Goal: Transaction & Acquisition: Purchase product/service

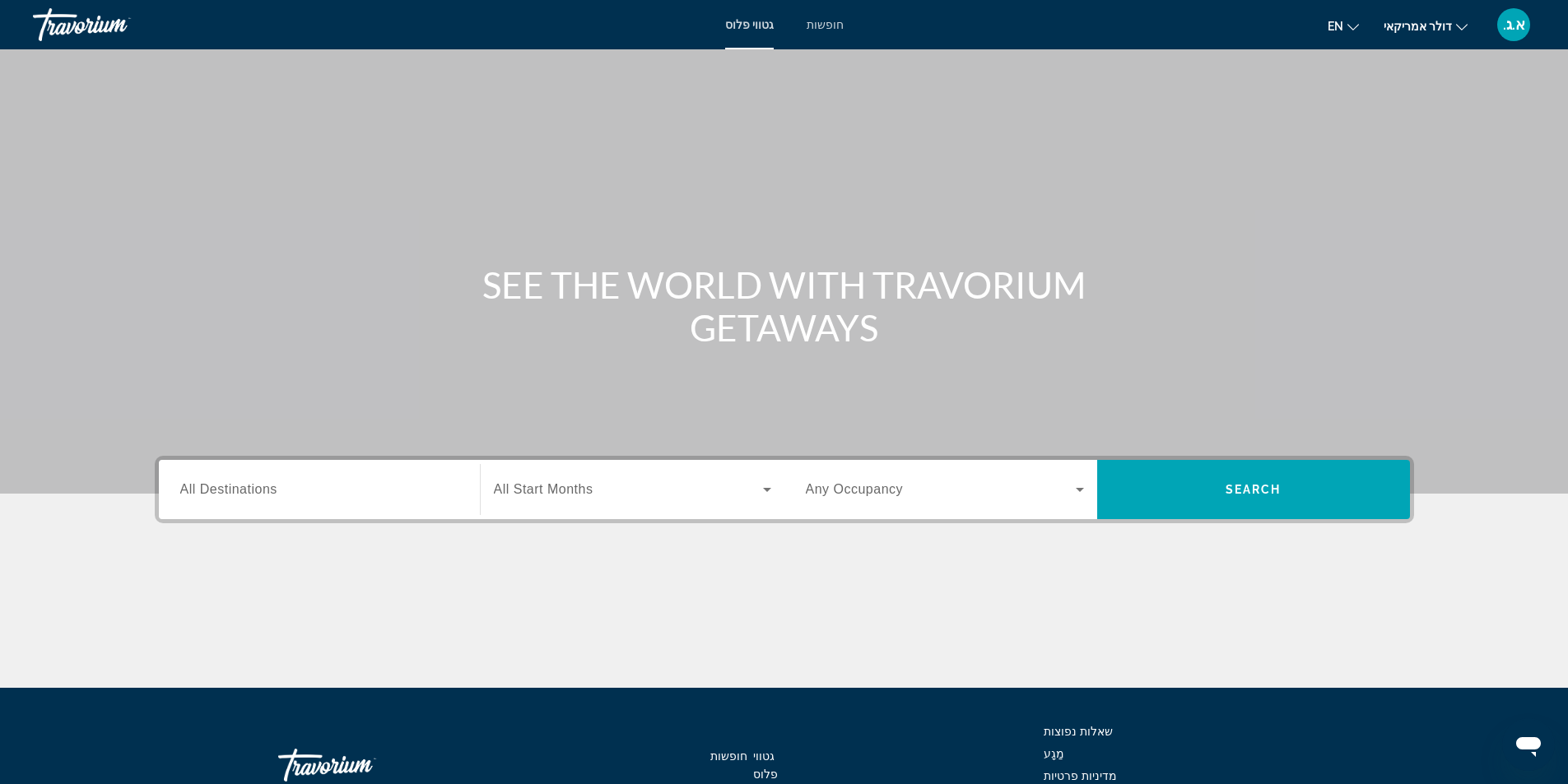
click at [830, 28] on font "חופשות" at bounding box center [825, 24] width 37 height 13
click at [345, 493] on input "Destination All Destinations" at bounding box center [320, 490] width 278 height 19
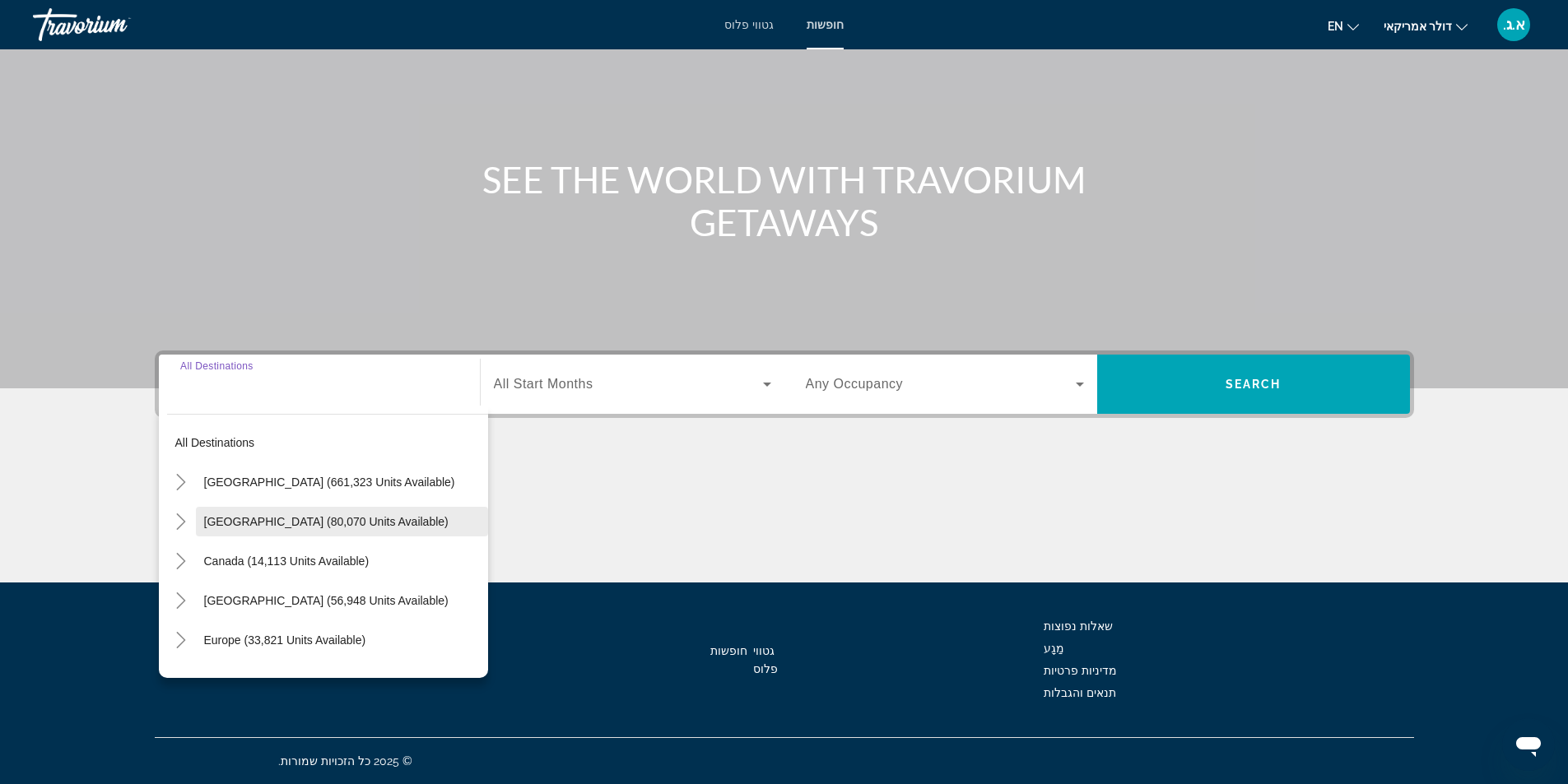
scroll to position [165, 0]
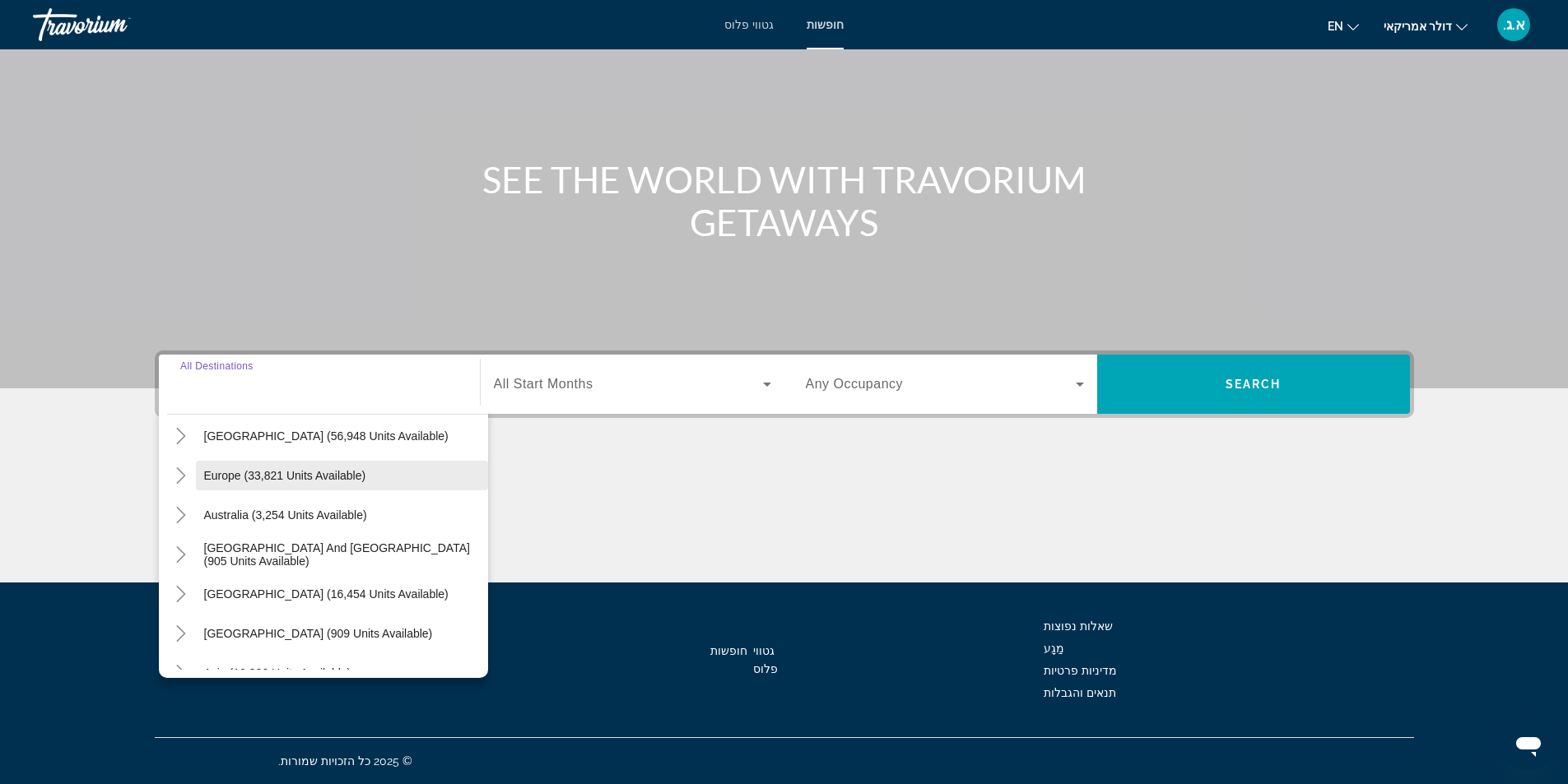
click at [357, 478] on span "Europe (33,821 units available)" at bounding box center [285, 475] width 162 height 13
type input "**********"
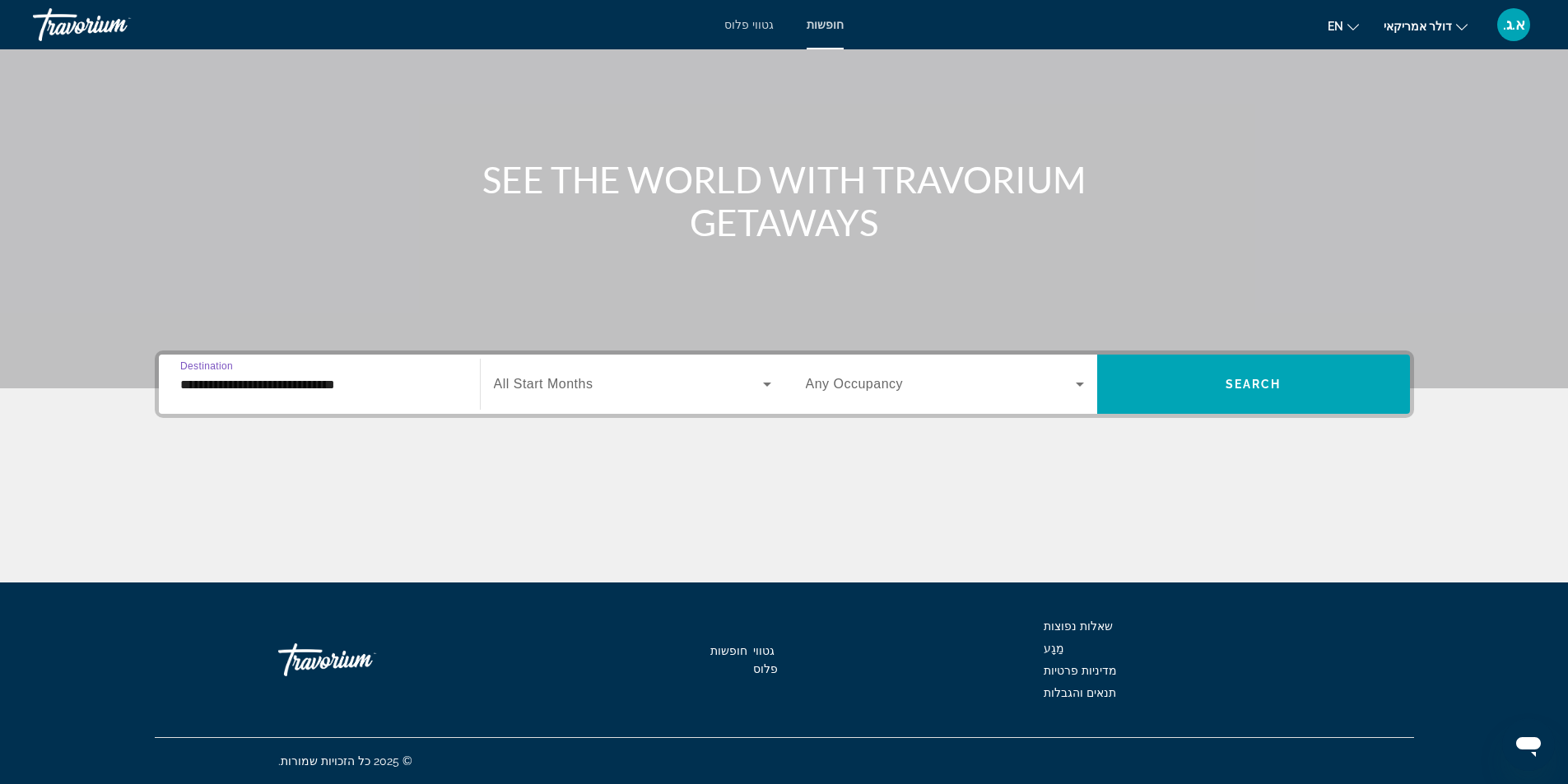
click at [616, 380] on span "Search widget" at bounding box center [629, 384] width 269 height 19
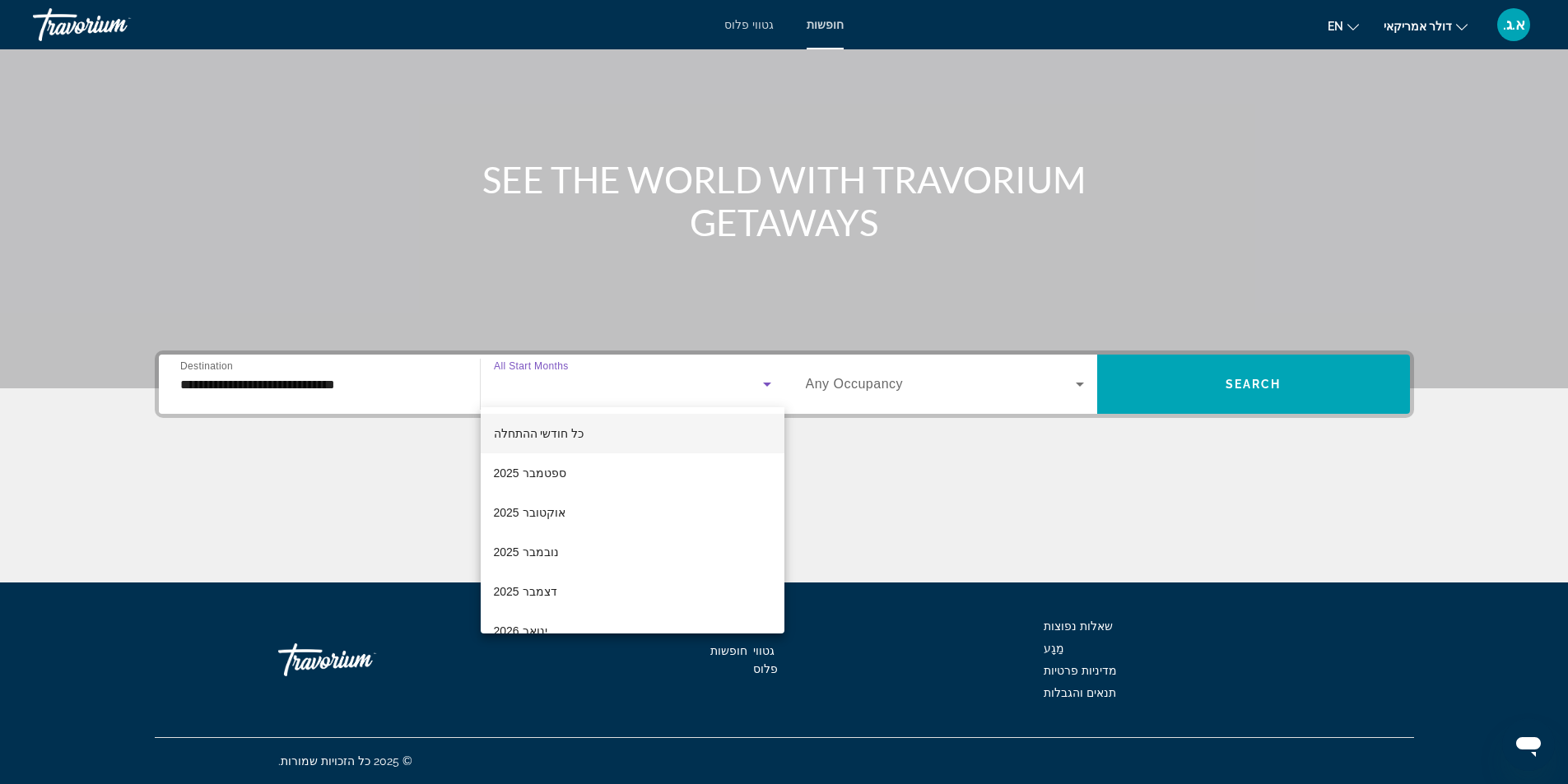
click at [898, 485] on div at bounding box center [784, 392] width 1568 height 784
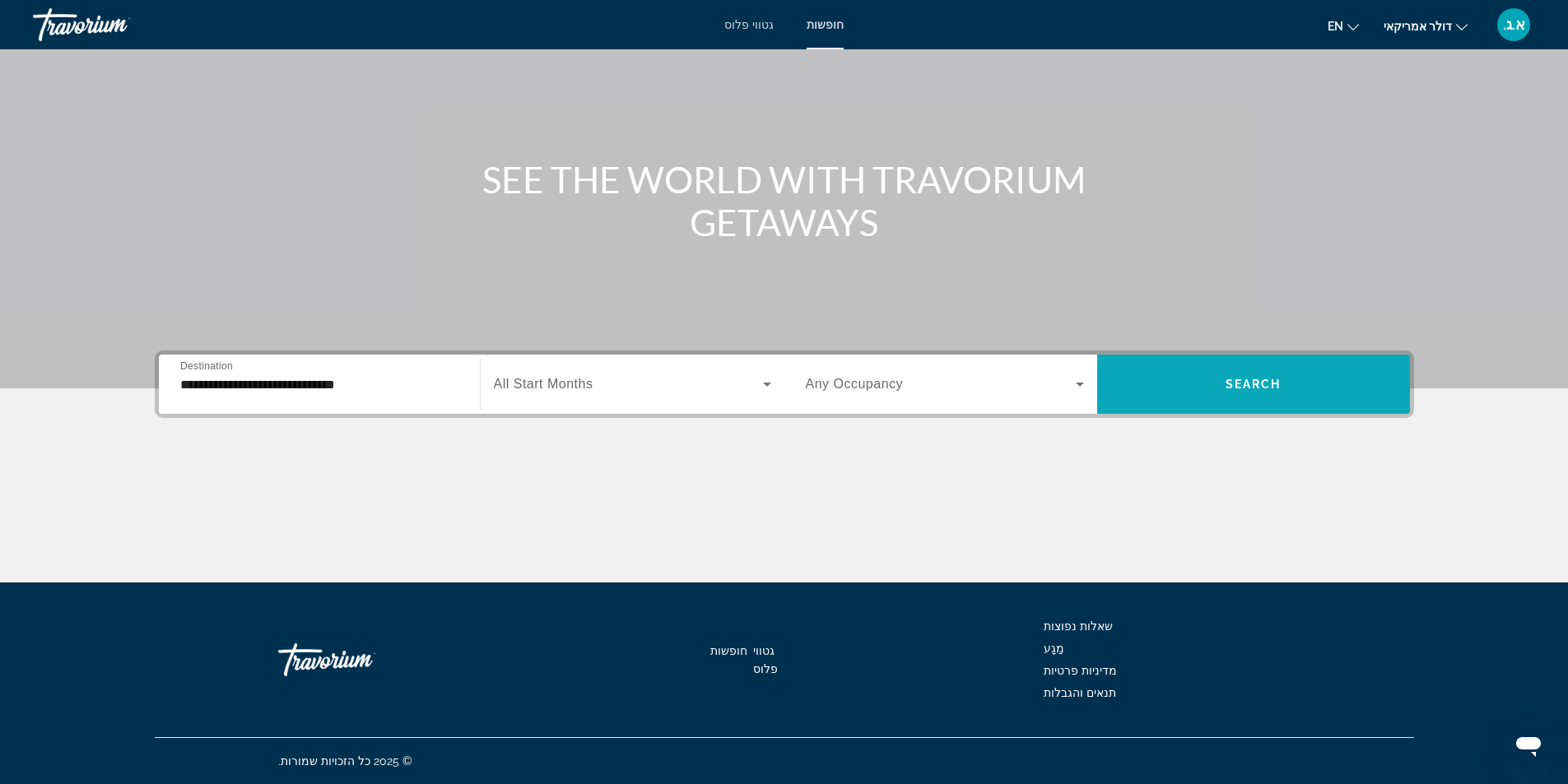
click at [1287, 382] on span "Search widget" at bounding box center [1253, 384] width 313 height 40
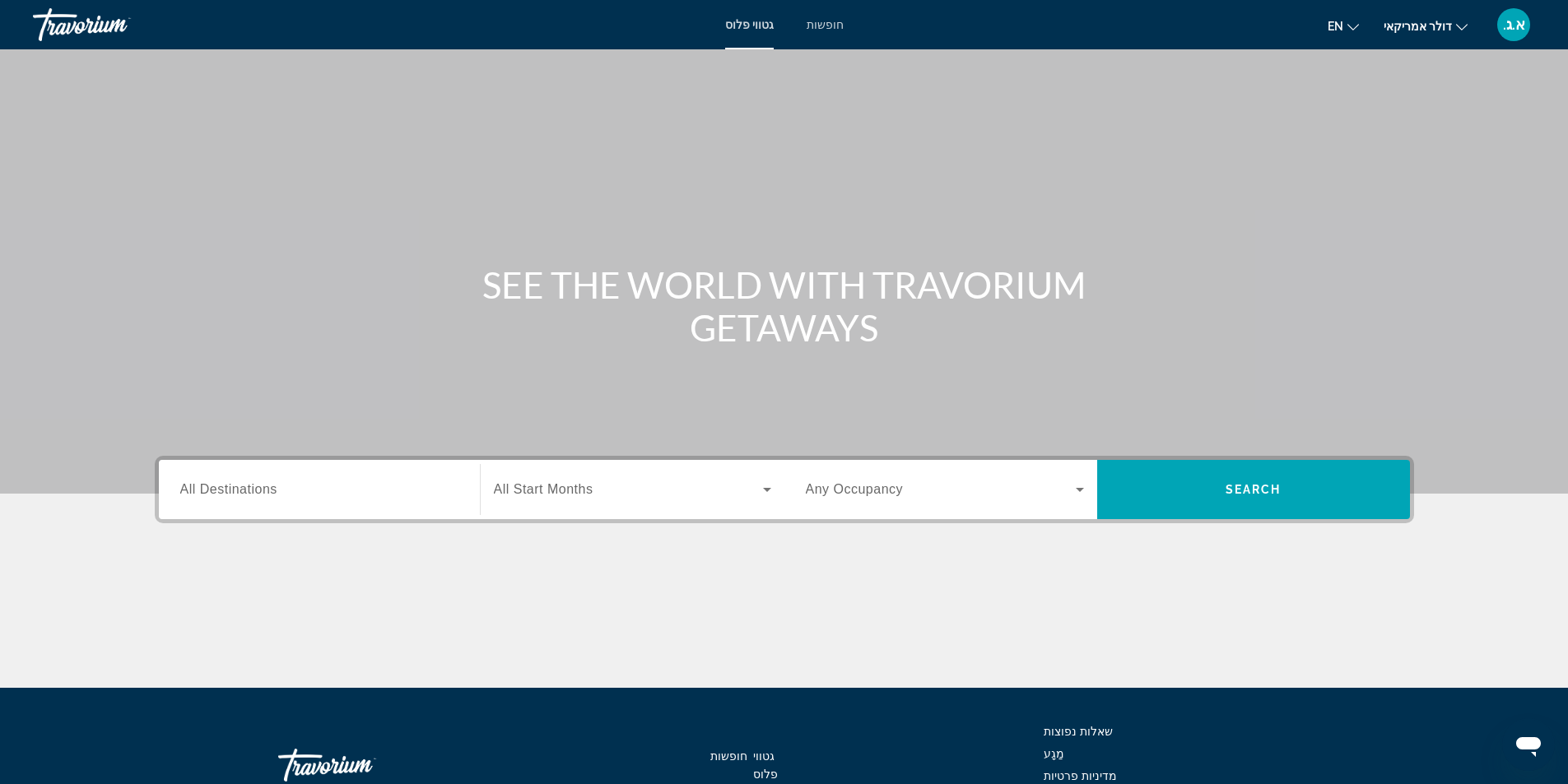
click at [436, 257] on div "תוכן עיקרי" at bounding box center [784, 247] width 1568 height 494
click at [825, 27] on font "חופשות" at bounding box center [825, 24] width 37 height 13
click at [338, 495] on input "Destination All Destinations" at bounding box center [320, 490] width 278 height 19
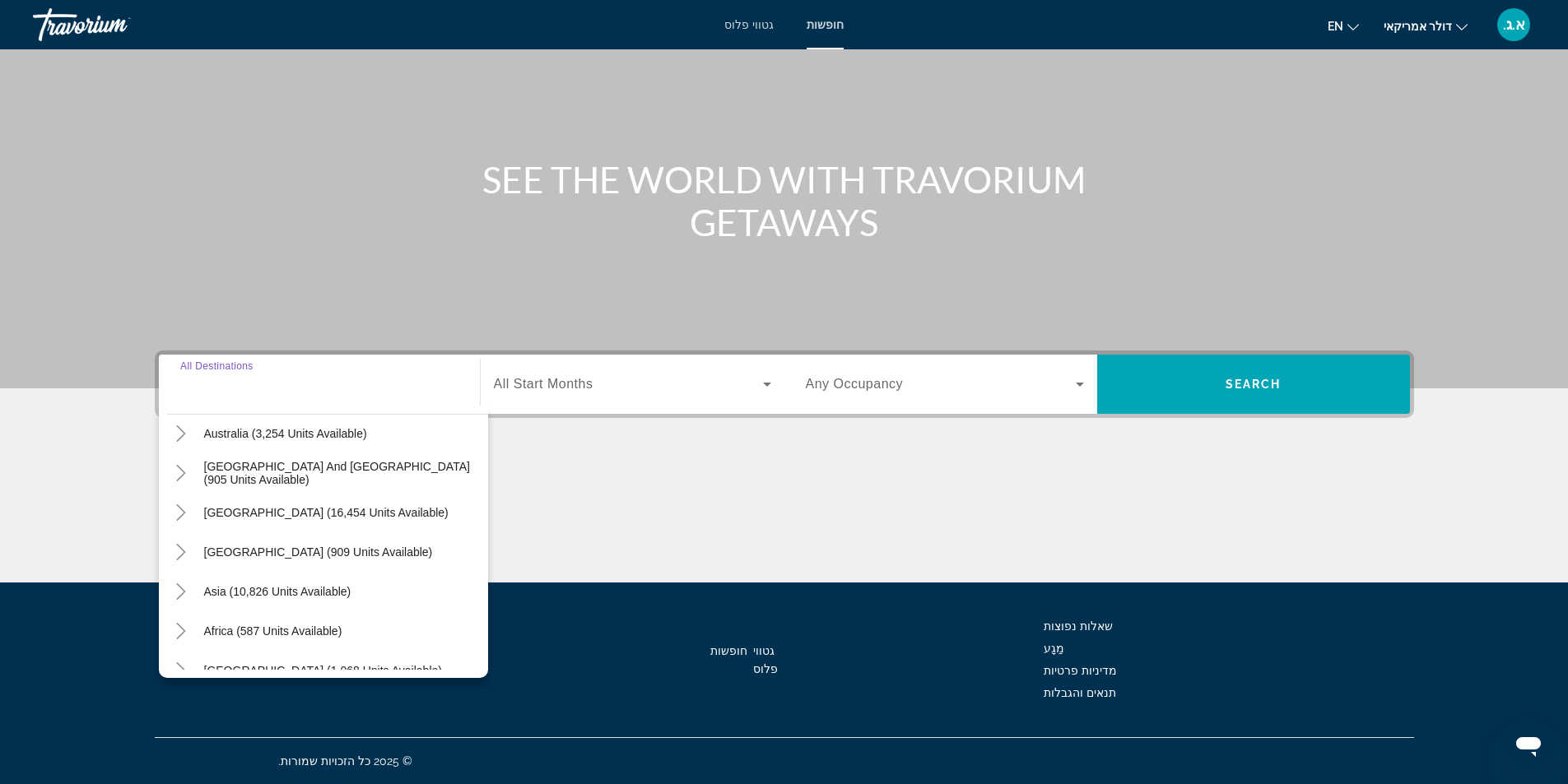
scroll to position [247, 0]
click at [187, 551] on icon "Toggle Central America (909 units available)" at bounding box center [181, 551] width 17 height 17
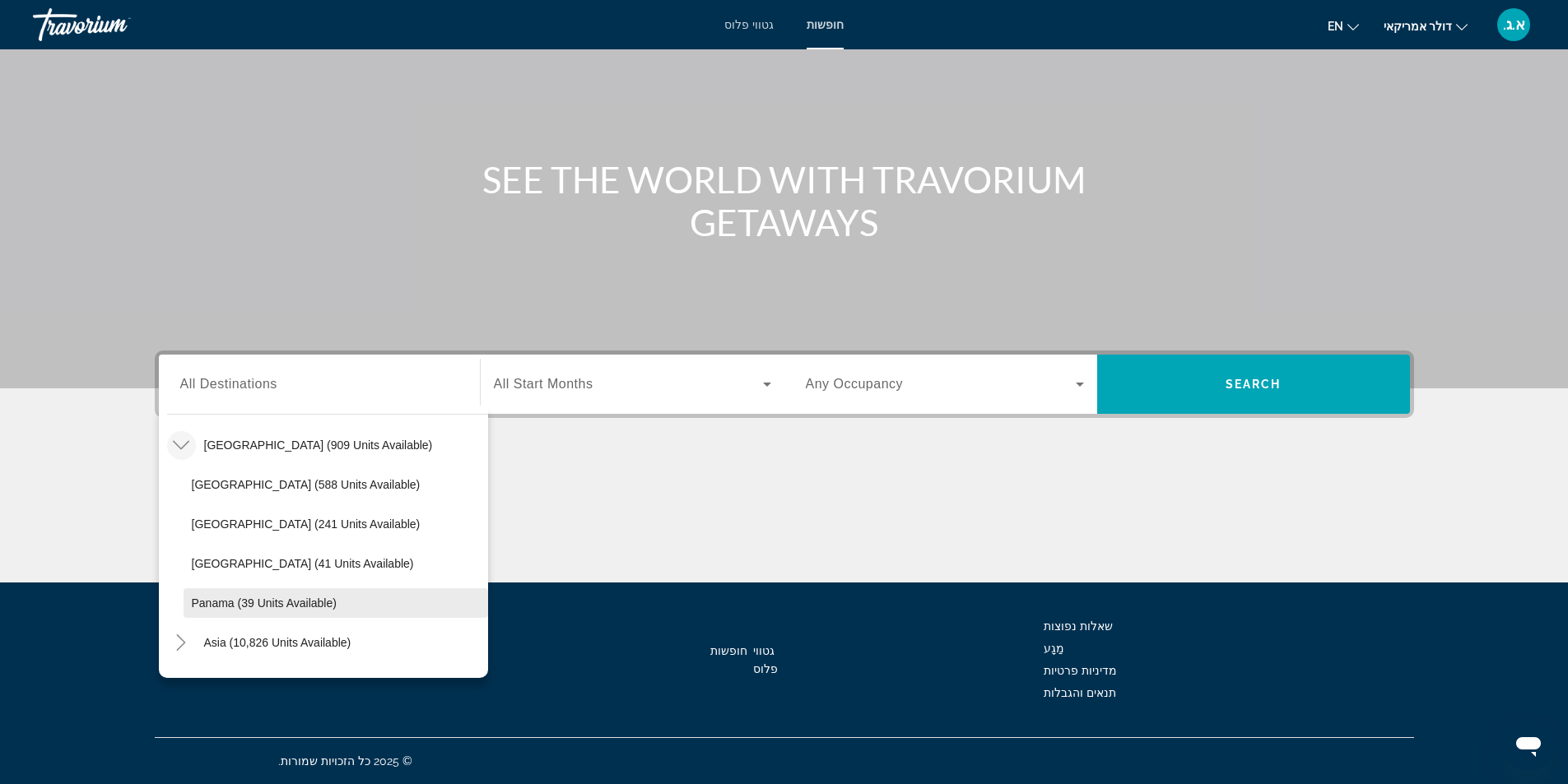
scroll to position [260, 0]
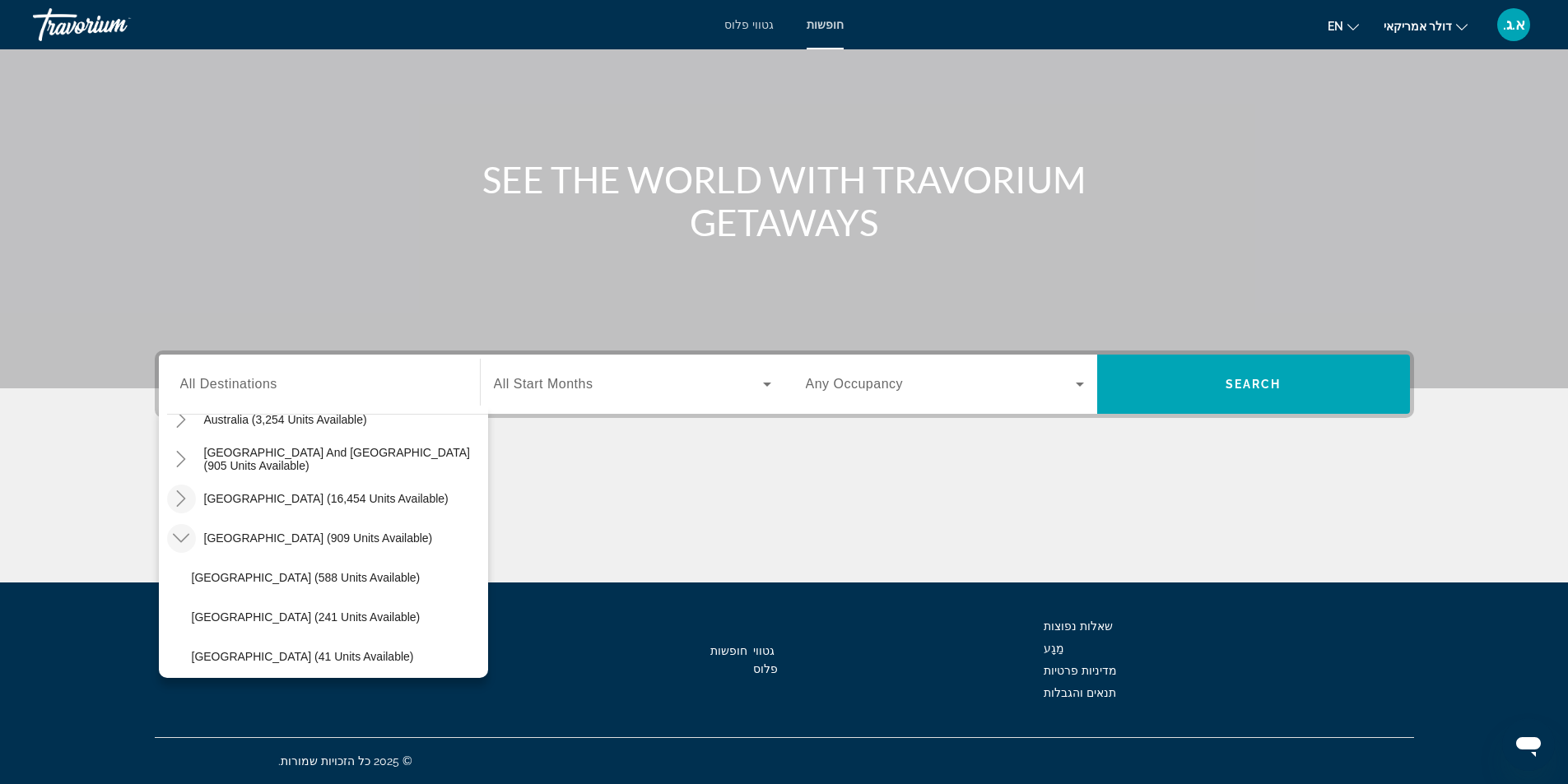
click at [186, 502] on icon "Toggle South America (16,454 units available)" at bounding box center [181, 498] width 17 height 17
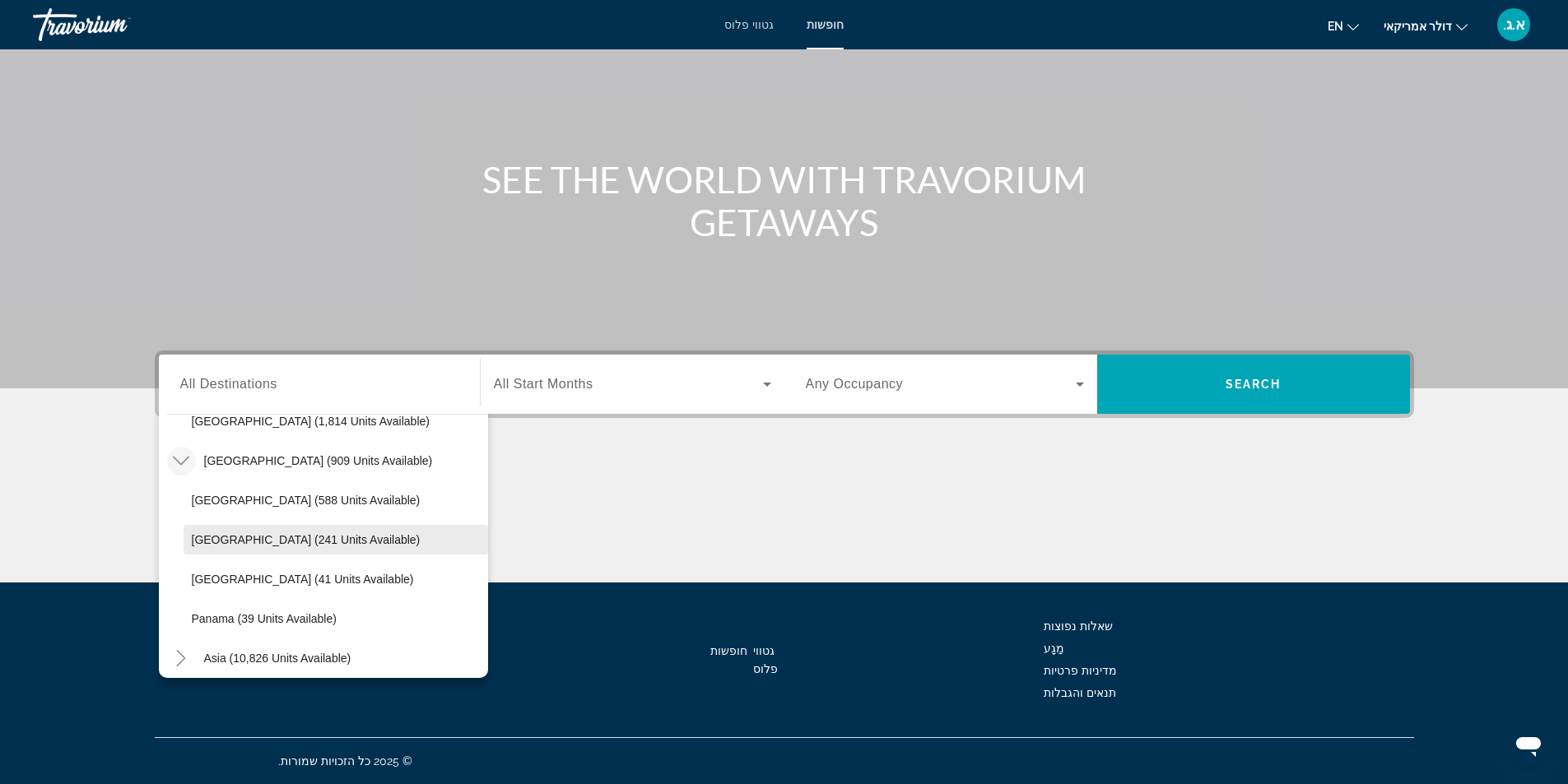
scroll to position [741, 0]
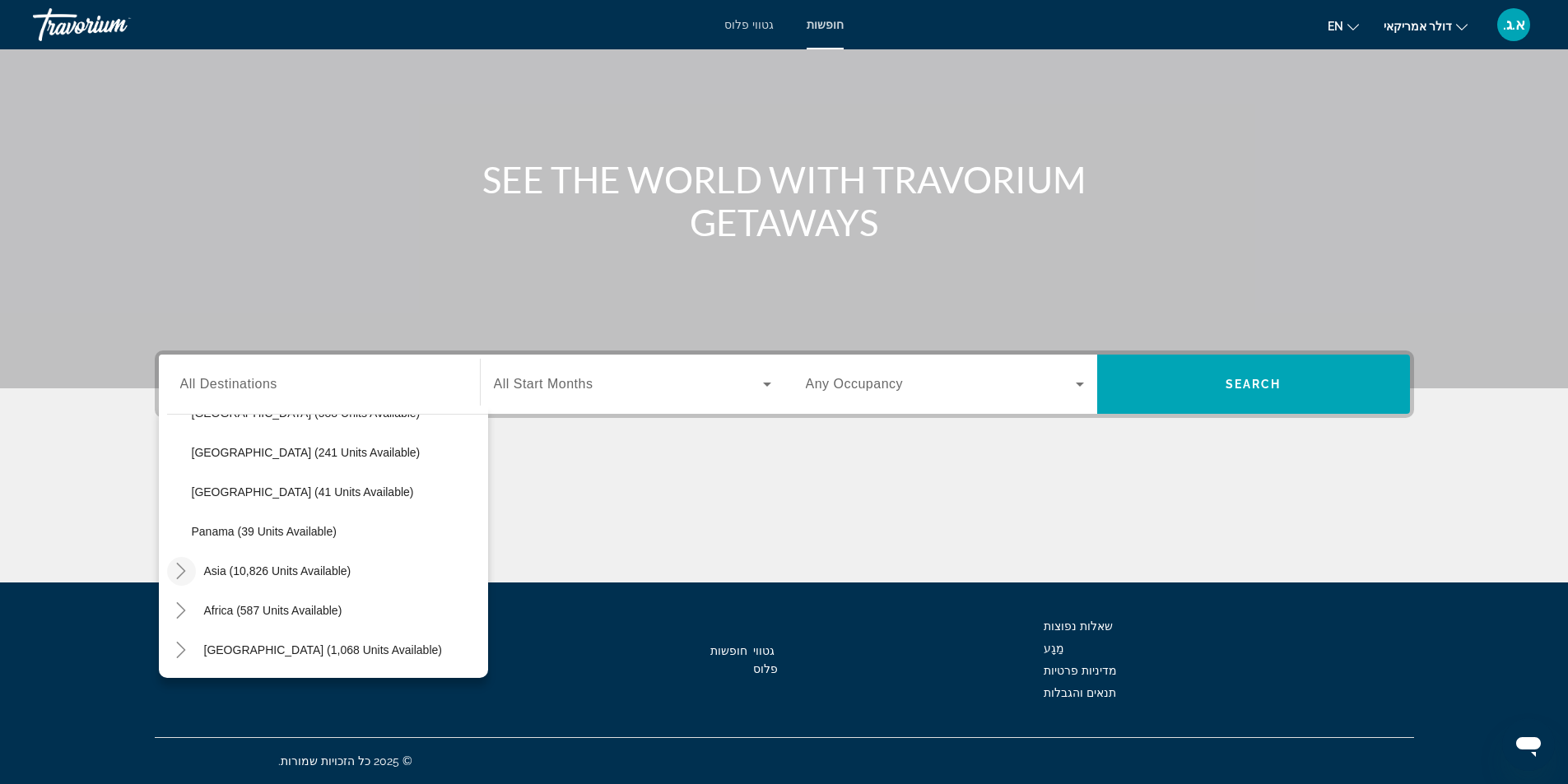
click at [188, 578] on icon "Toggle Asia (10,826 units available)" at bounding box center [181, 571] width 17 height 17
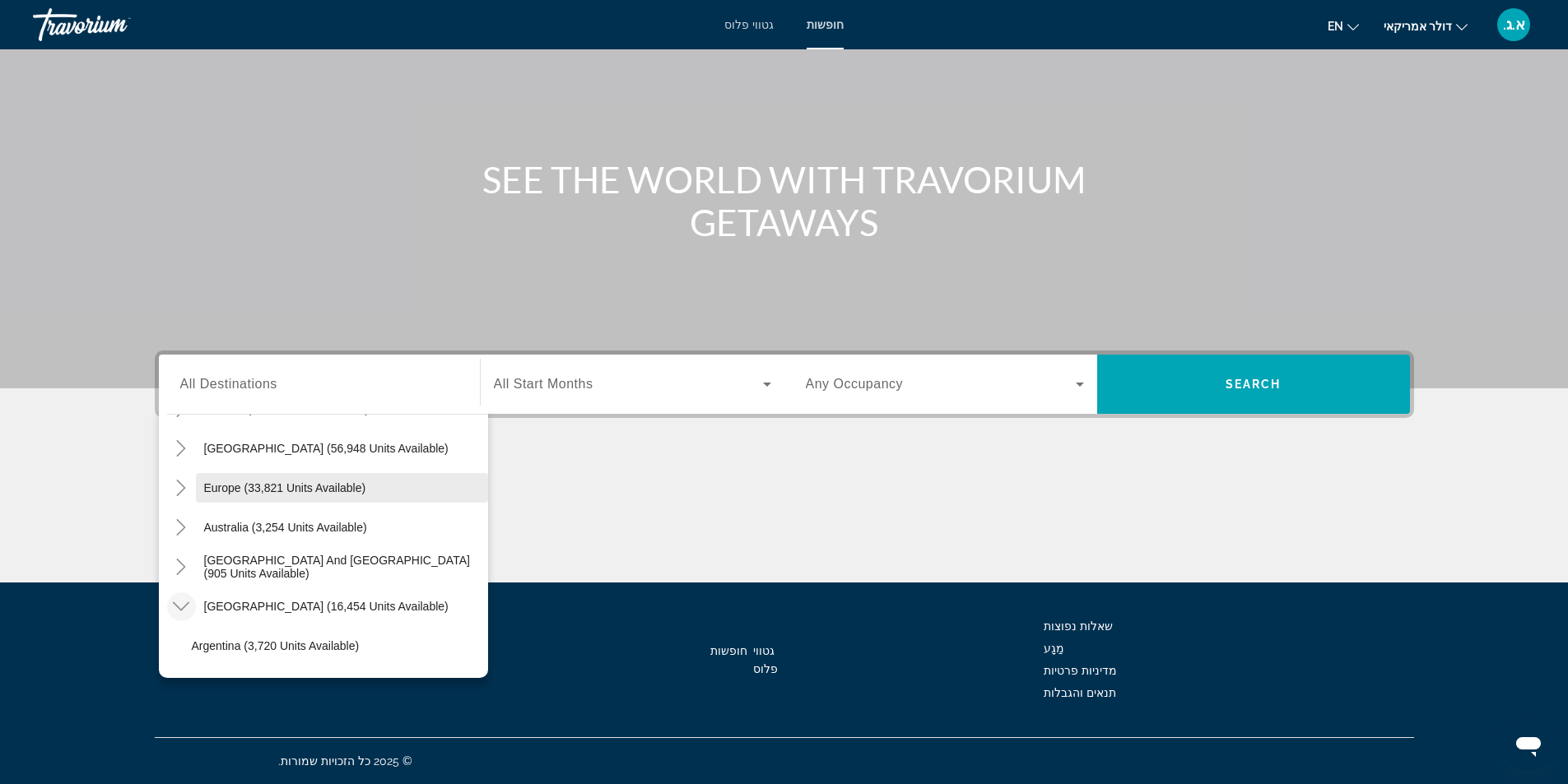
scroll to position [181, 0]
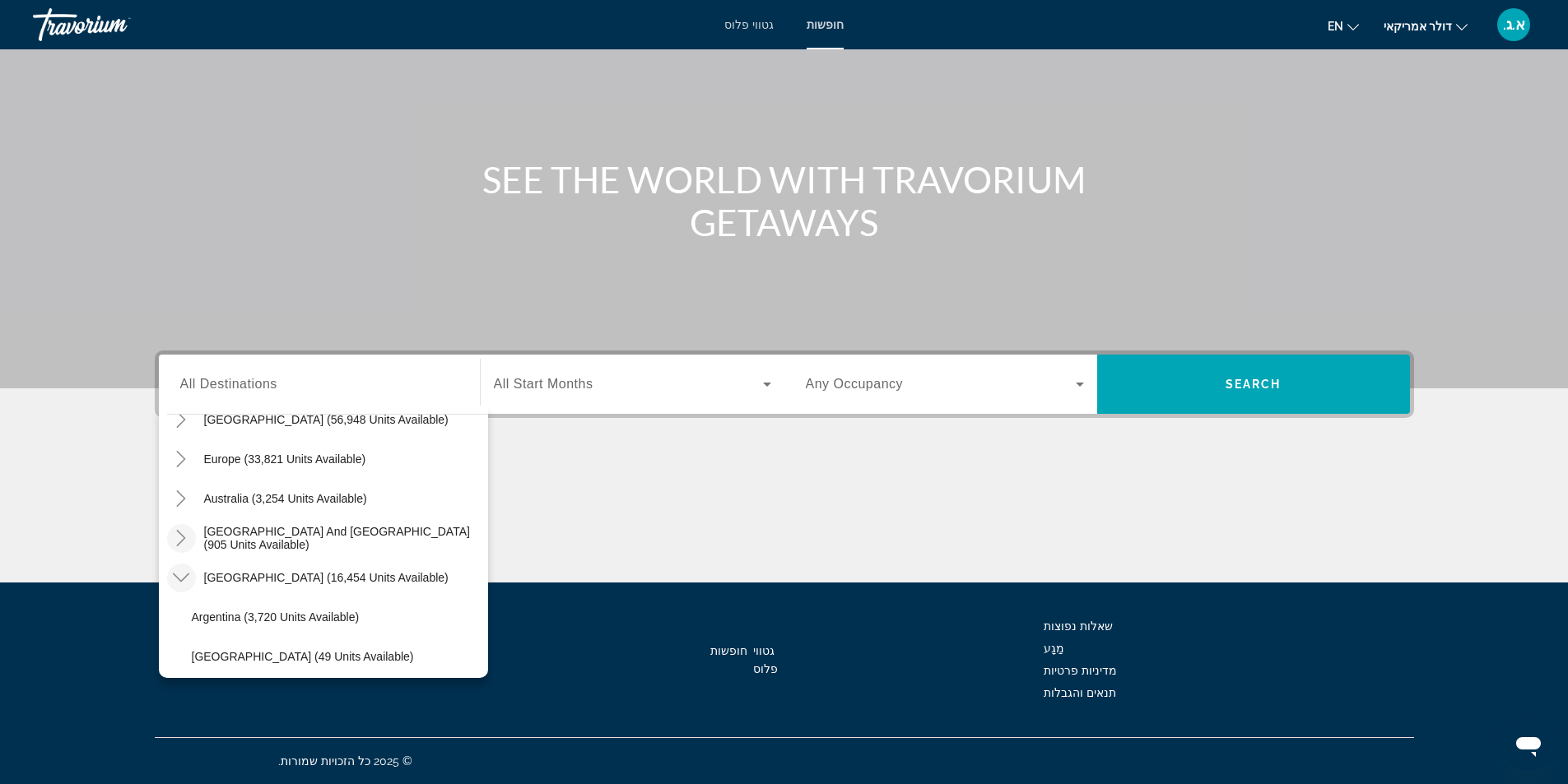
click at [186, 539] on icon "Toggle South Pacific and Oceania (905 units available)" at bounding box center [181, 538] width 17 height 17
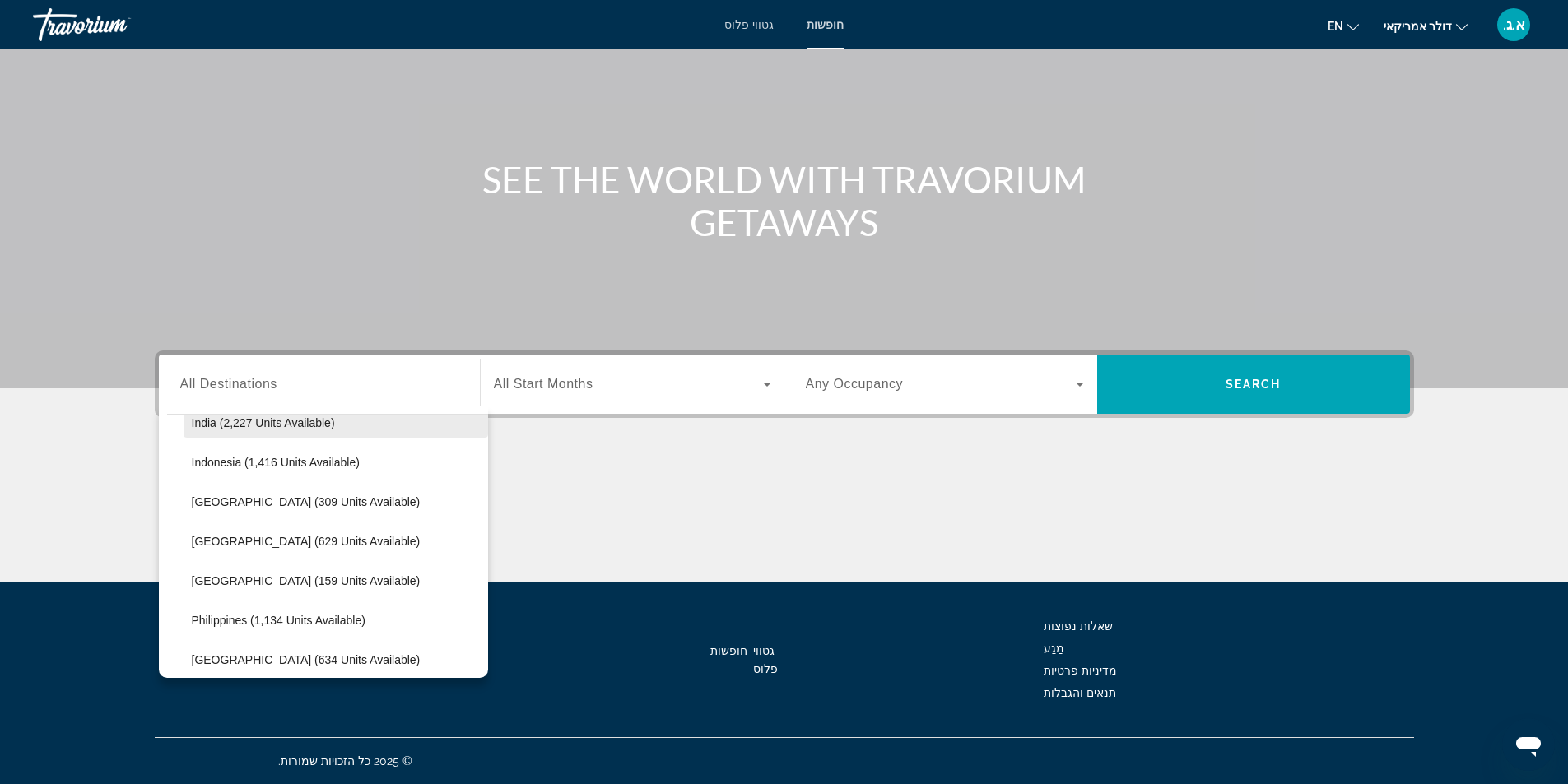
scroll to position [1174, 0]
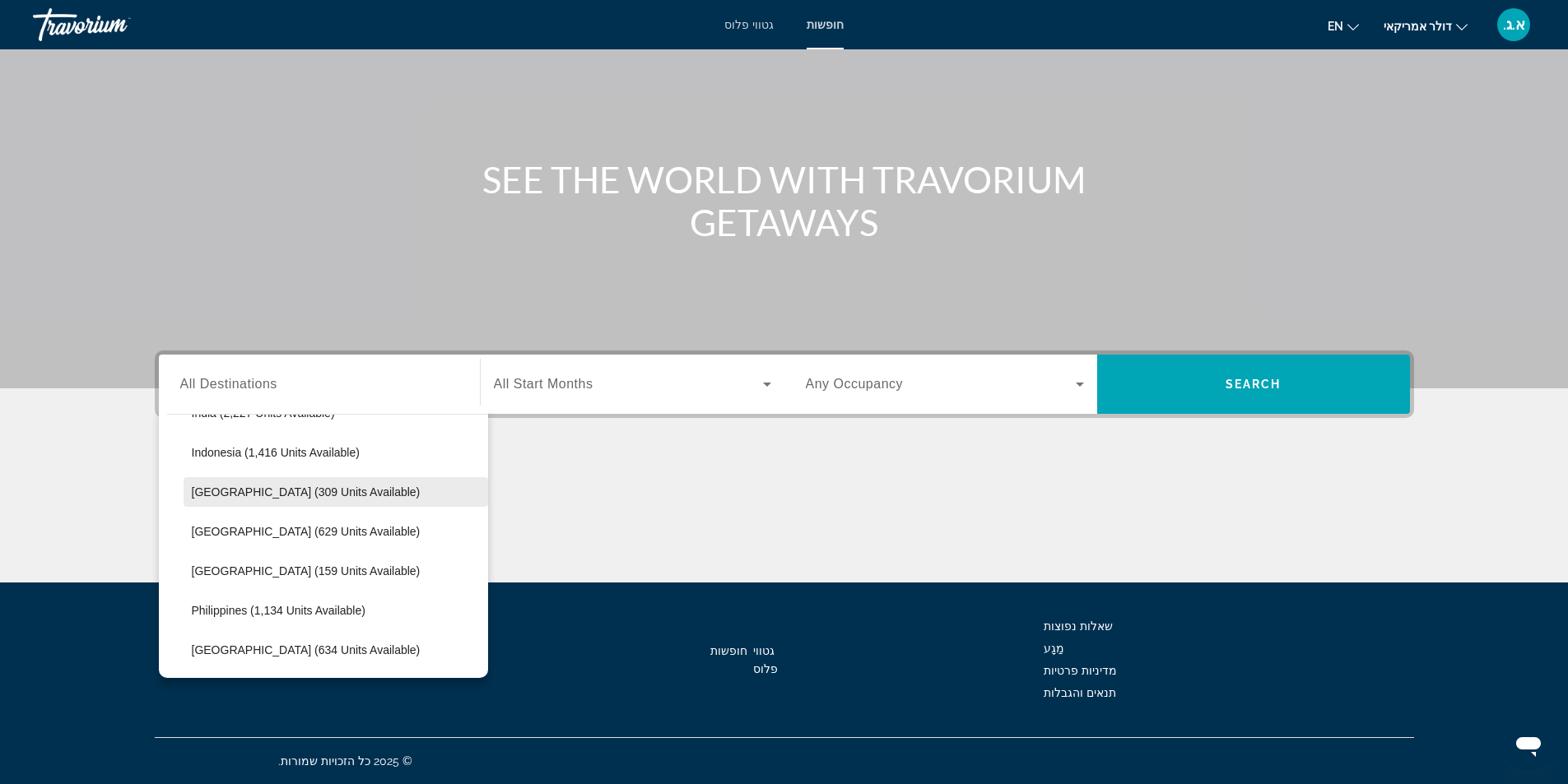
click at [332, 497] on span "Search widget" at bounding box center [336, 492] width 305 height 40
type input "**********"
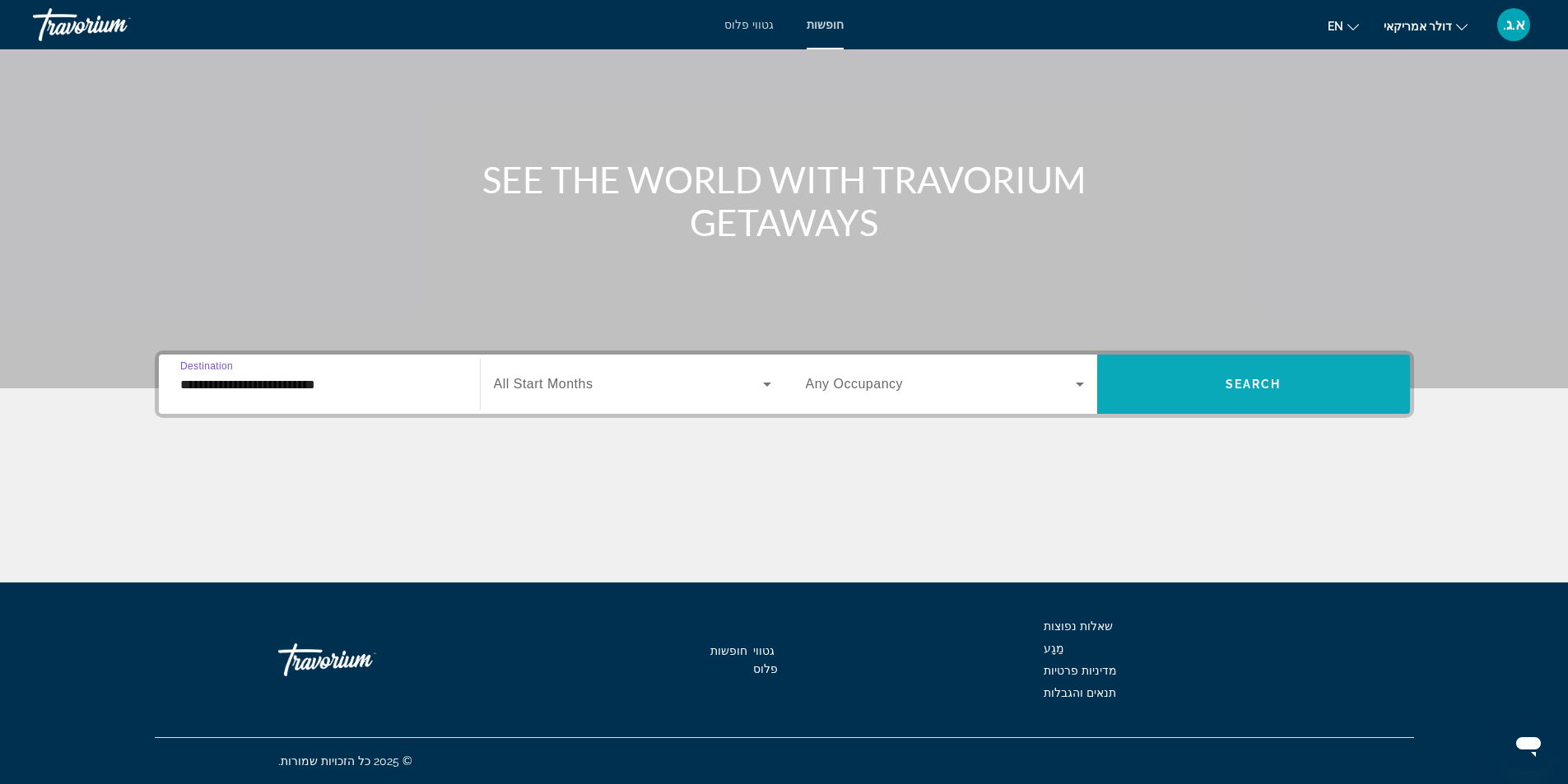
click at [1265, 378] on span "Search" at bounding box center [1253, 384] width 56 height 13
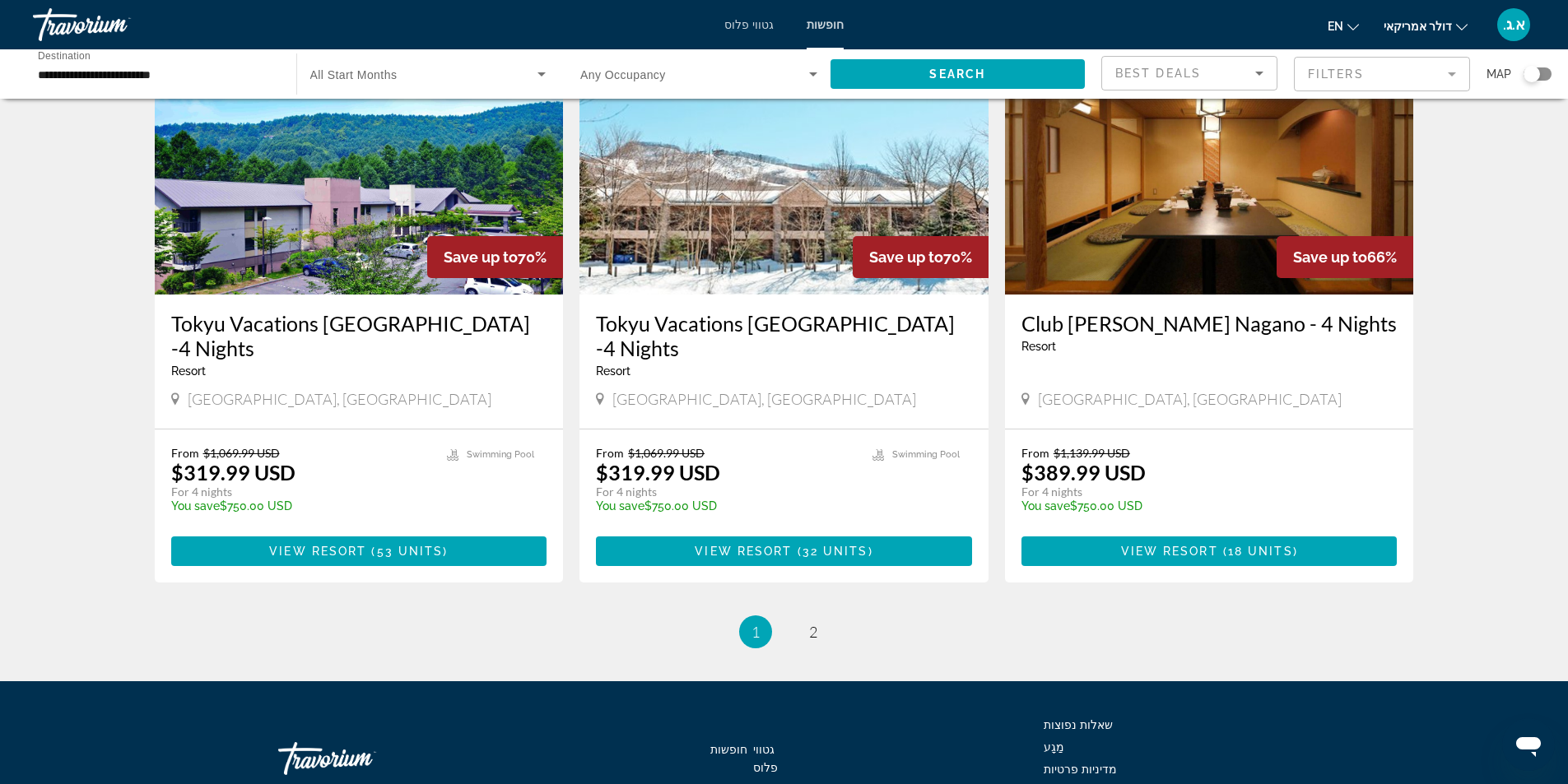
scroll to position [1951, 0]
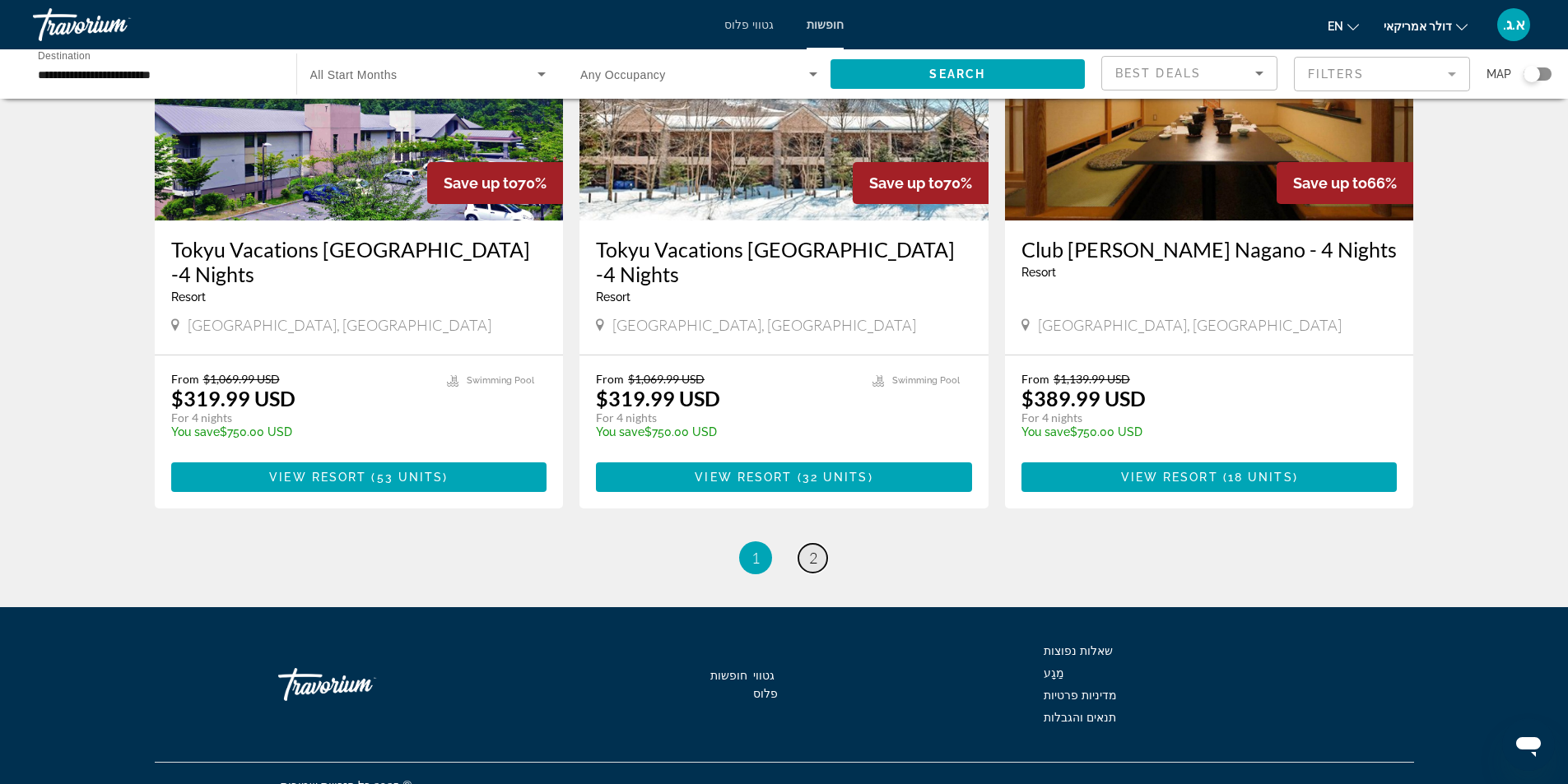
click at [815, 549] on span "2" at bounding box center [813, 557] width 8 height 18
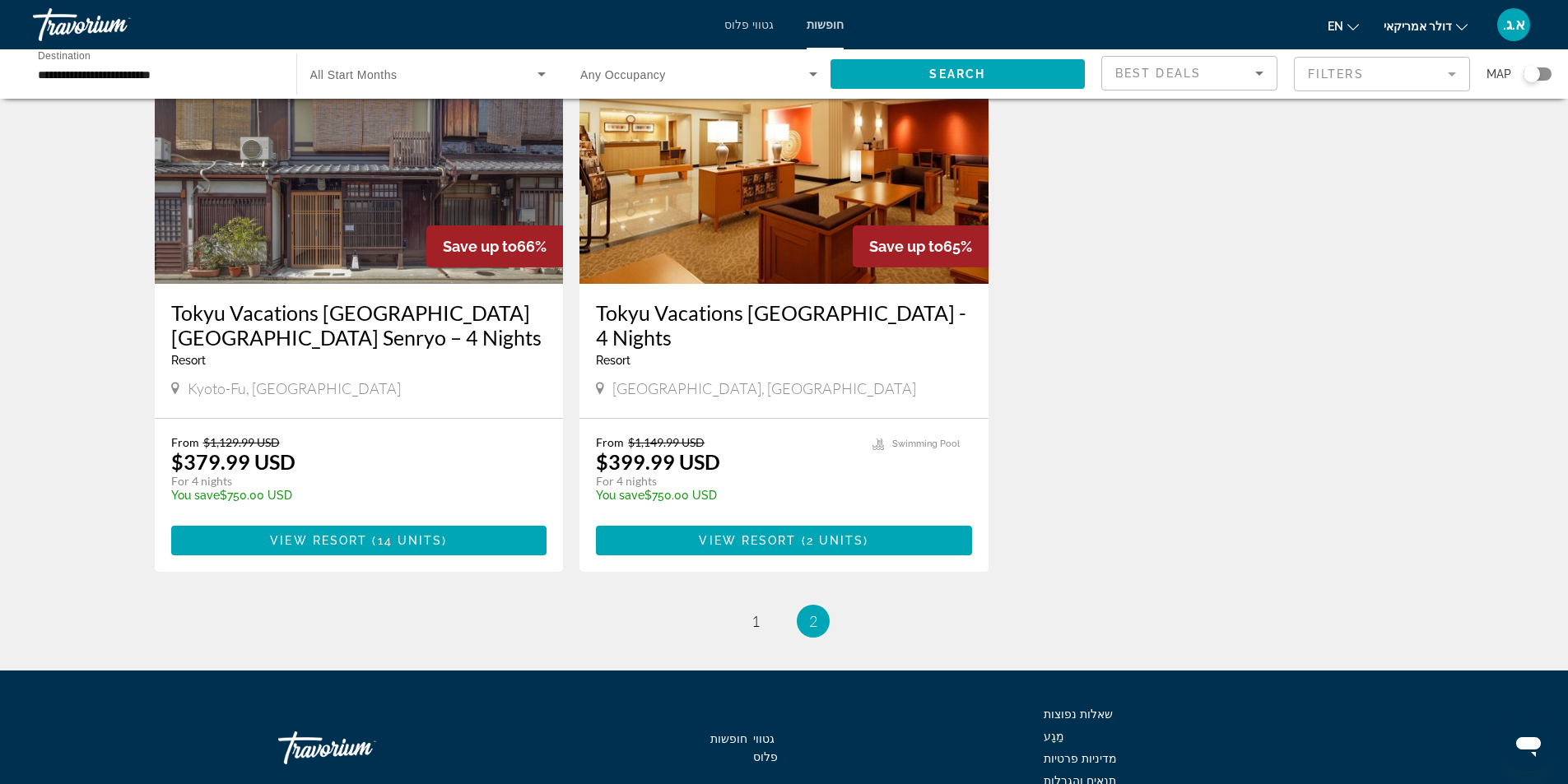
scroll to position [224, 0]
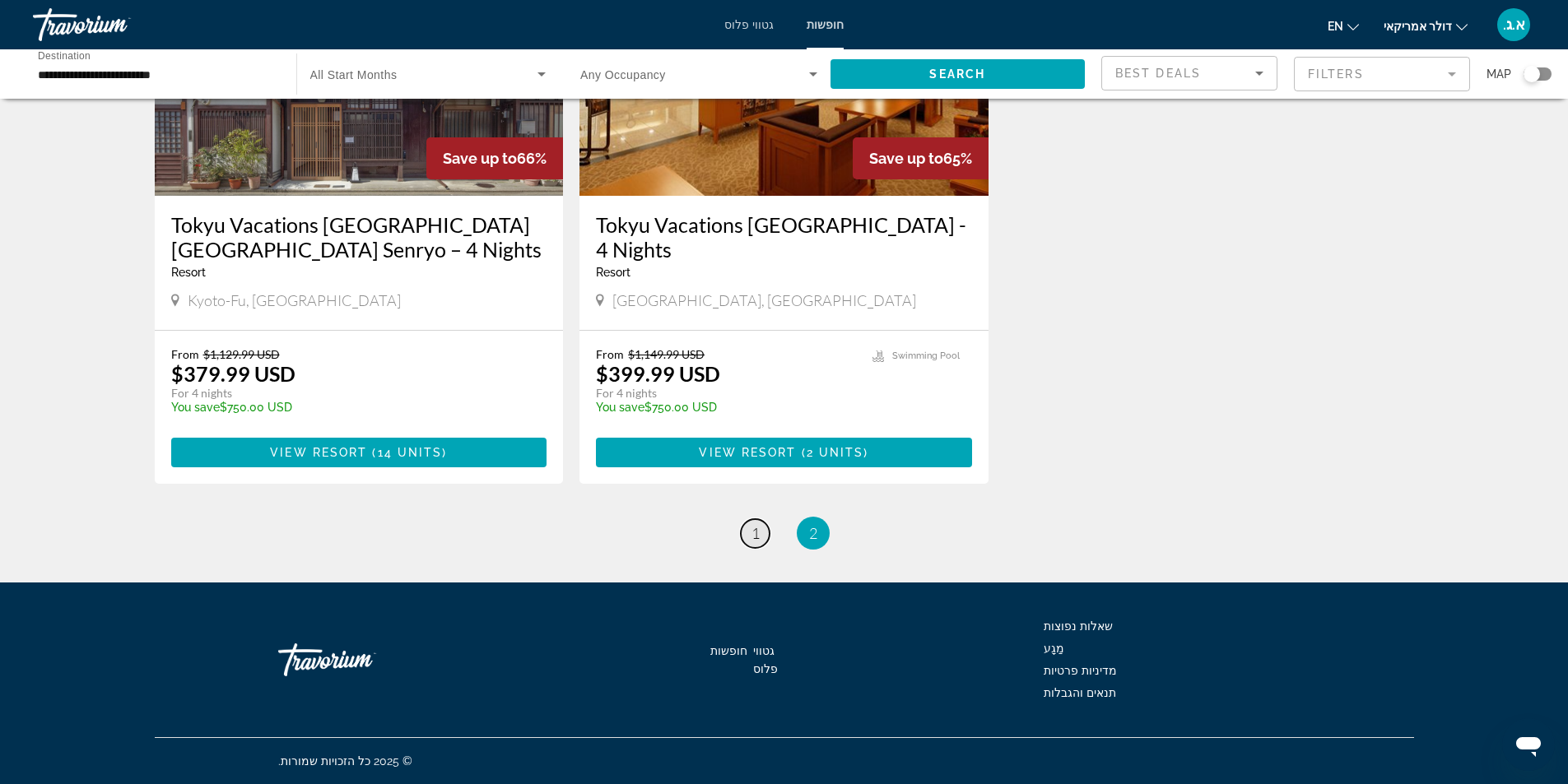
click at [756, 533] on span "1" at bounding box center [755, 533] width 8 height 18
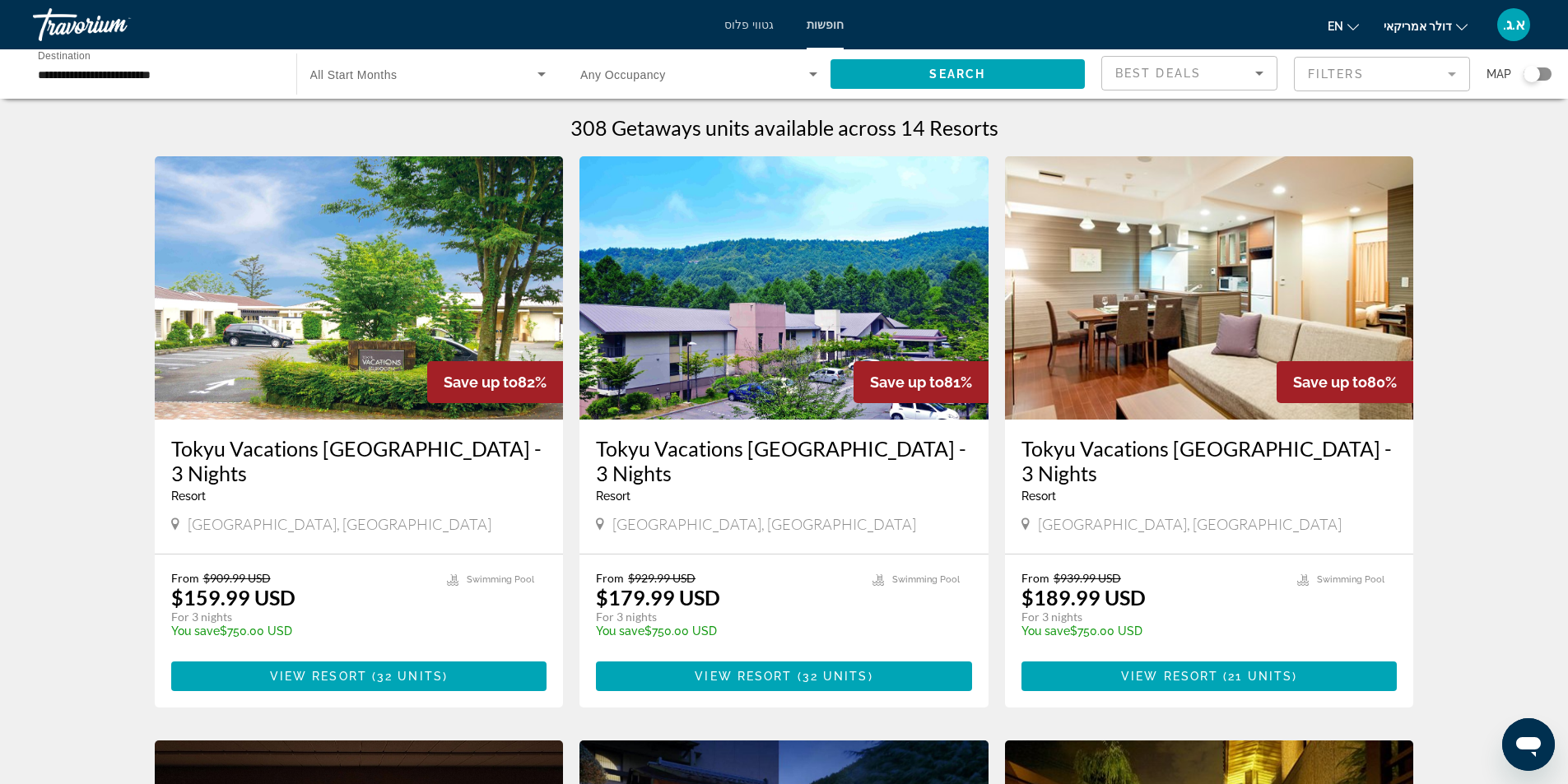
click at [739, 379] on img "תוכן עיקרי" at bounding box center [784, 288] width 409 height 263
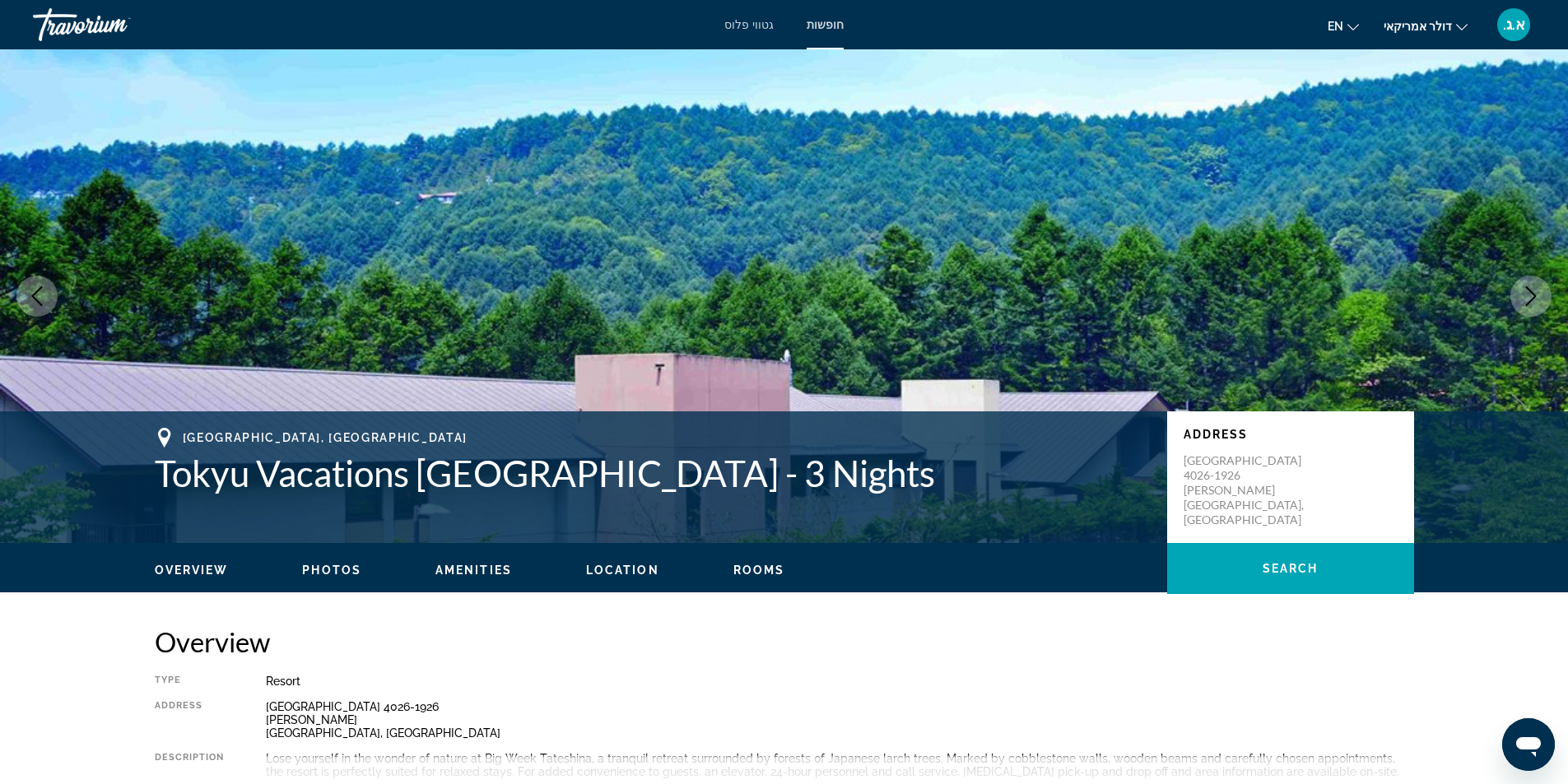
click at [1538, 296] on icon "Next image" at bounding box center [1531, 296] width 19 height 19
click at [55, 297] on button "Previous image" at bounding box center [37, 296] width 41 height 41
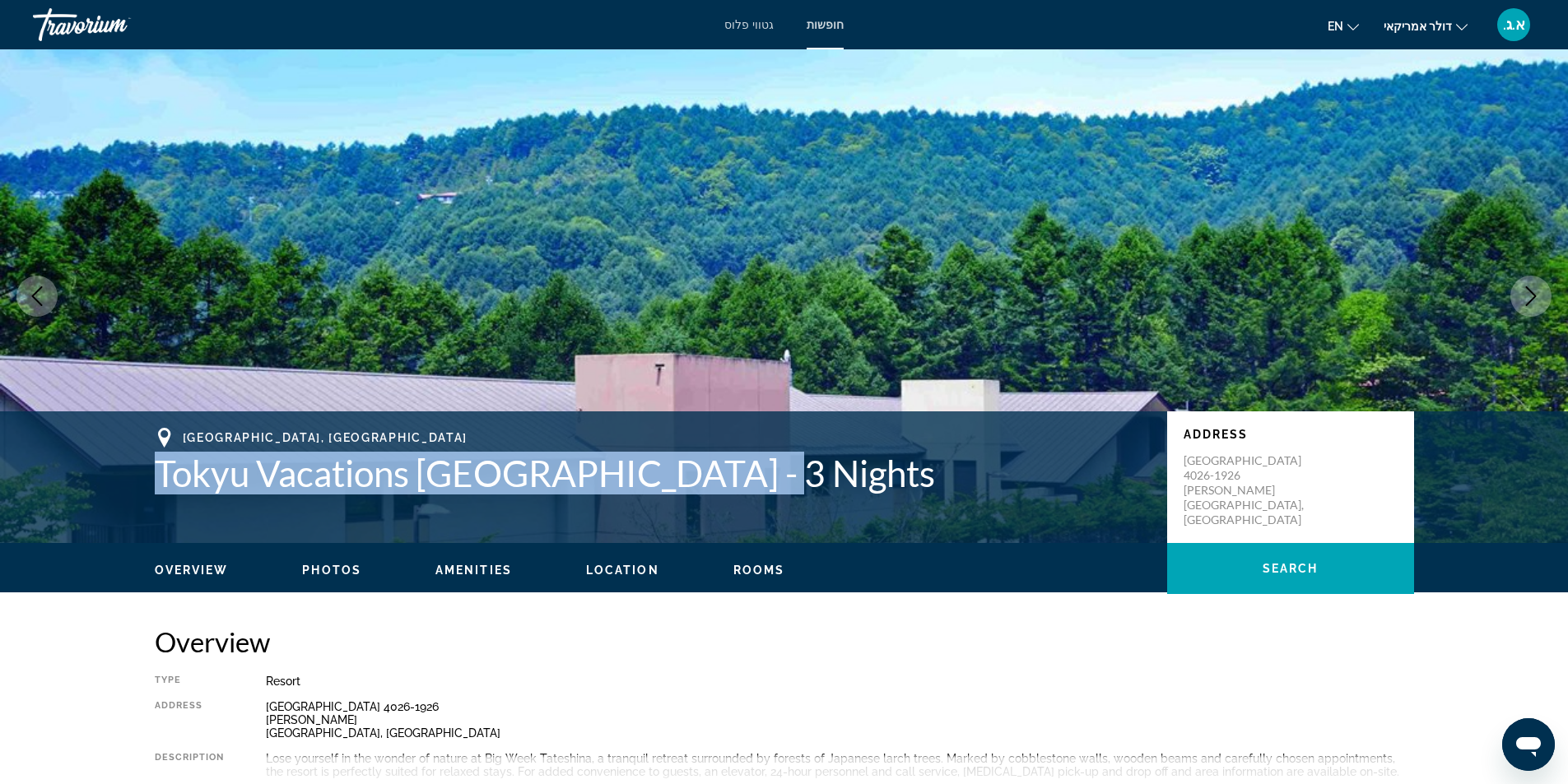
drag, startPoint x: 158, startPoint y: 473, endPoint x: 763, endPoint y: 501, distance: 605.6
click at [763, 501] on div "[GEOGRAPHIC_DATA], [GEOGRAPHIC_DATA] [GEOGRAPHIC_DATA] Vacations [GEOGRAPHIC_DA…" at bounding box center [784, 477] width 1325 height 99
copy h1 "Tokyu Vacations [GEOGRAPHIC_DATA] - 3 Nights"
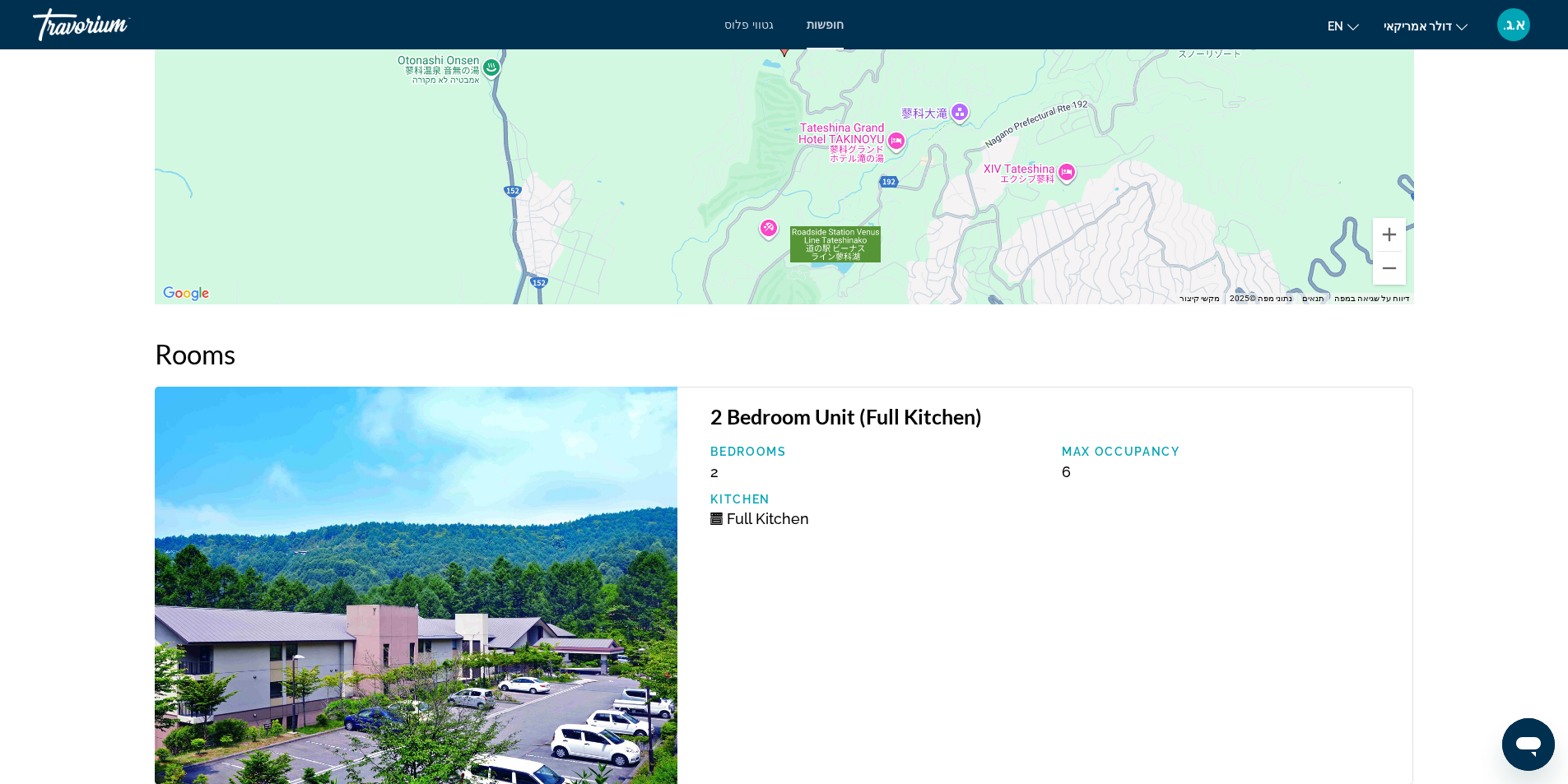
scroll to position [1645, 0]
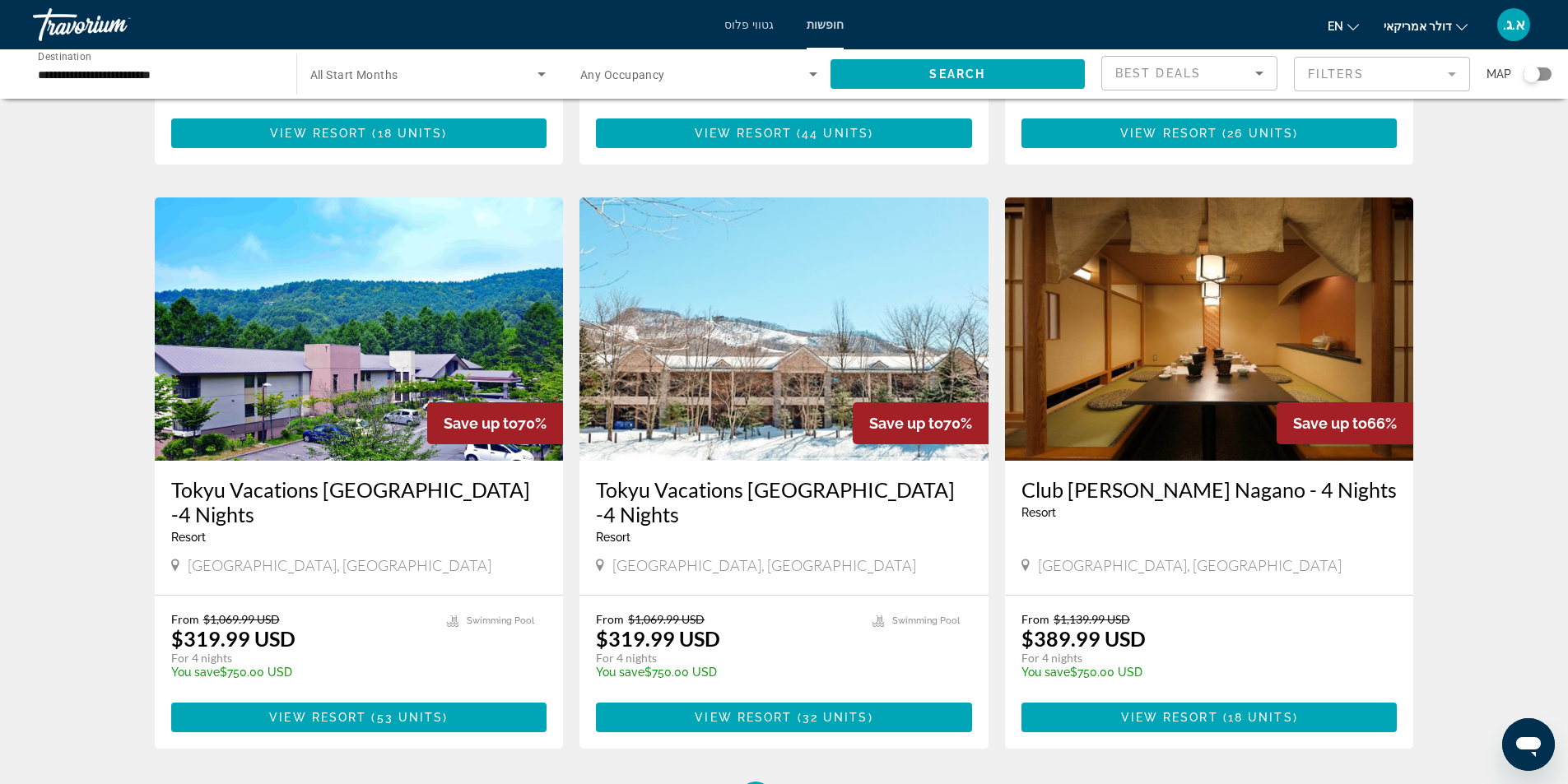
scroll to position [1704, 0]
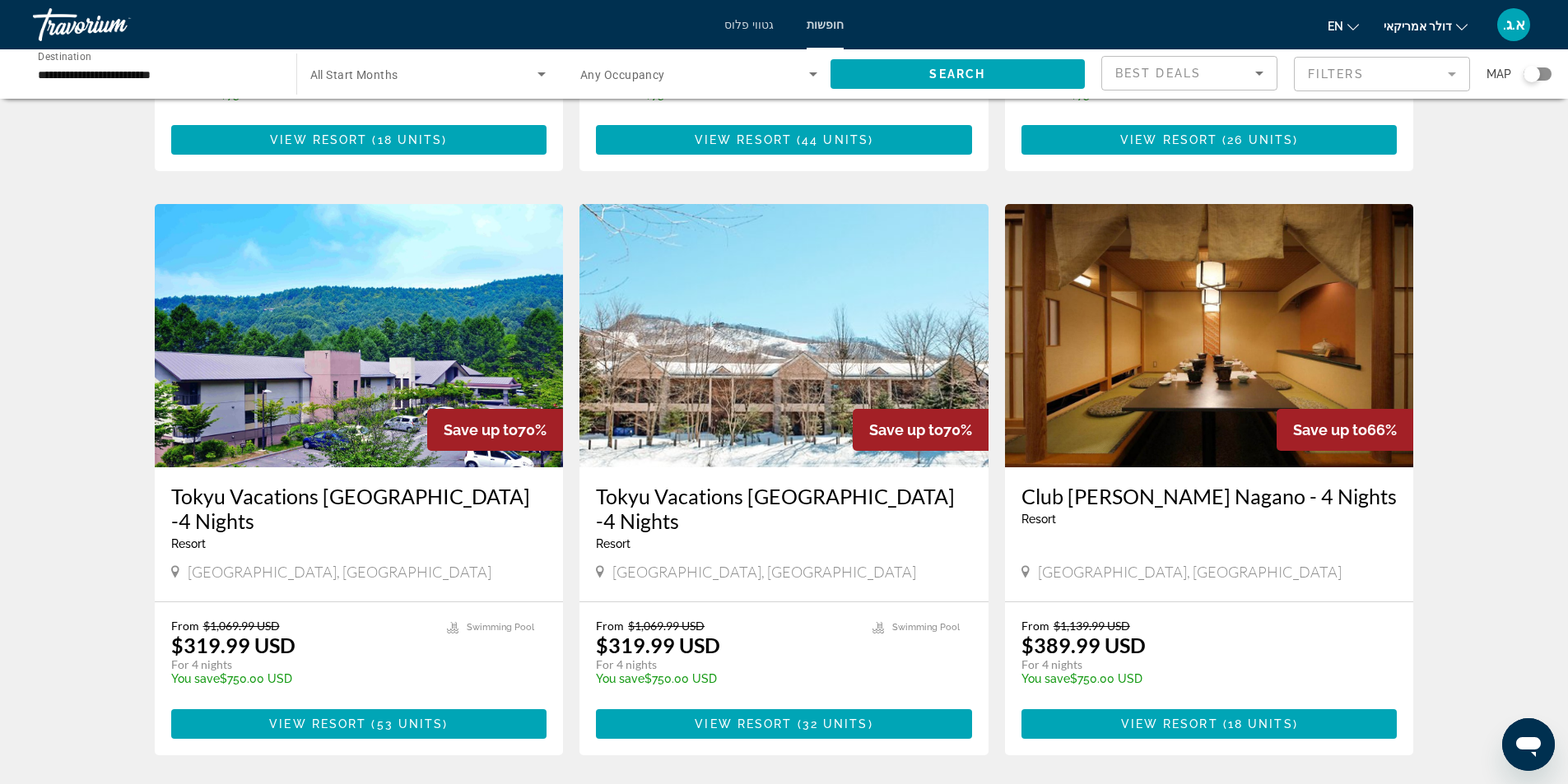
drag, startPoint x: 1018, startPoint y: 473, endPoint x: 1400, endPoint y: 496, distance: 382.7
click at [1400, 496] on div "Club [PERSON_NAME] [GEOGRAPHIC_DATA] - 4 Nights Resort - This is an adults only…" at bounding box center [1209, 534] width 409 height 135
copy h3 "Club [PERSON_NAME] Nagano - 4 Nights"
click at [1245, 718] on span "18 units" at bounding box center [1260, 724] width 65 height 13
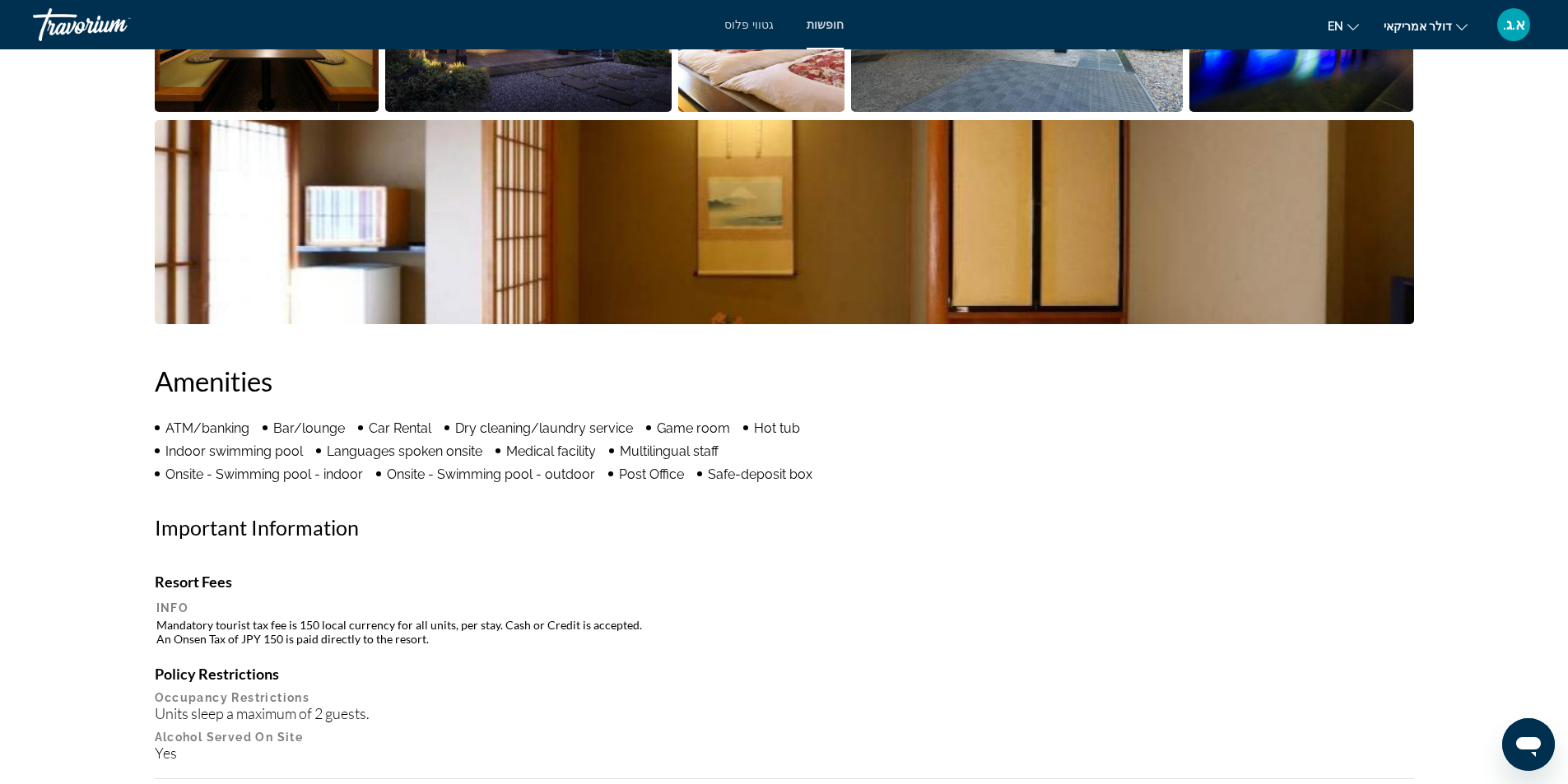
scroll to position [696, 0]
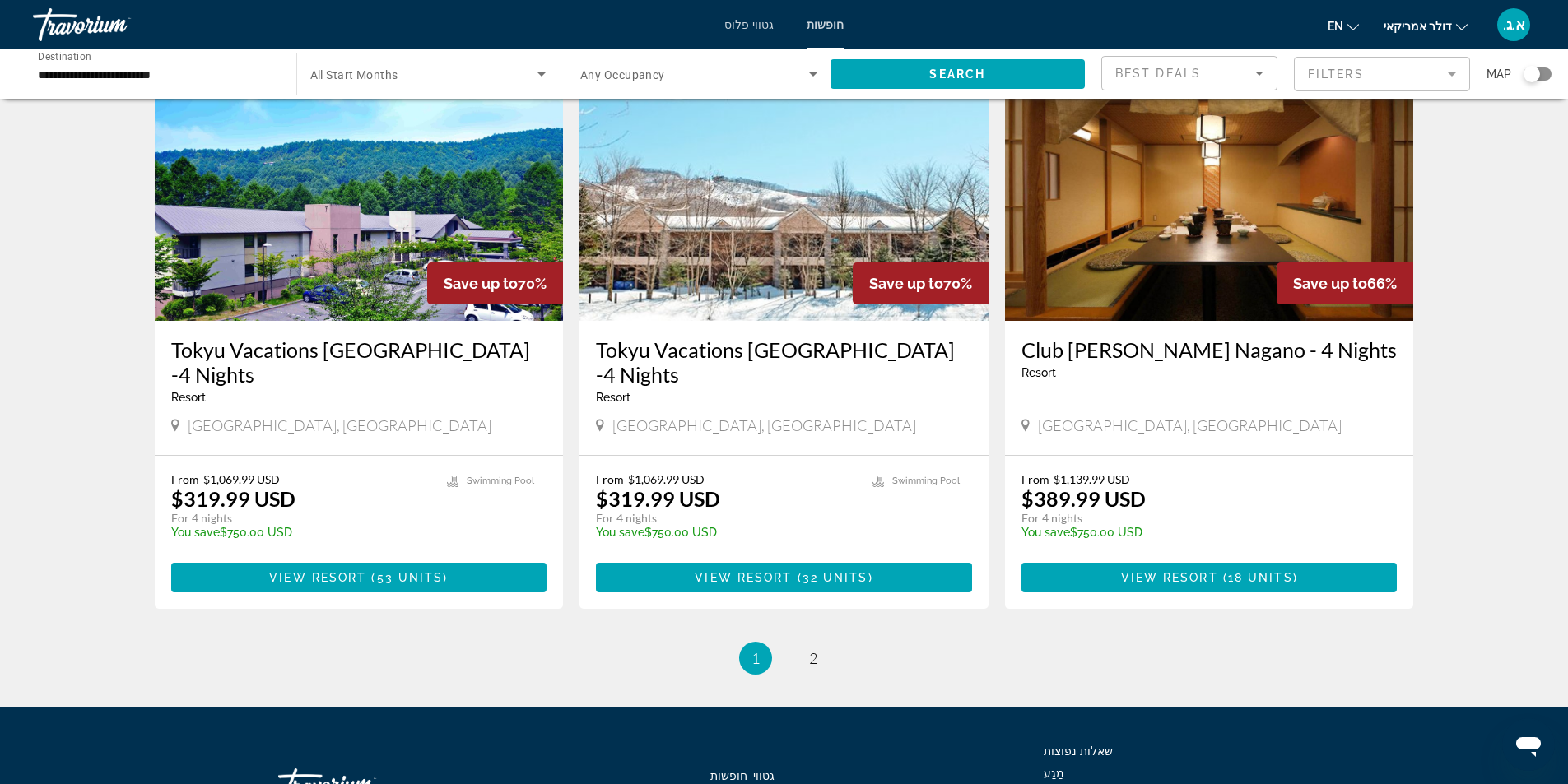
scroll to position [1951, 0]
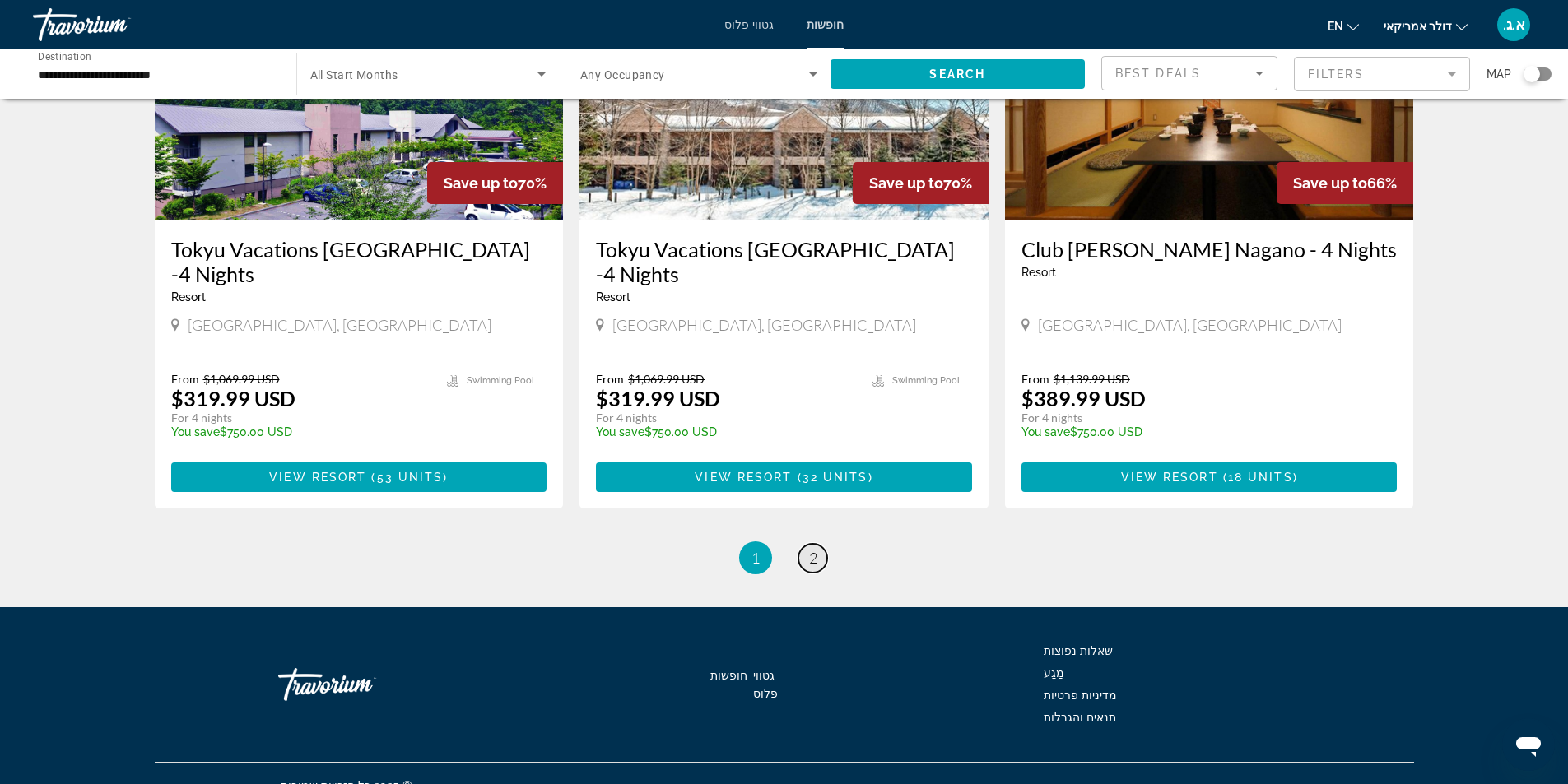
click at [809, 549] on span "2" at bounding box center [813, 557] width 8 height 18
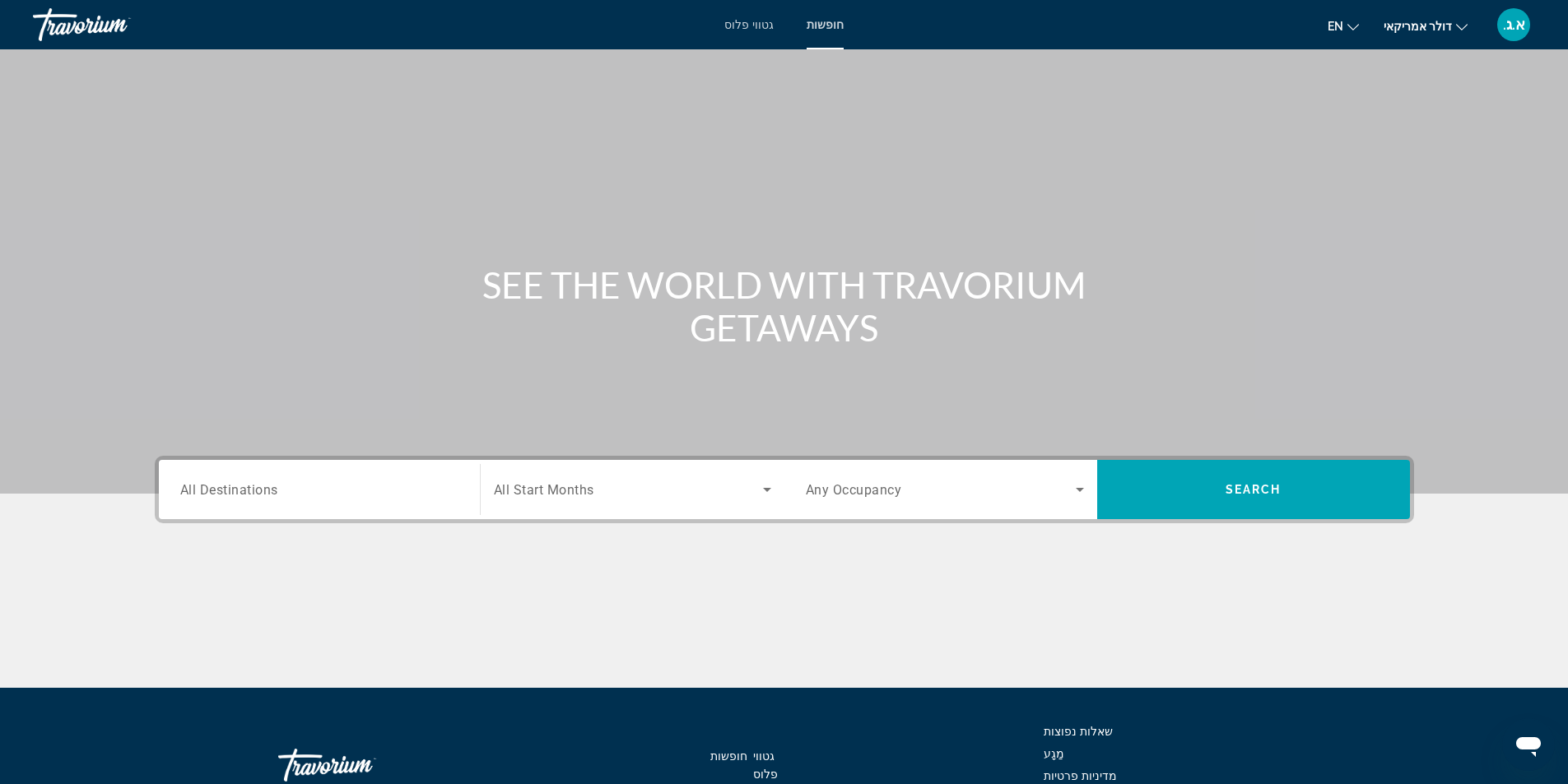
click at [350, 491] on input "Destination All Destinations" at bounding box center [320, 490] width 278 height 19
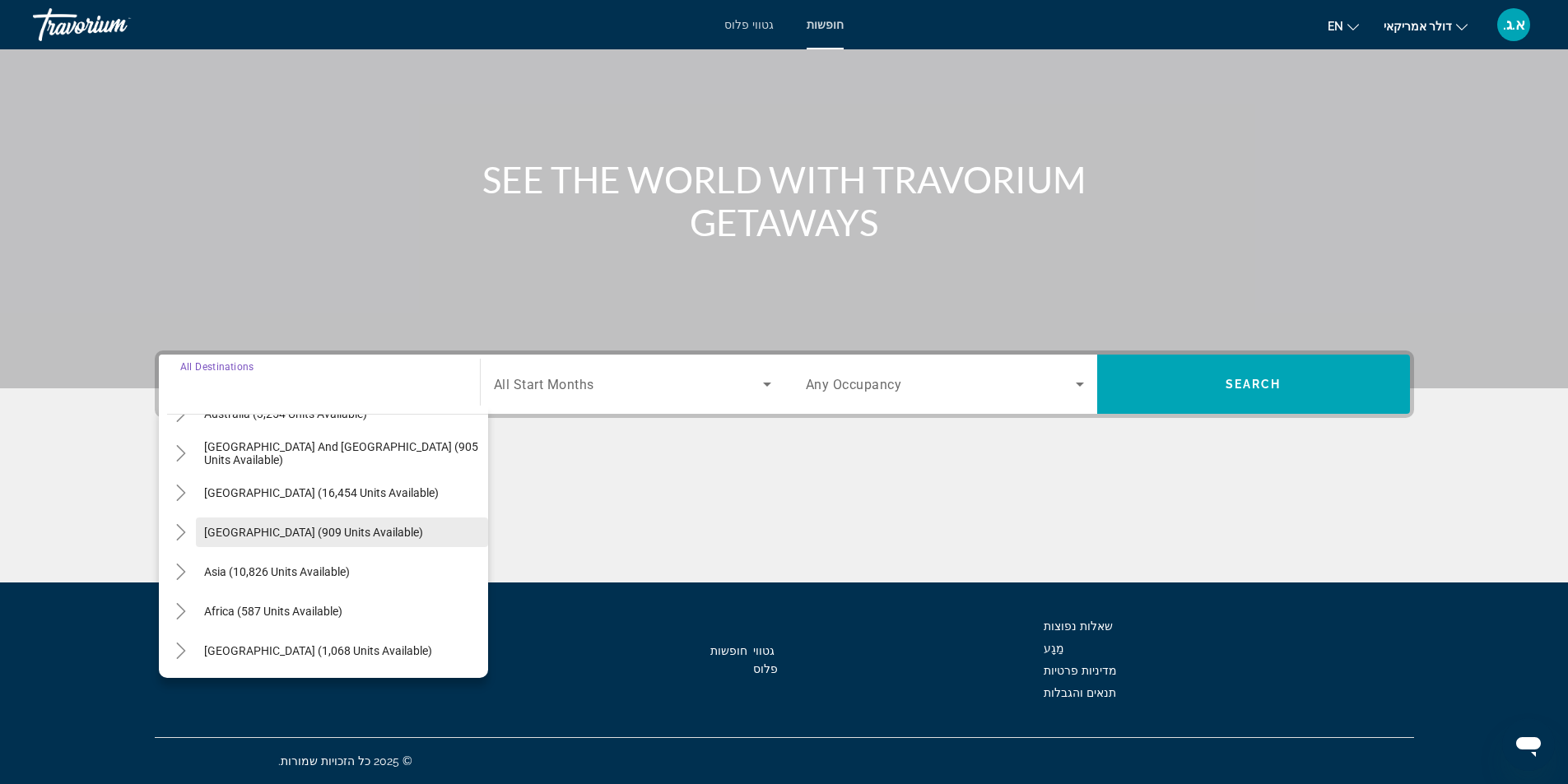
scroll to position [266, 0]
click at [176, 650] on icon "Toggle Middle East (1,068 units available)" at bounding box center [181, 649] width 17 height 17
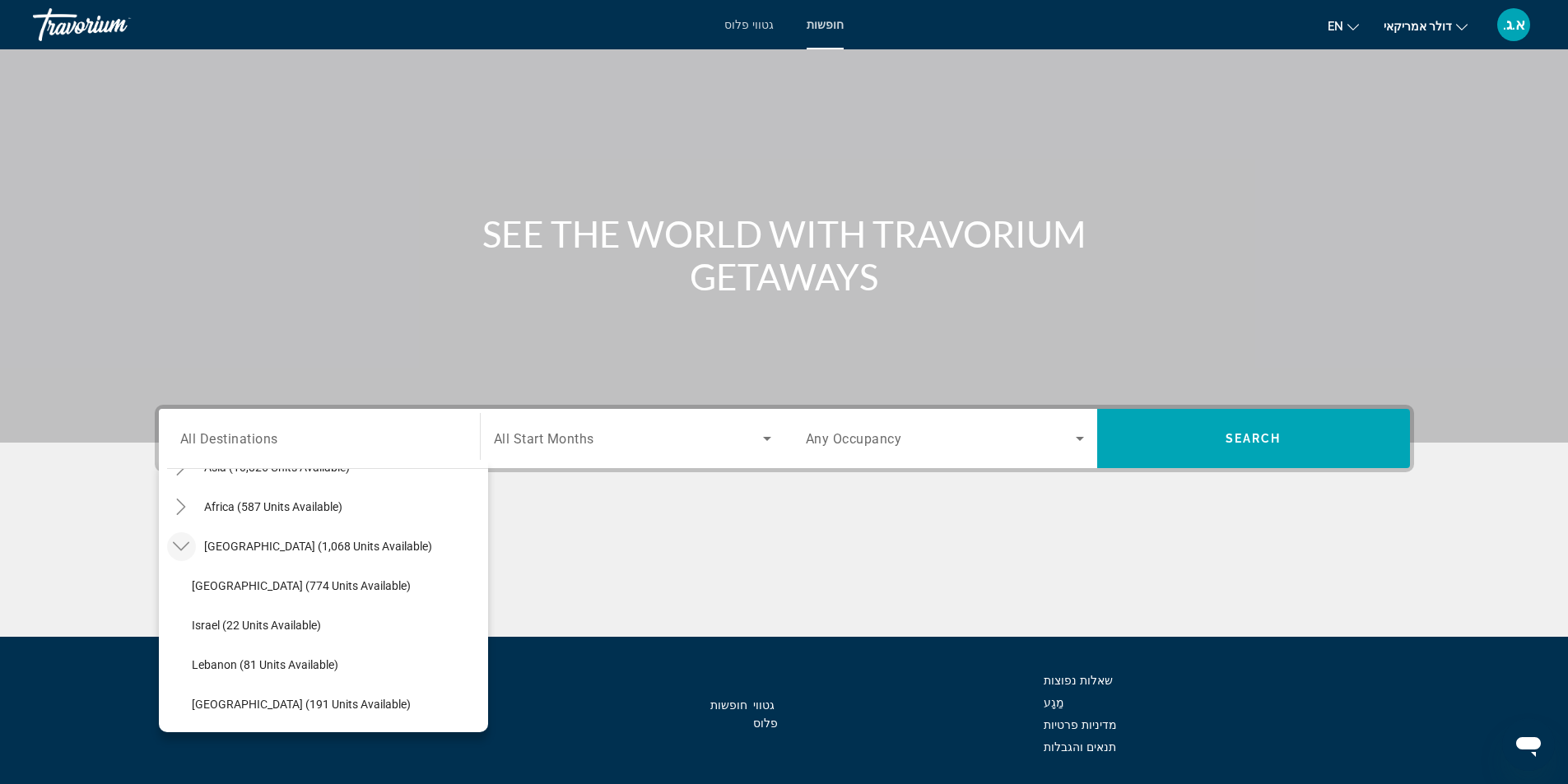
scroll to position [0, 0]
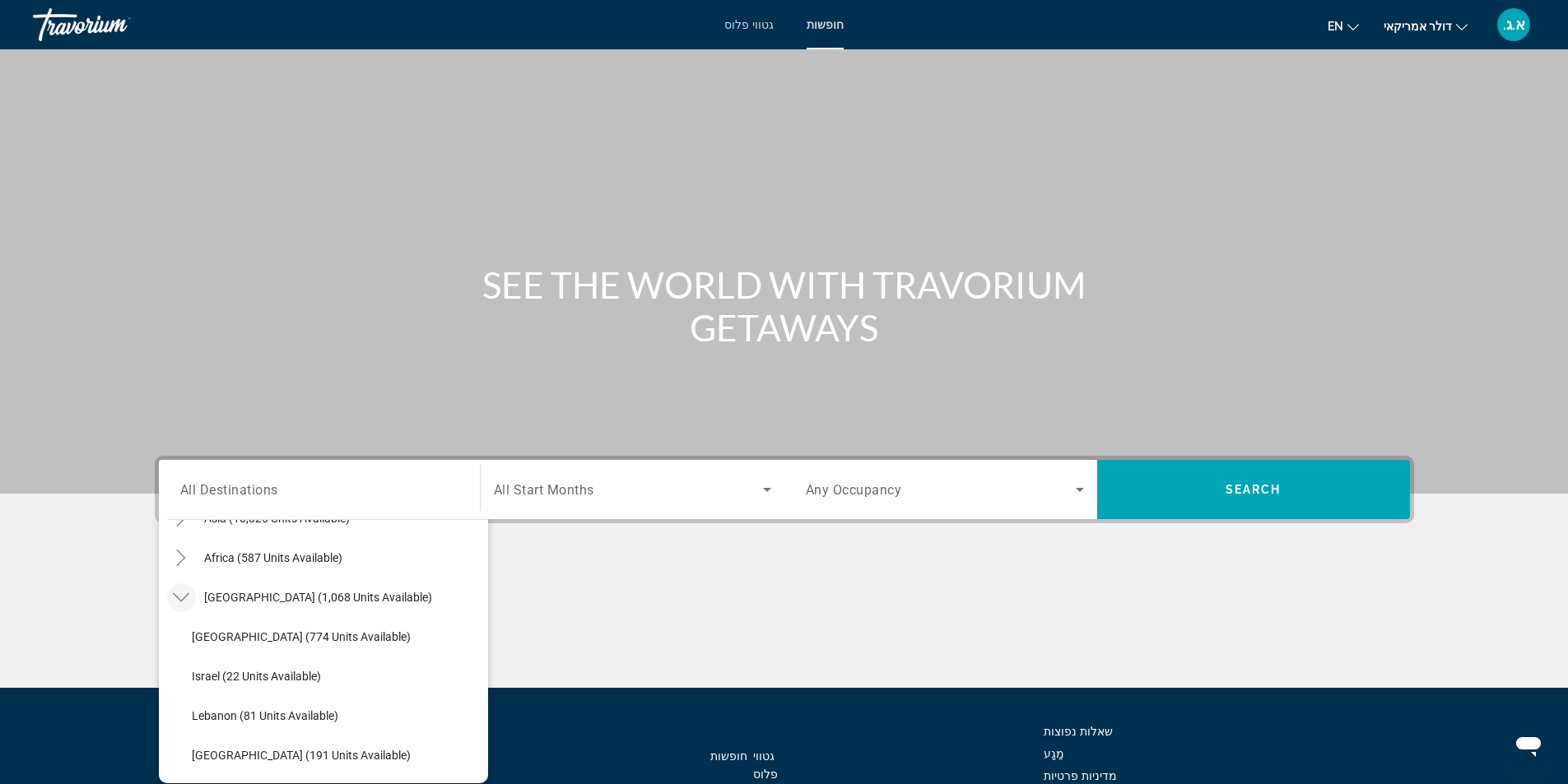
click at [699, 384] on div "תוכן עיקרי" at bounding box center [784, 247] width 1568 height 494
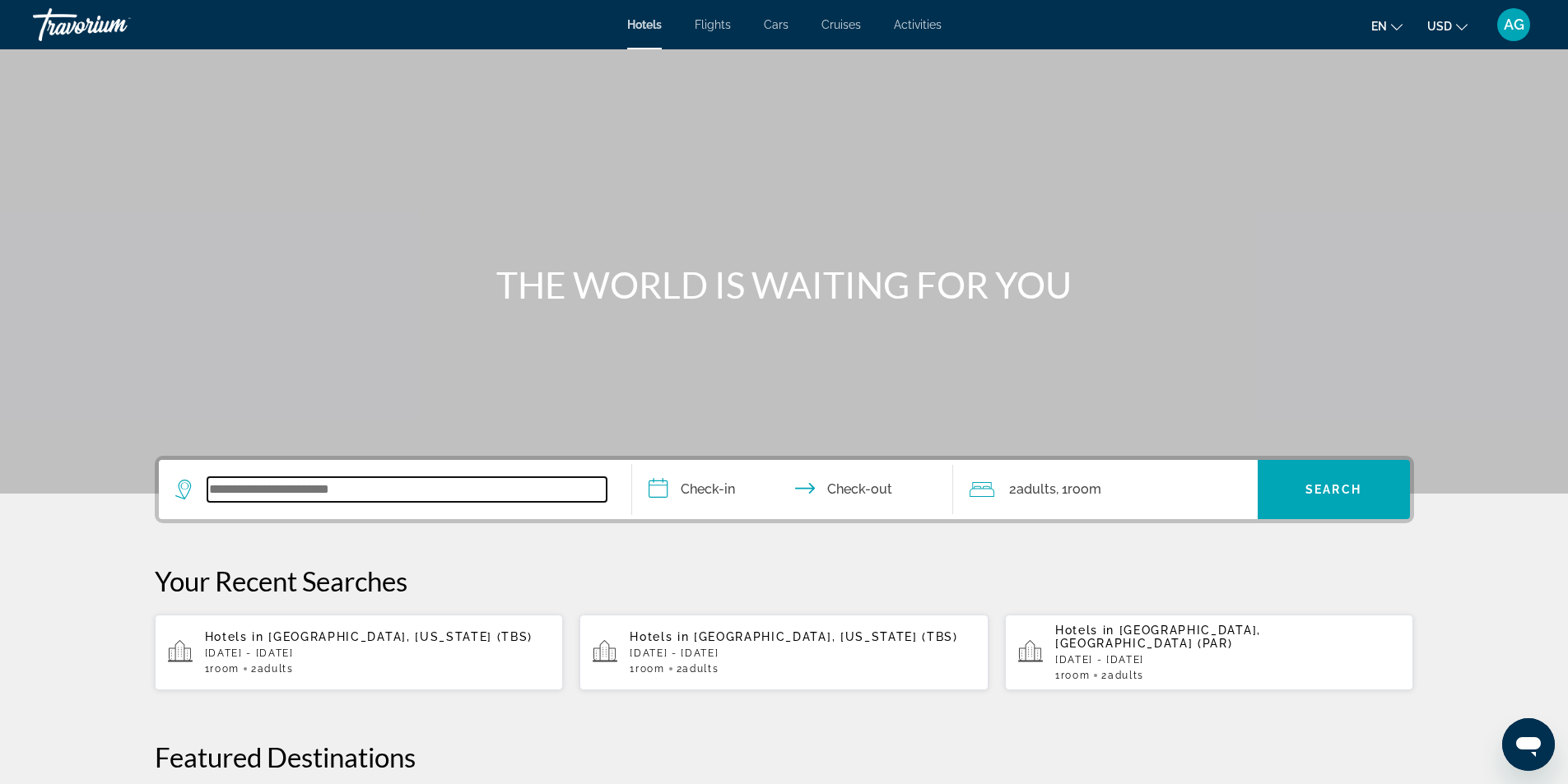
click at [438, 494] on input "Search widget" at bounding box center [406, 489] width 399 height 25
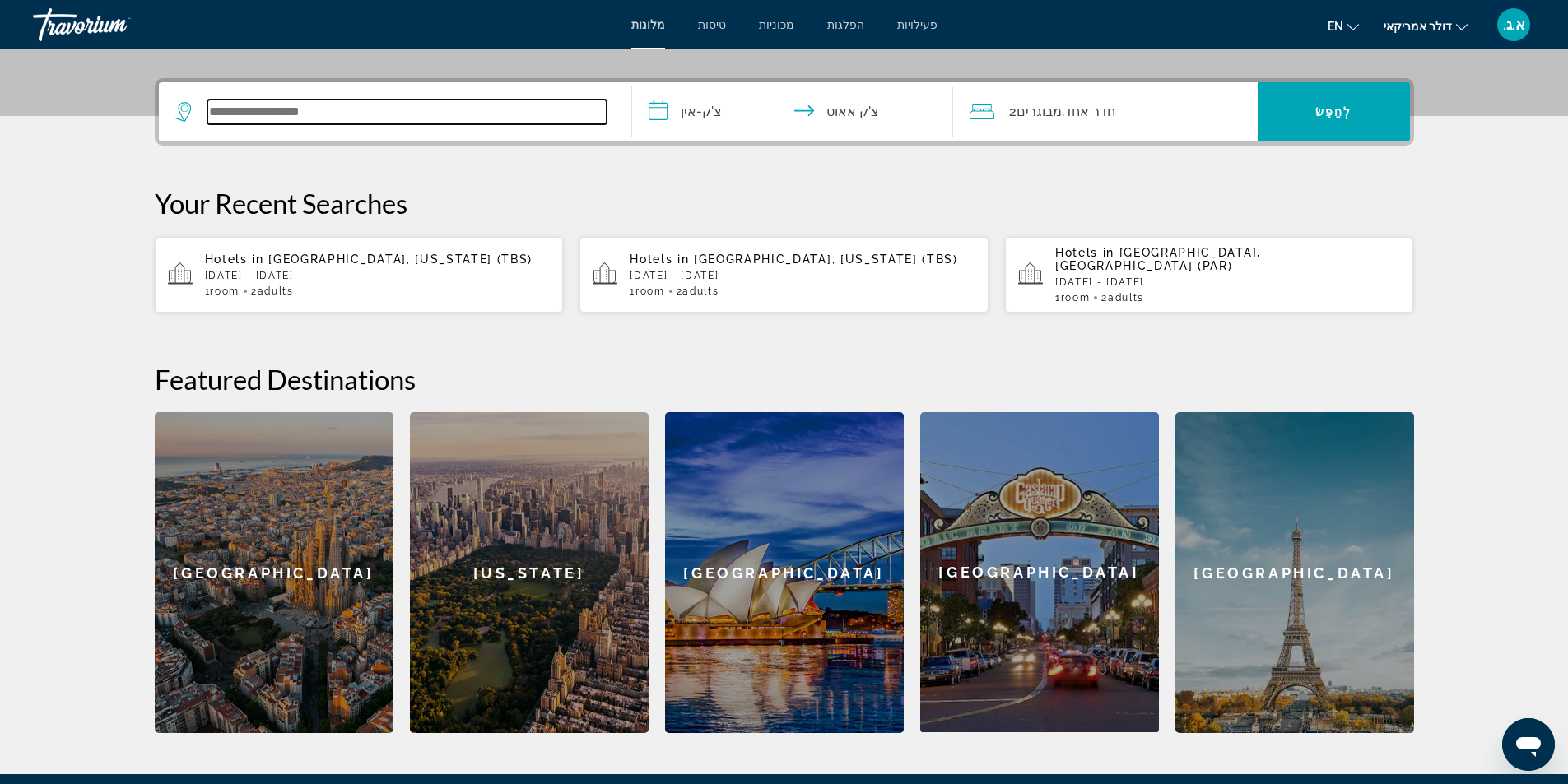
scroll to position [403, 0]
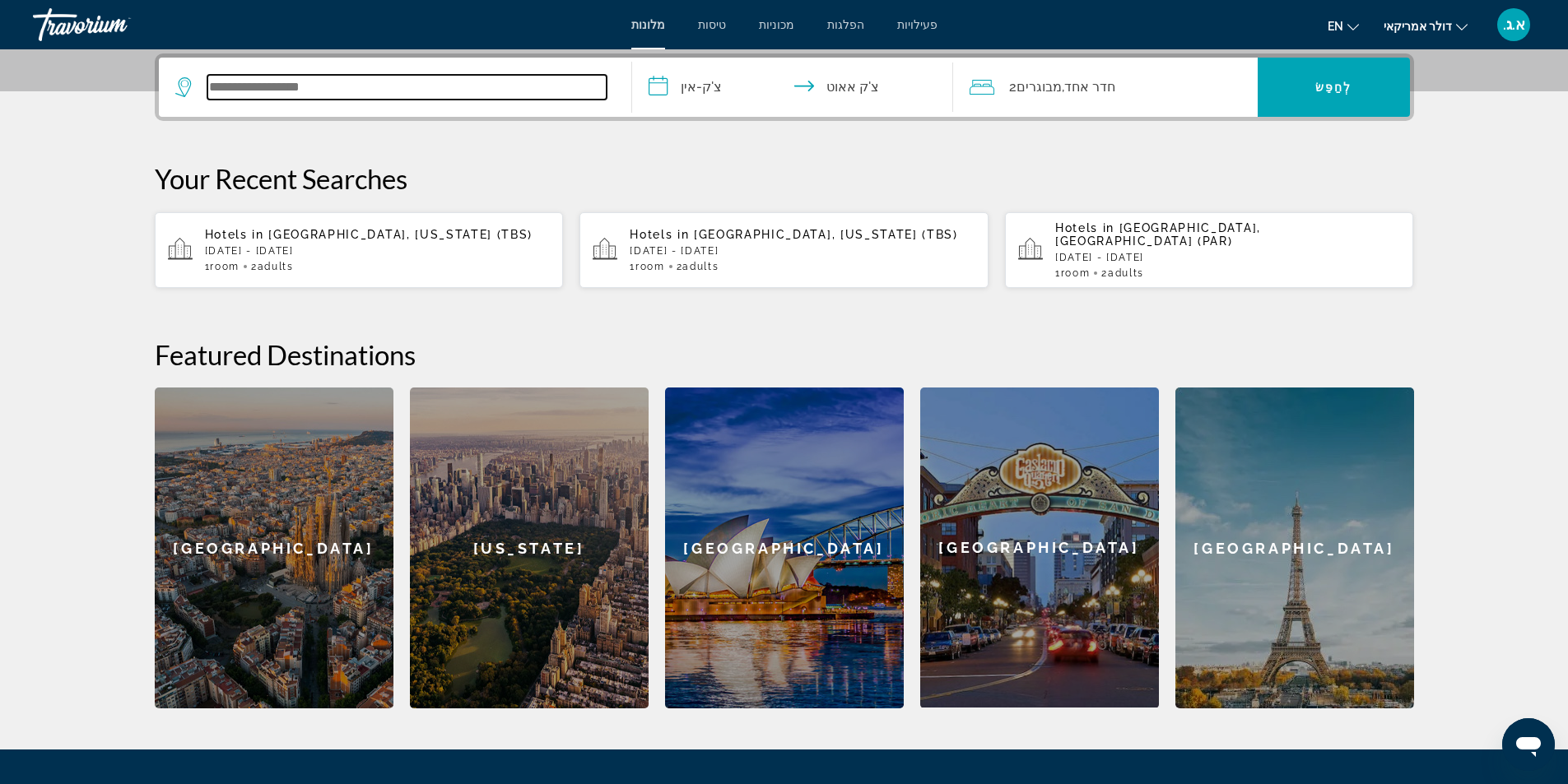
type input "*"
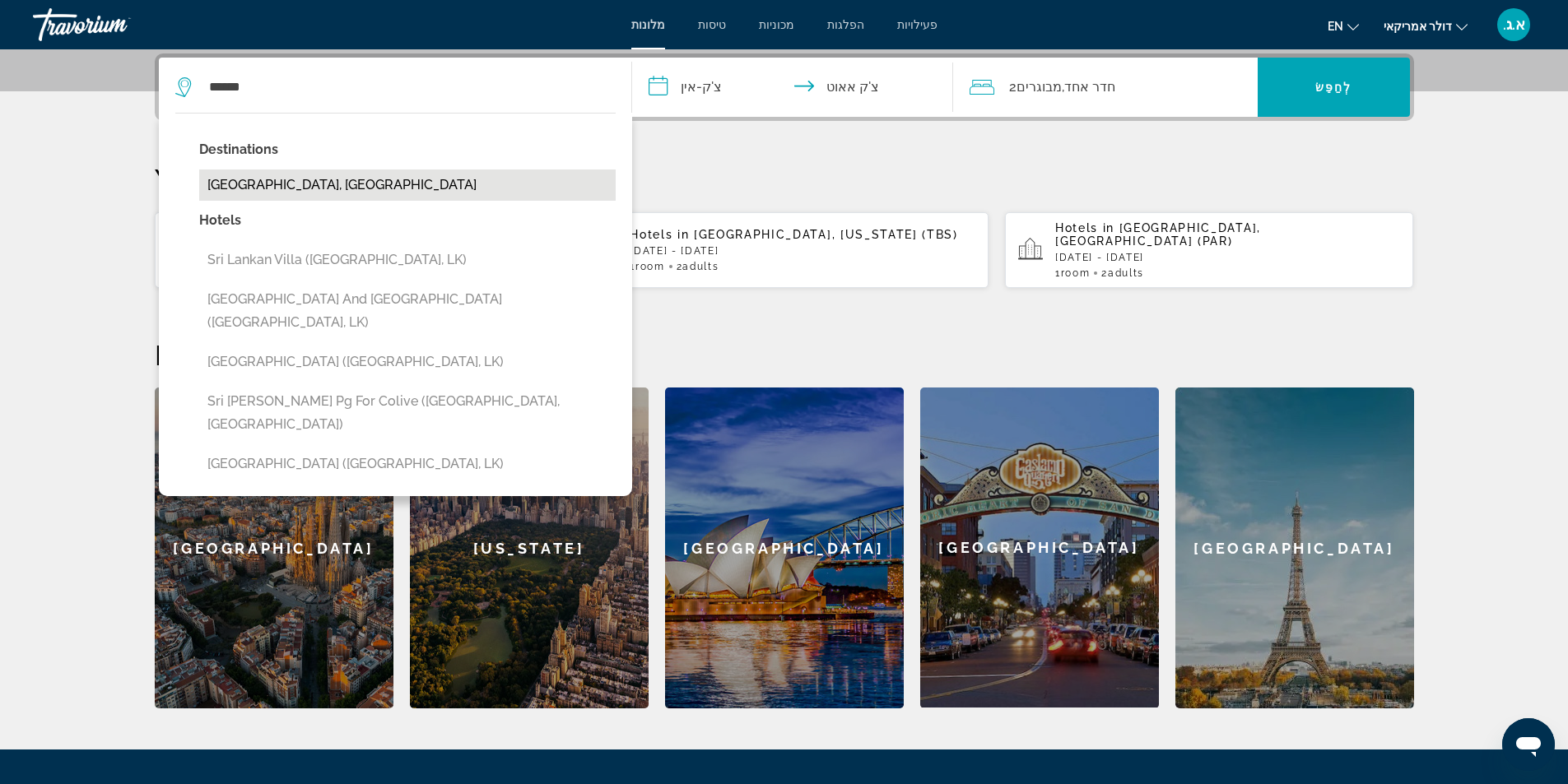
click at [313, 188] on button "[GEOGRAPHIC_DATA], [GEOGRAPHIC_DATA]" at bounding box center [407, 184] width 416 height 31
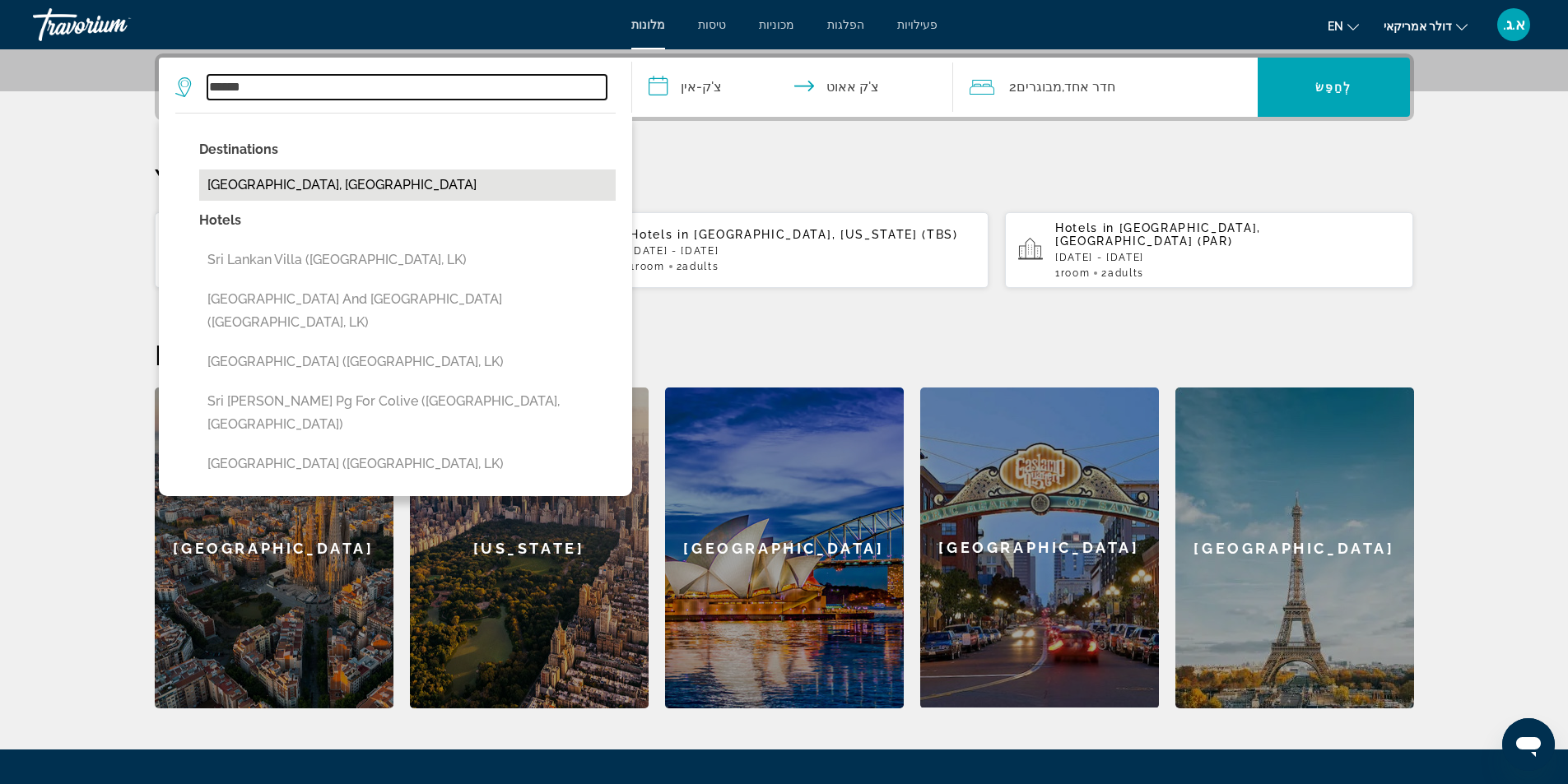
type input "**********"
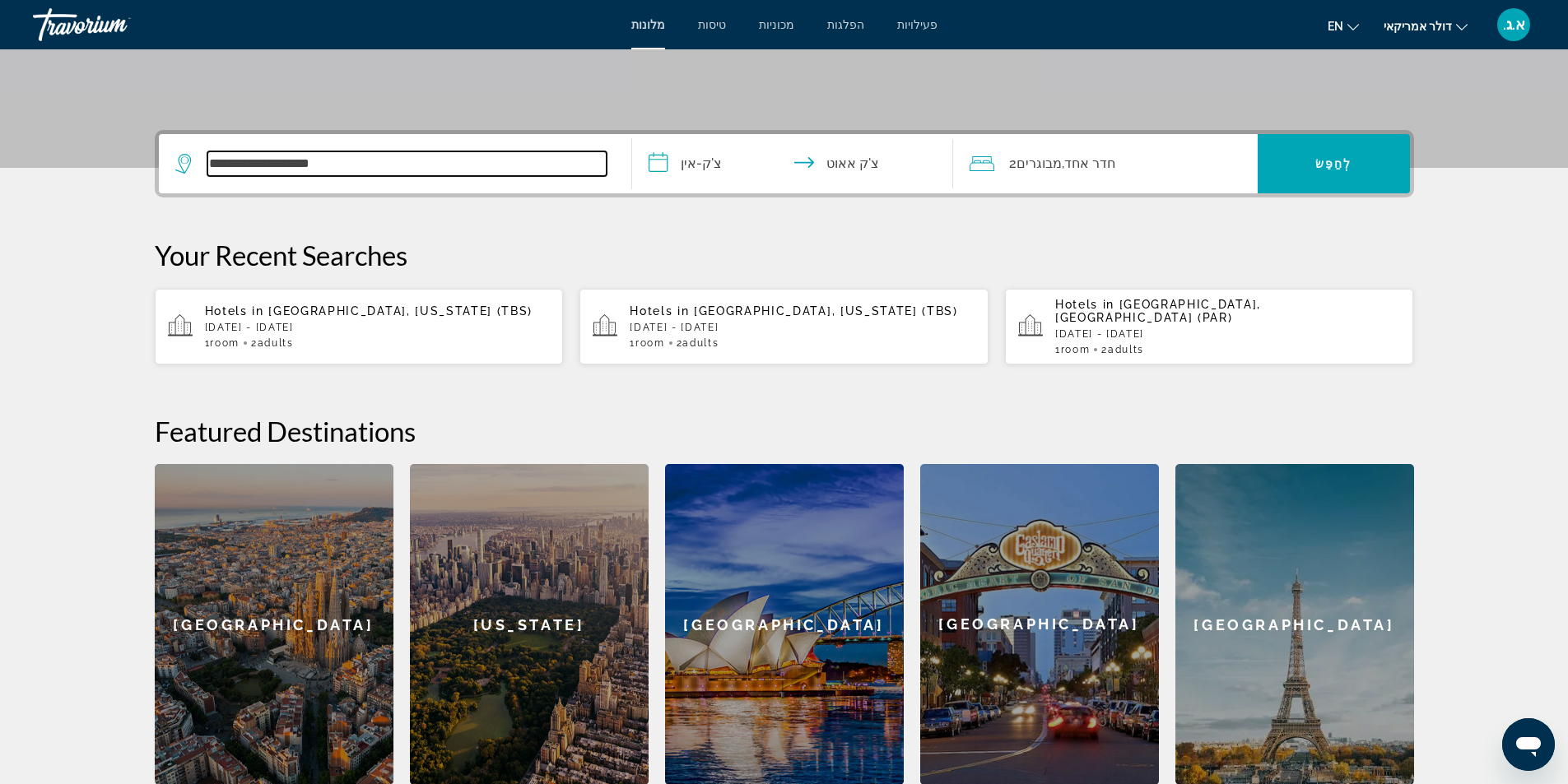
scroll to position [238, 0]
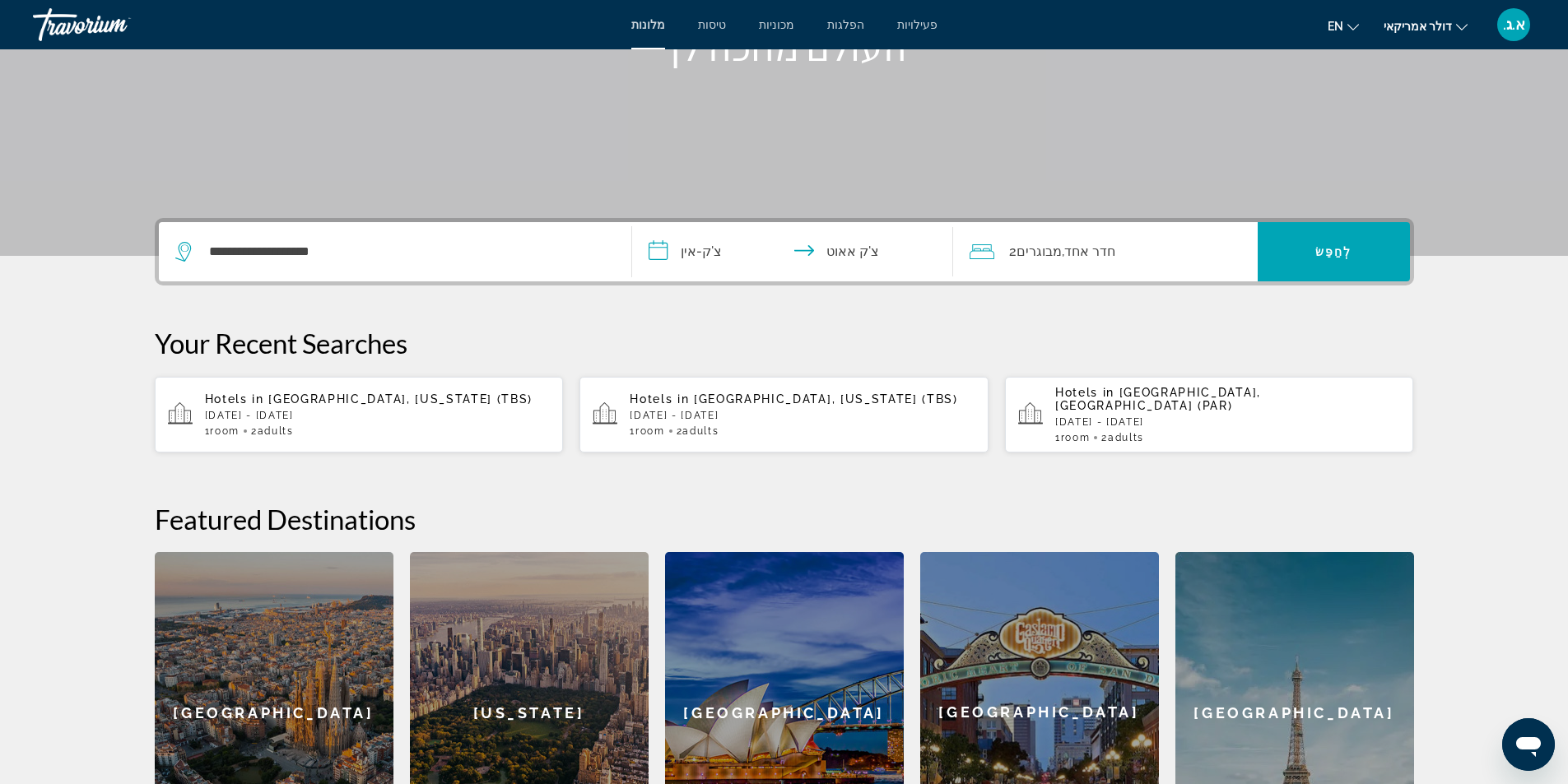
click at [671, 256] on input "**********" at bounding box center [796, 254] width 328 height 65
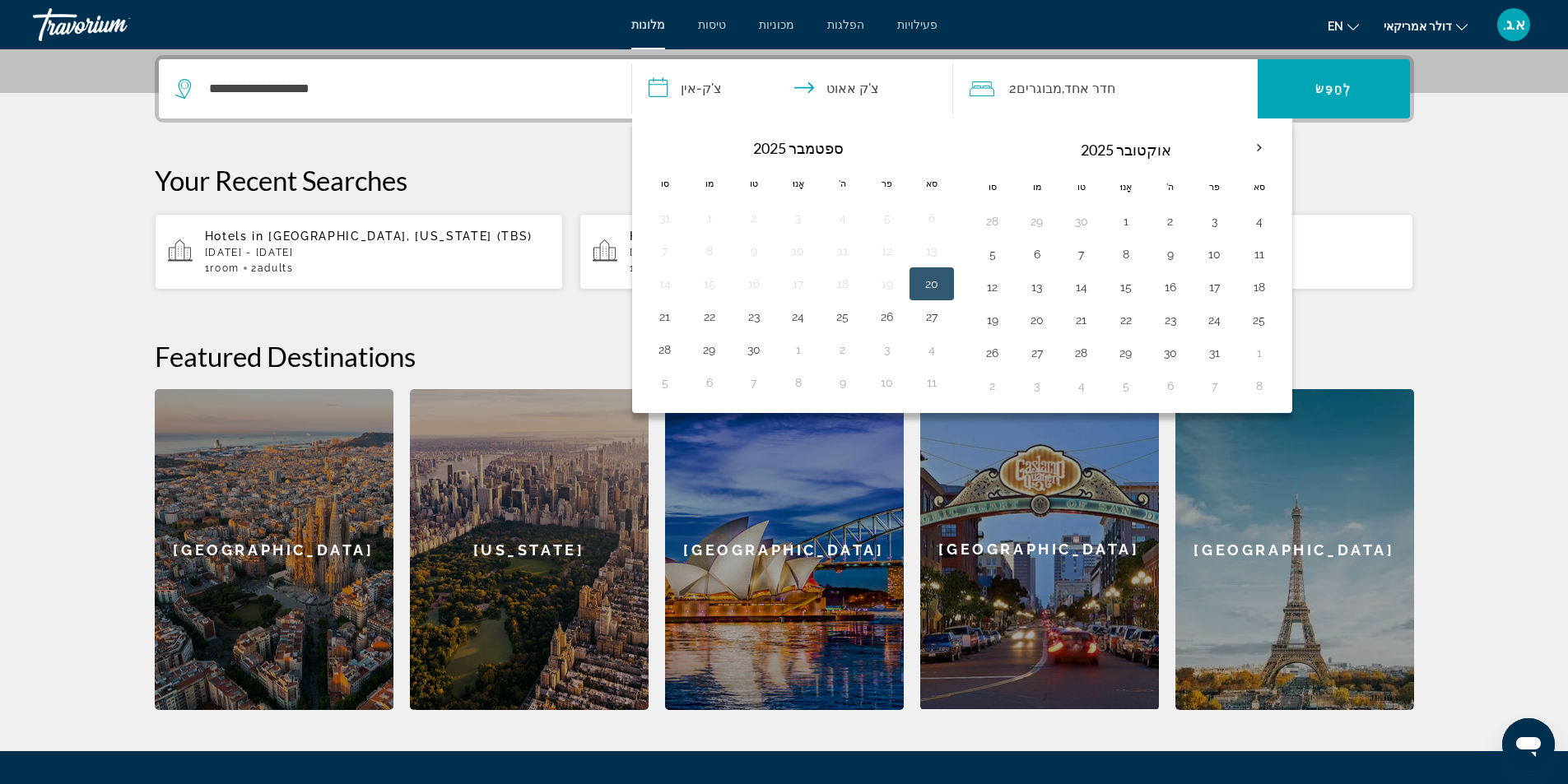
scroll to position [403, 0]
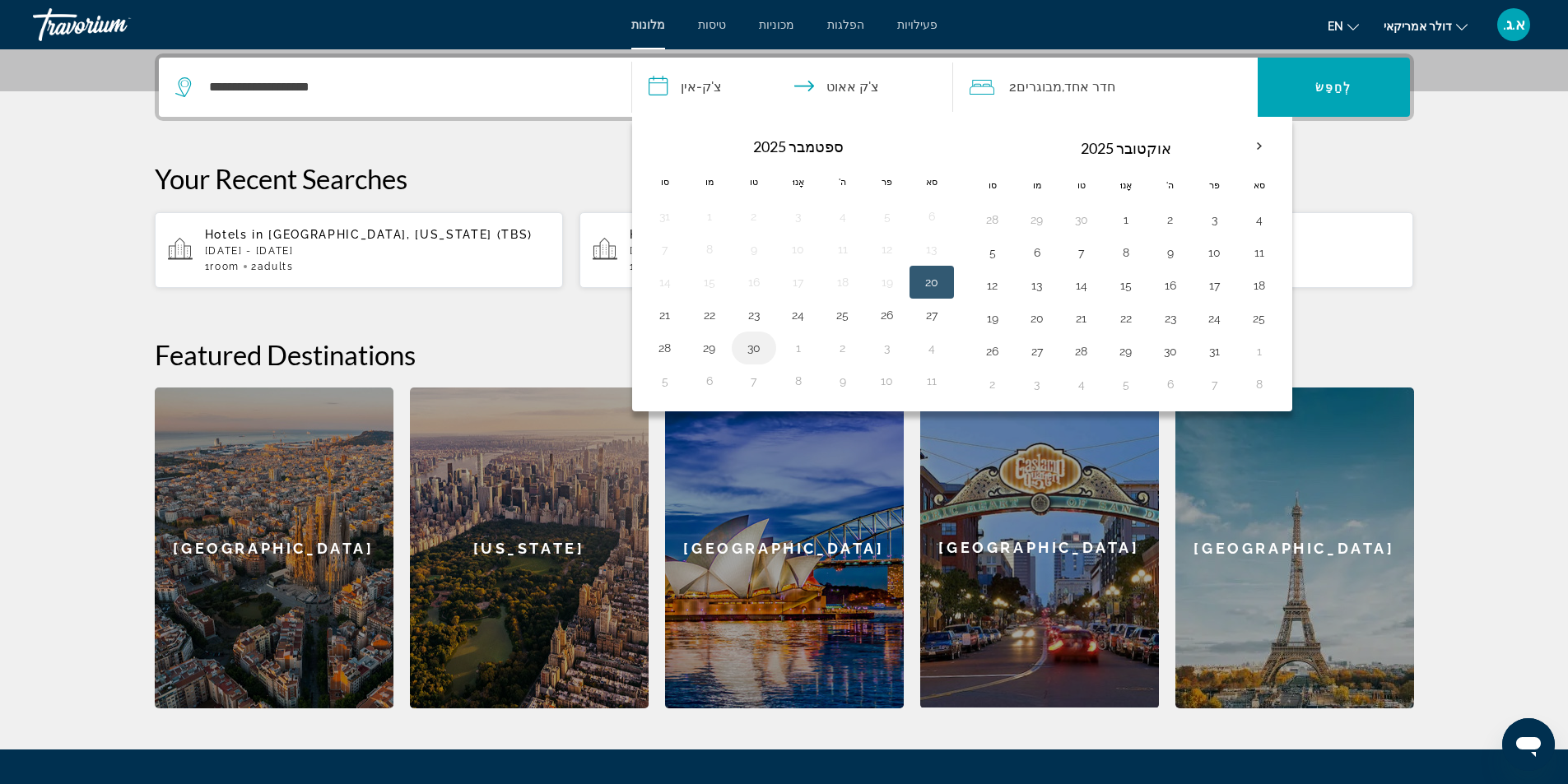
click at [751, 345] on button "30" at bounding box center [754, 348] width 27 height 23
click at [940, 282] on button "20" at bounding box center [931, 282] width 27 height 23
type input "**********"
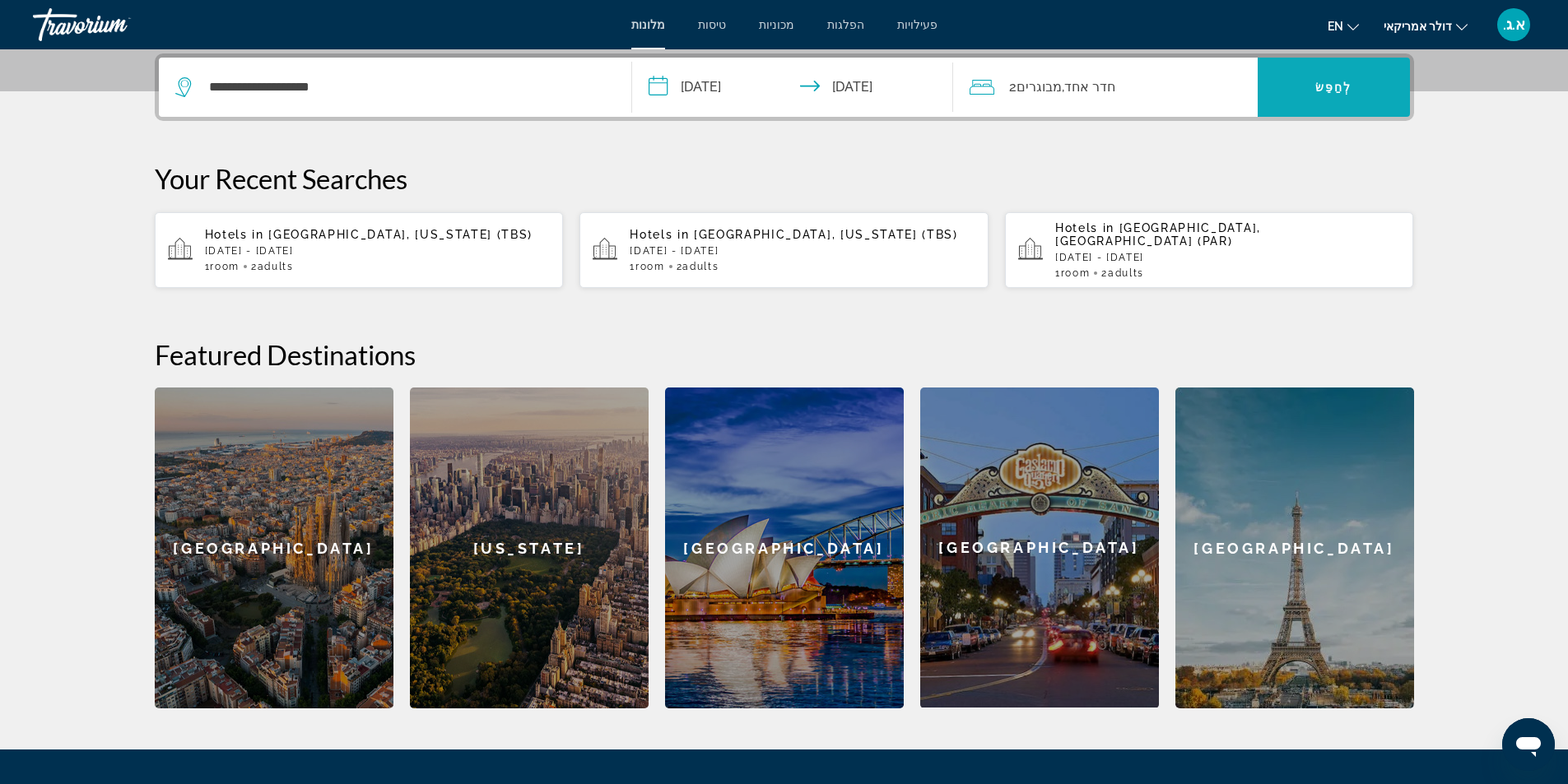
click at [1368, 87] on span "ווידג'ט חיפוש" at bounding box center [1333, 87] width 152 height 40
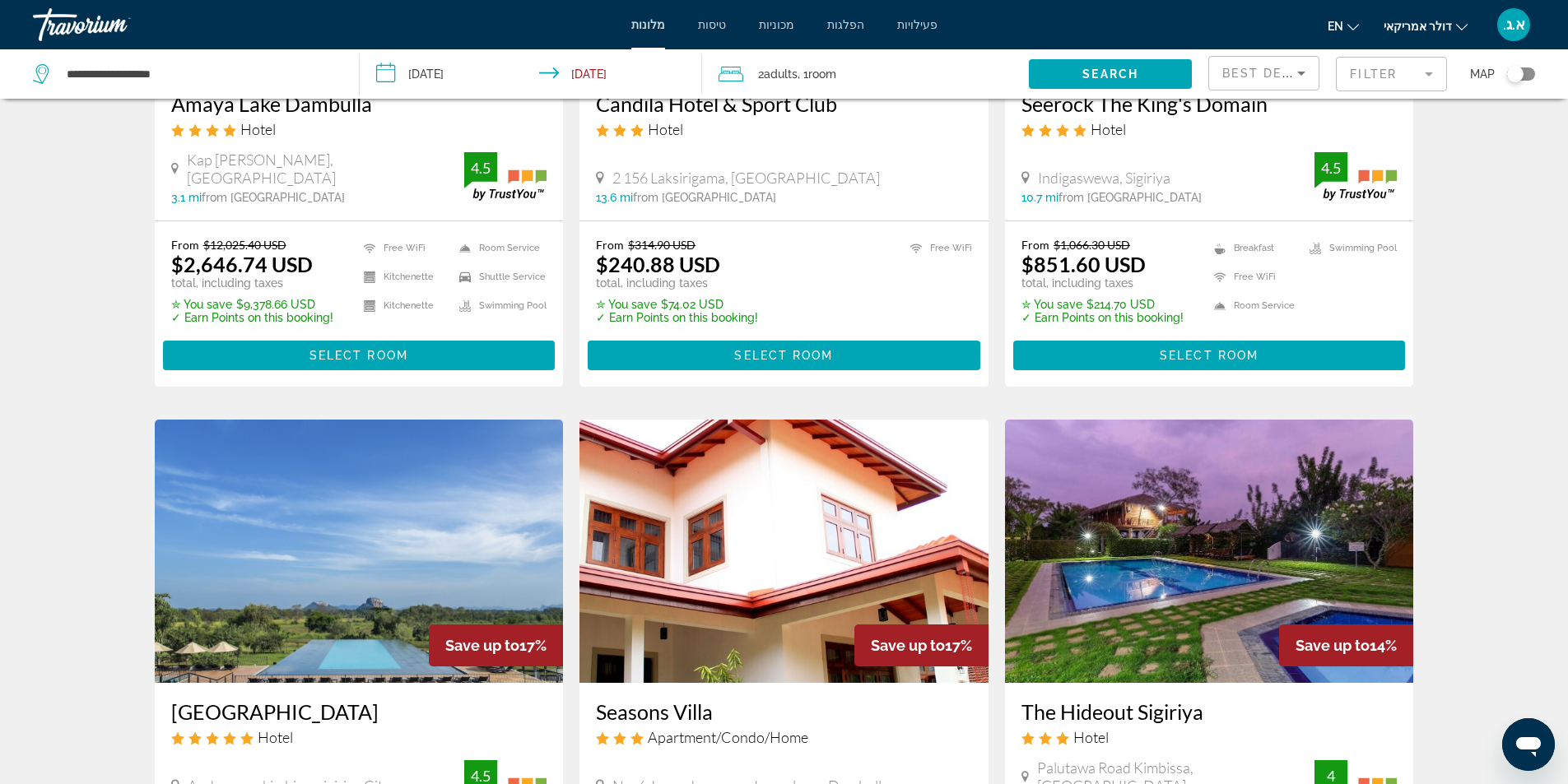
scroll to position [82, 0]
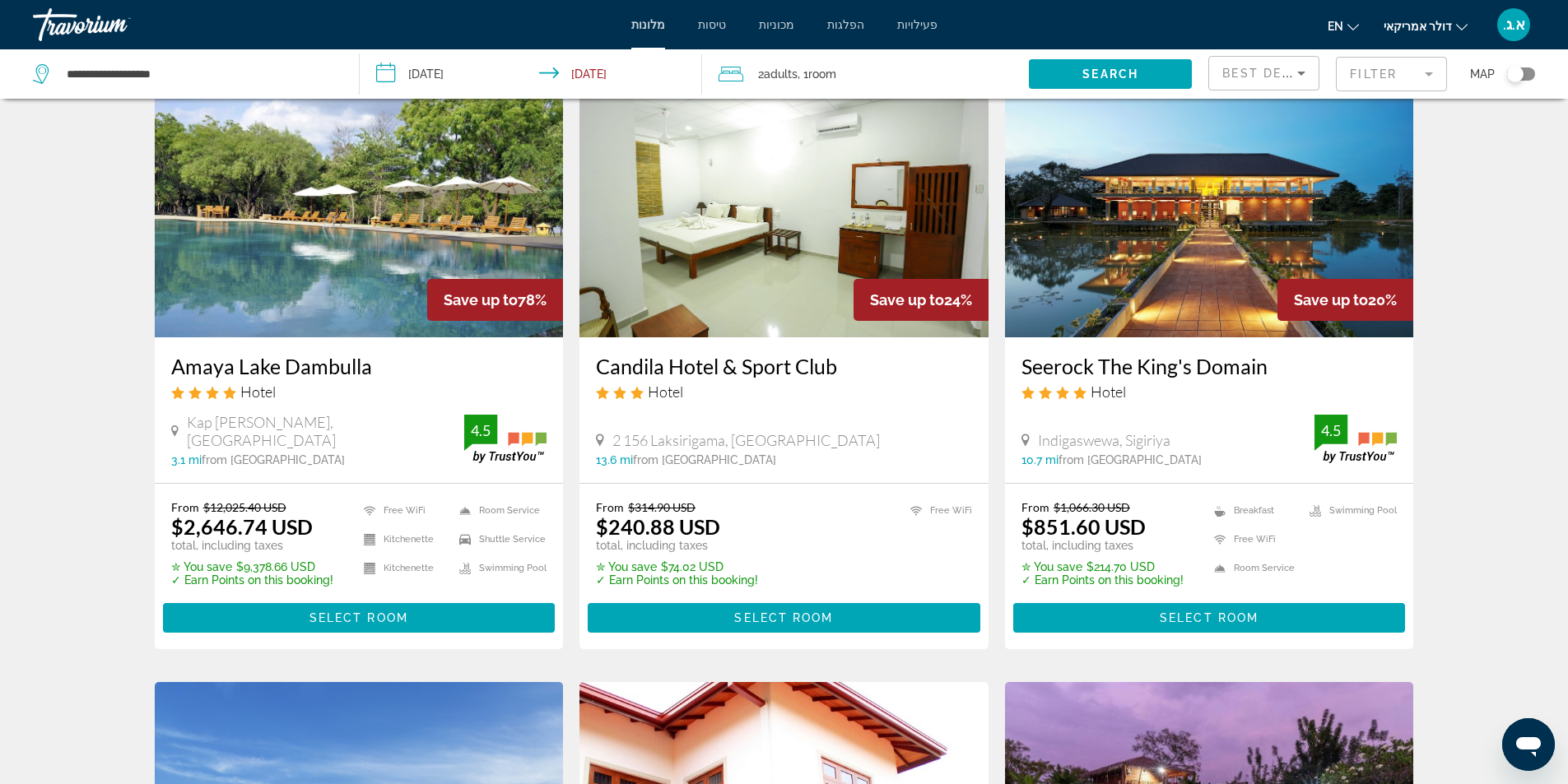
drag, startPoint x: 162, startPoint y: 368, endPoint x: 383, endPoint y: 373, distance: 221.1
click at [383, 373] on div "Amaya Lake Dambulla Hotel Kap Ela Kandalama, Sigiriya 3.1 mi from Sri Lanka cit…" at bounding box center [359, 410] width 409 height 146
copy h3 "Amaya Lake Dambulla"
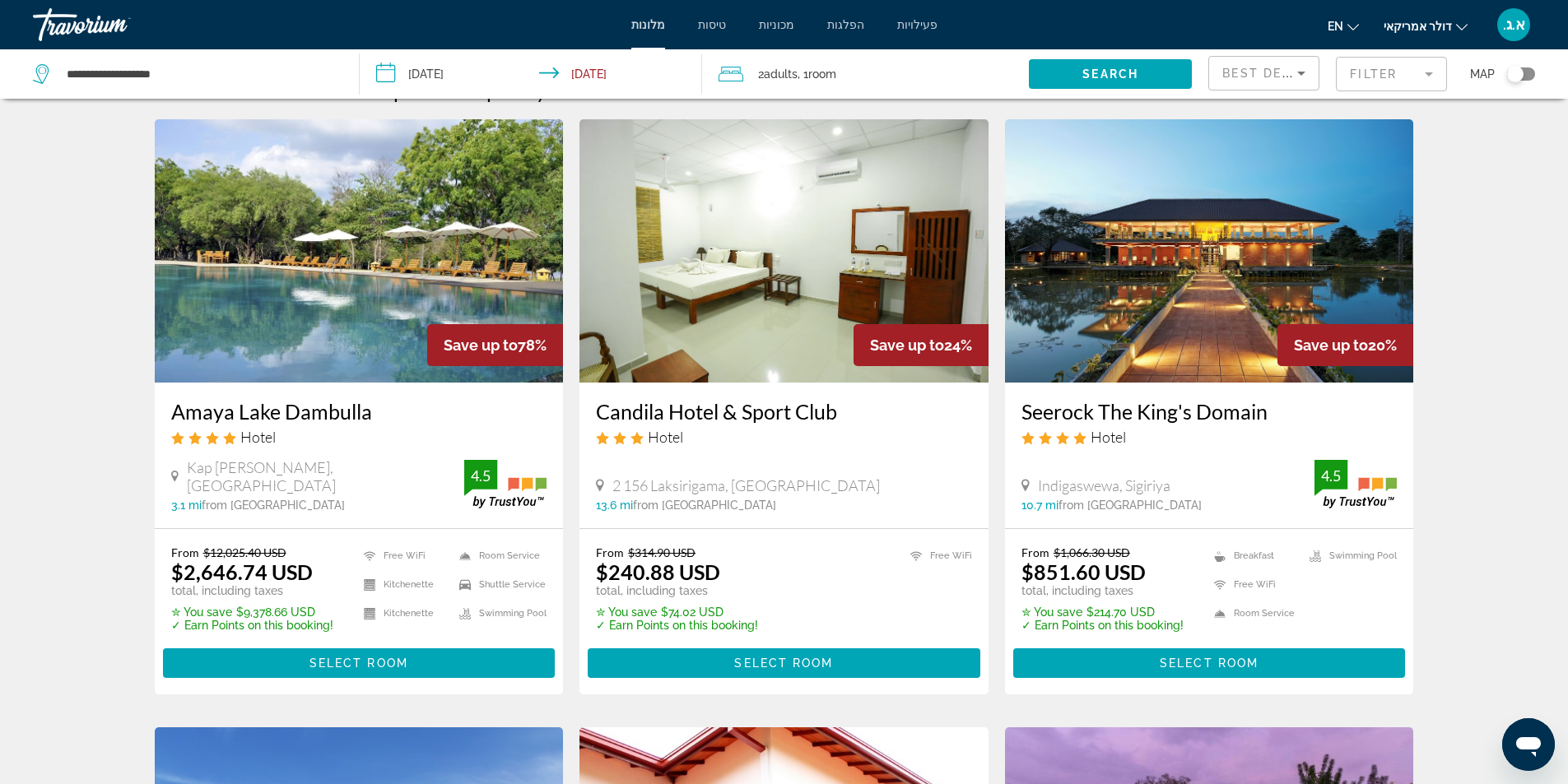
scroll to position [0, 0]
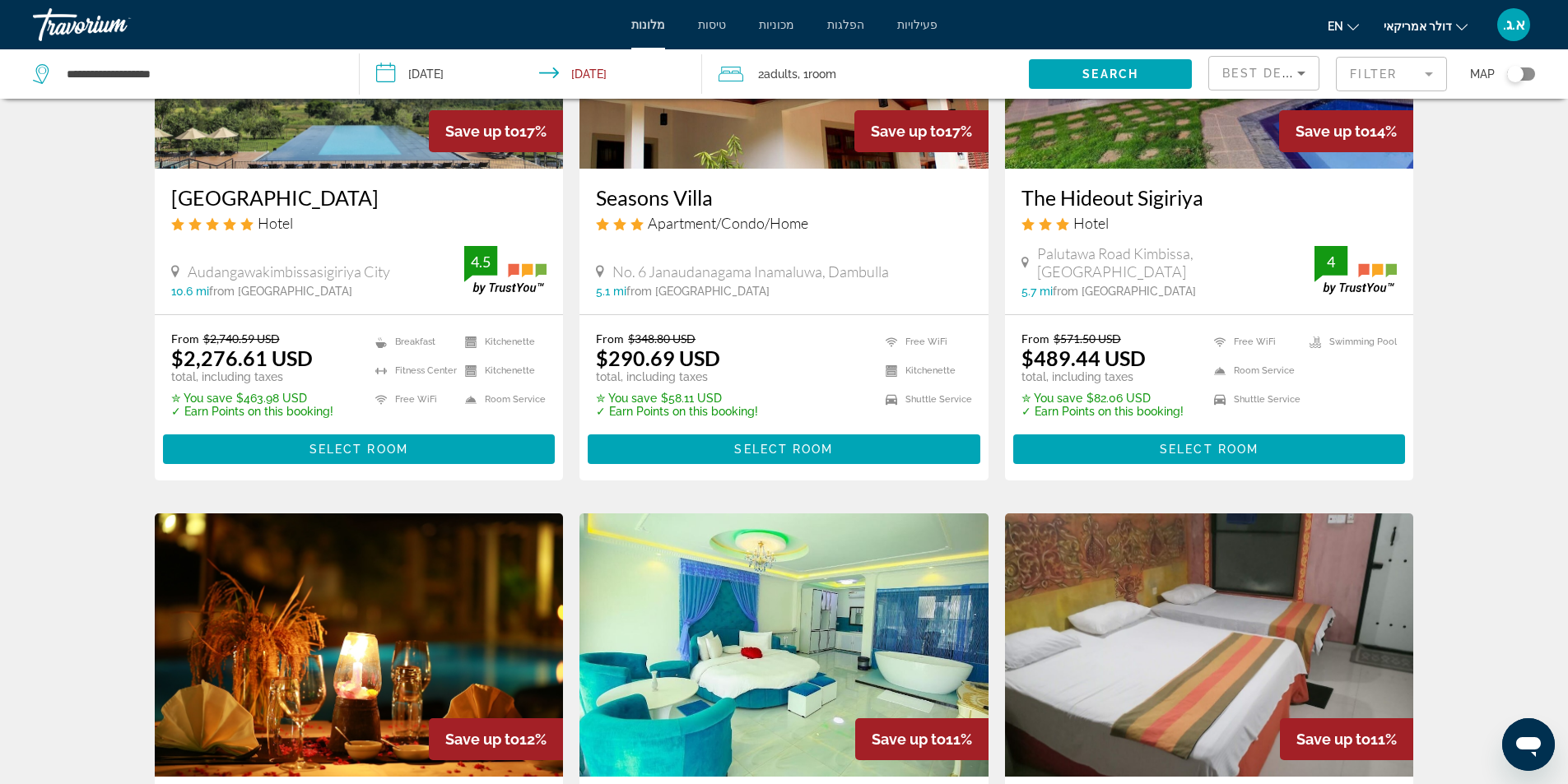
scroll to position [669, 0]
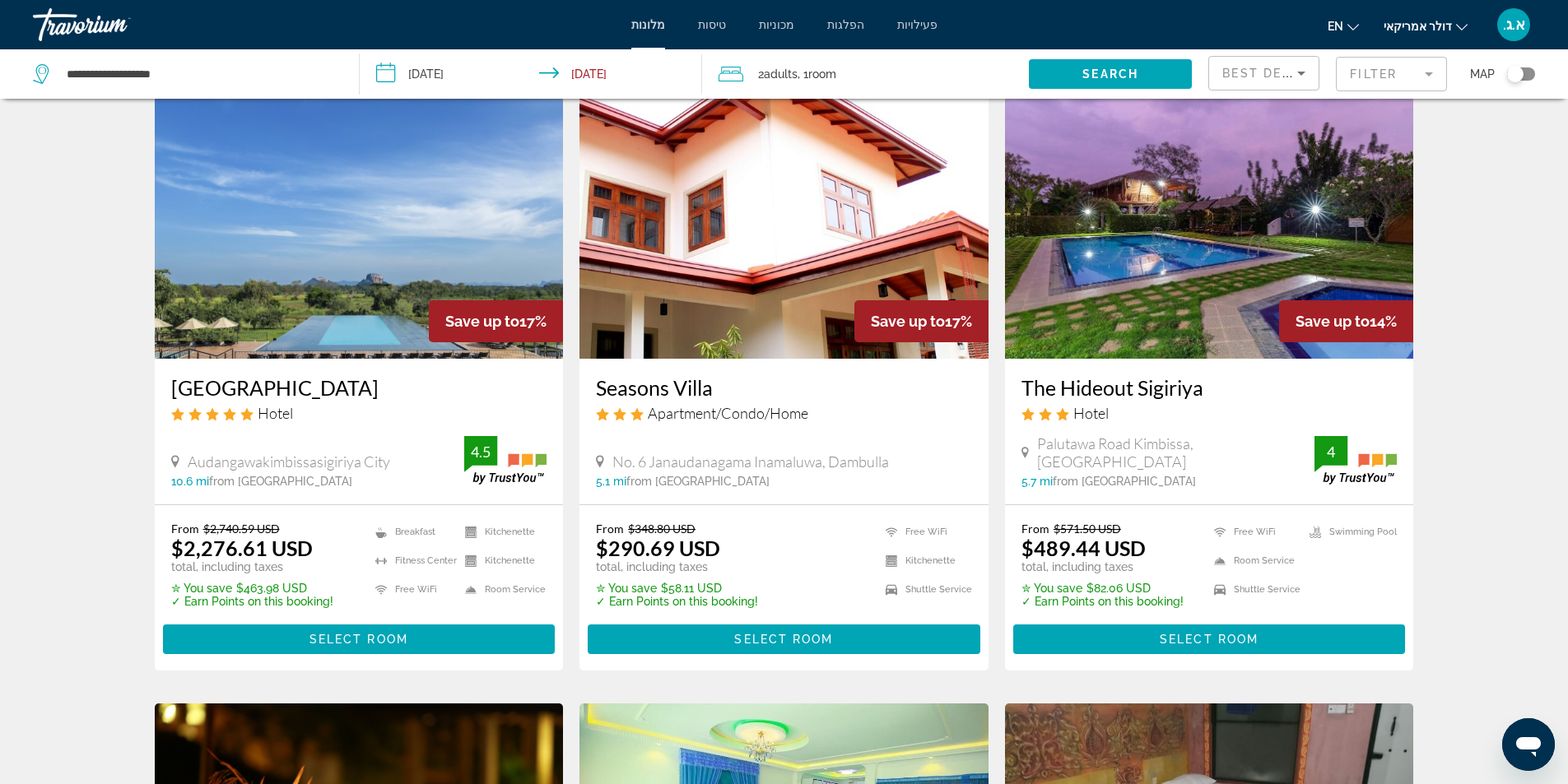
drag, startPoint x: 1011, startPoint y: 394, endPoint x: 1224, endPoint y: 391, distance: 213.0
click at [1224, 391] on div "The Hideout Sigiriya Hotel Palutawa Road Kimbissa, Sigiriya 5.7 mi from Sri Lan…" at bounding box center [1209, 431] width 409 height 146
copy h3 "The Hideout Sigiriya"
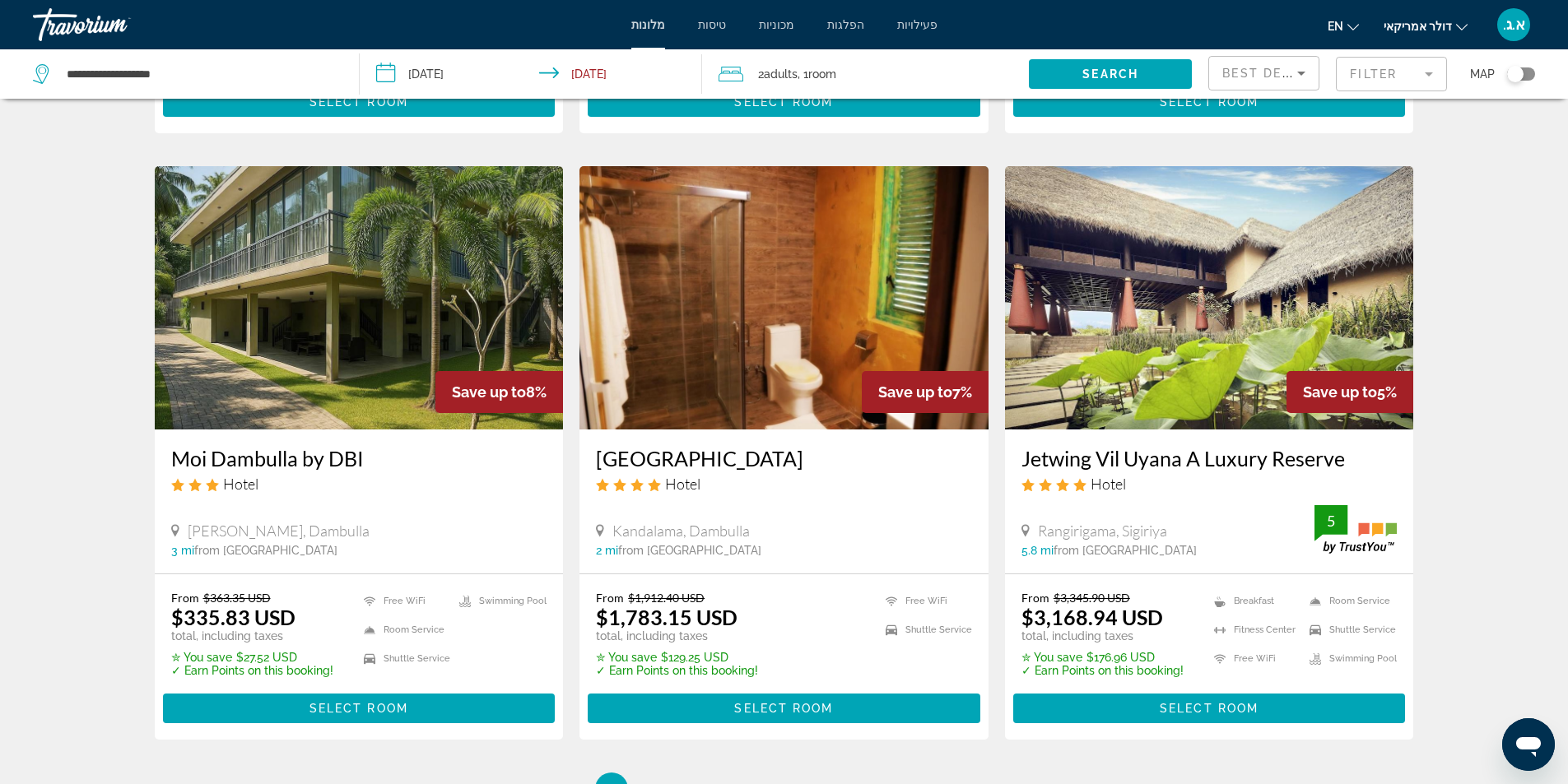
scroll to position [2067, 0]
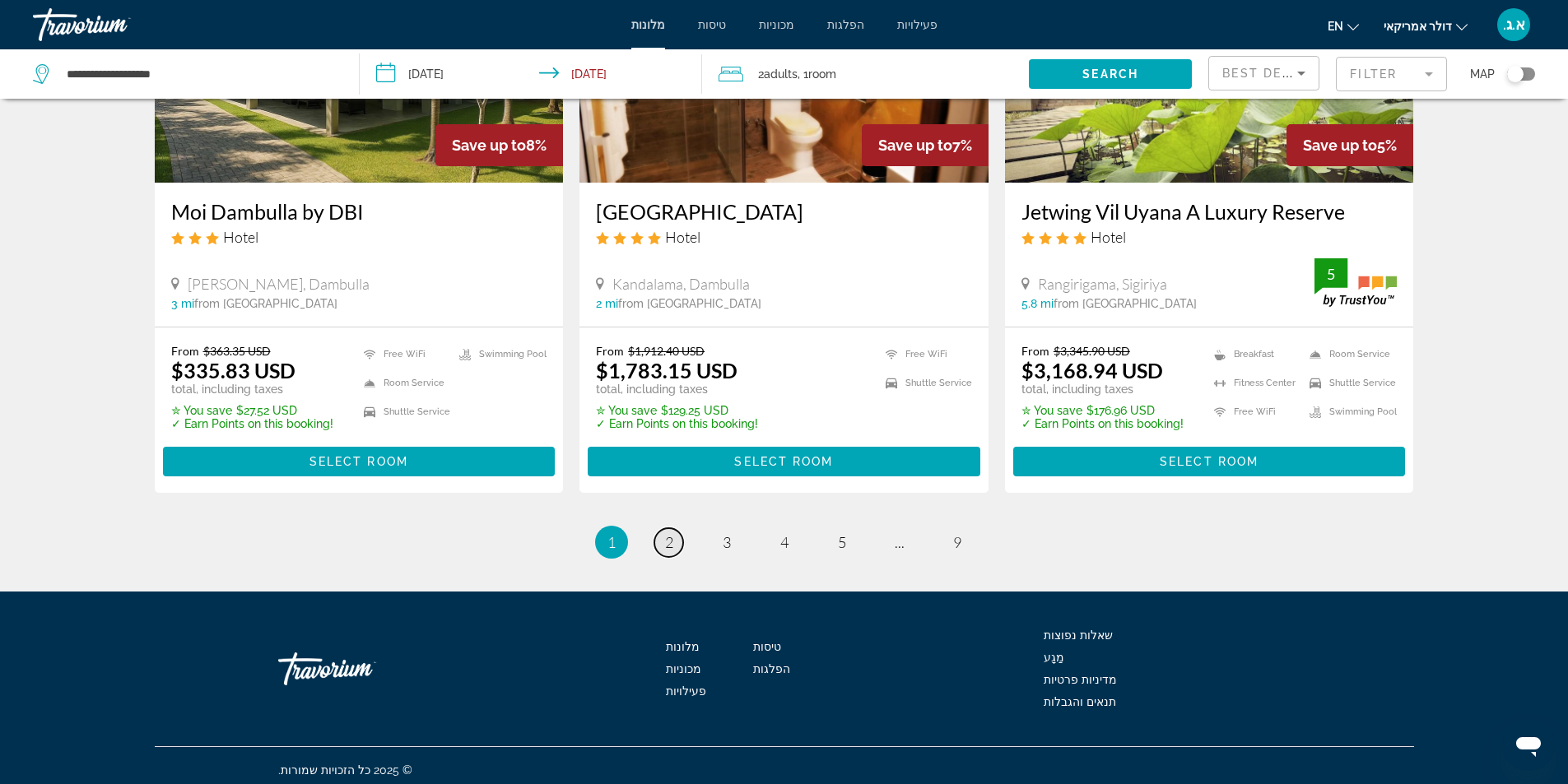
click at [673, 532] on link "page 2" at bounding box center [668, 542] width 29 height 29
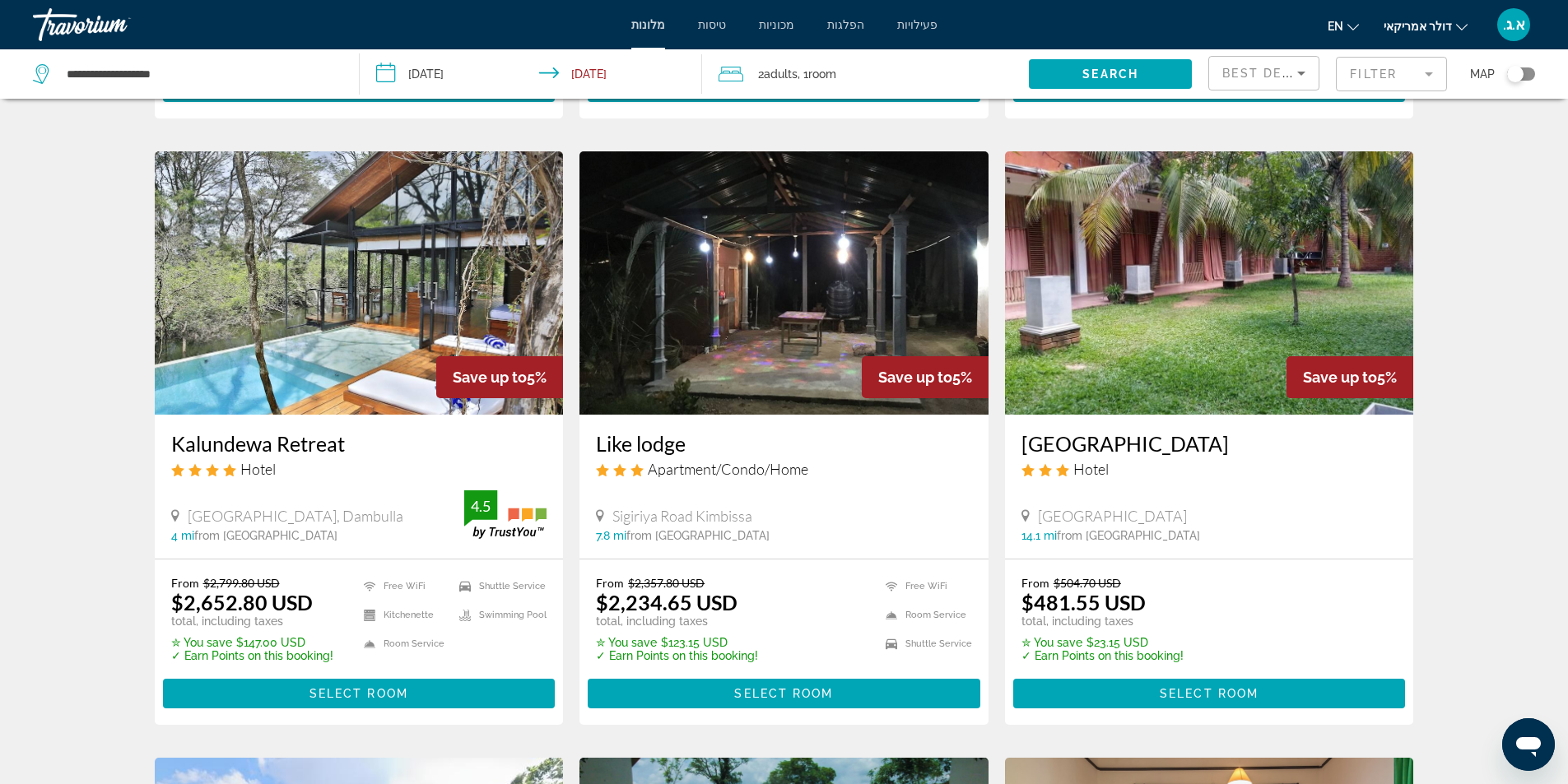
scroll to position [1151, 0]
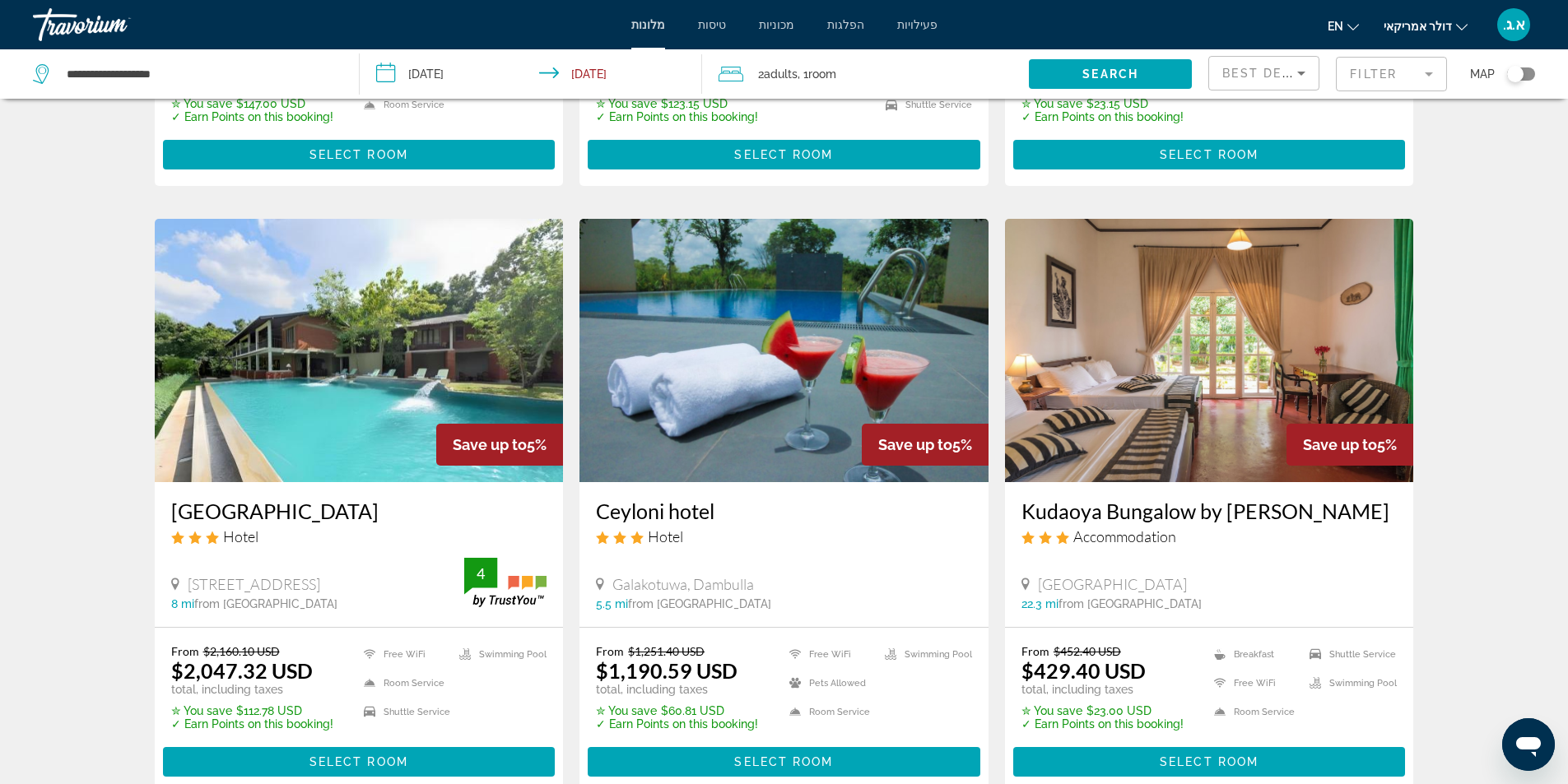
drag, startPoint x: 166, startPoint y: 513, endPoint x: 392, endPoint y: 511, distance: 226.0
click at [392, 511] on div "Ehalagala Lake Resort Hotel No. 59B Talkote Road, Sigiriya 8 mi from Sri Lanka …" at bounding box center [359, 554] width 409 height 144
copy h3 "Ehalagala Lake Resort"
click at [104, 464] on div "Hotel Search Results - 108 places to spend your time Save up to 5% Camellia Res…" at bounding box center [784, 214] width 1568 height 2502
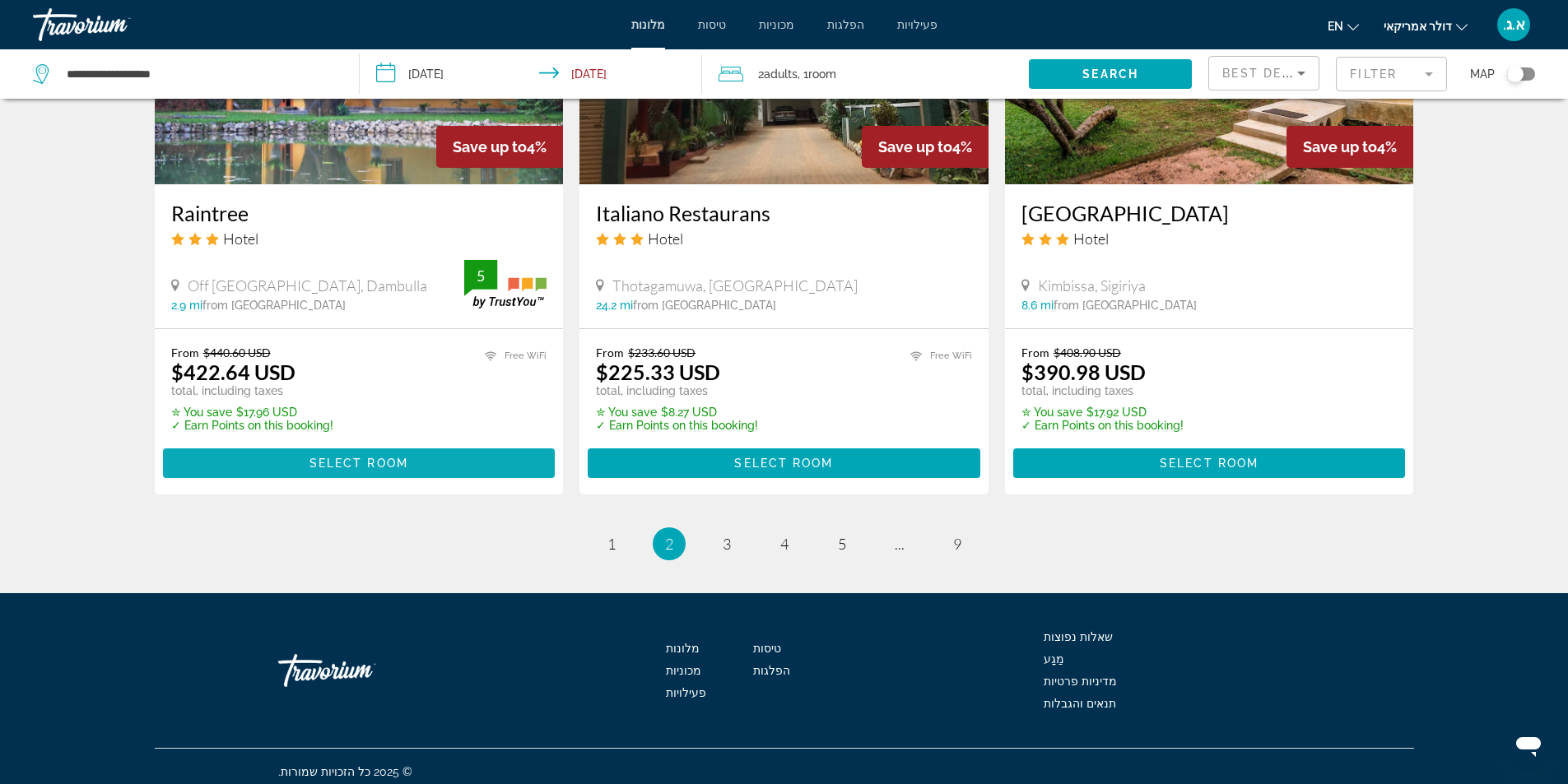
scroll to position [1892, 0]
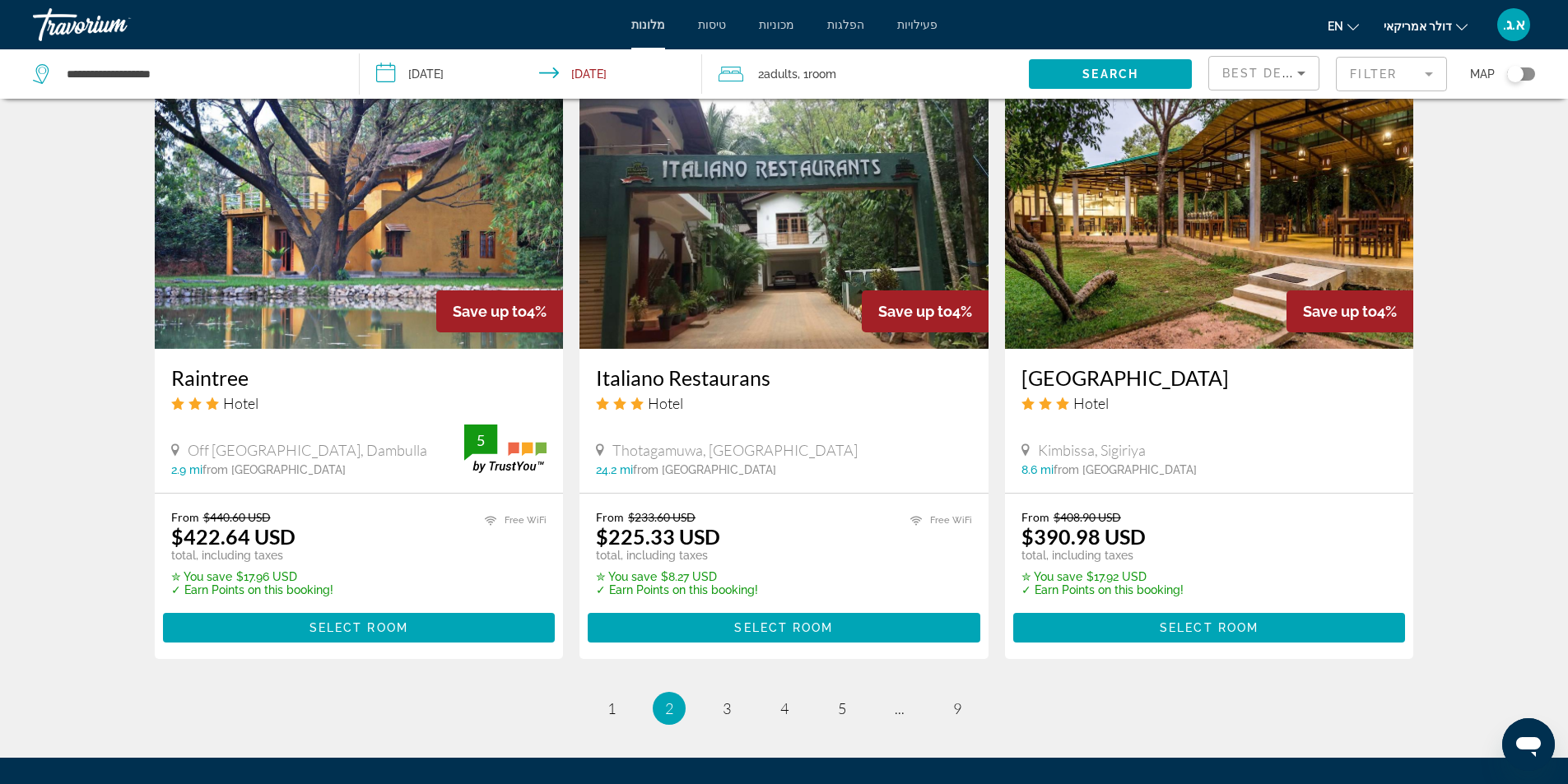
drag, startPoint x: 168, startPoint y: 377, endPoint x: 267, endPoint y: 375, distance: 99.0
click at [267, 375] on div "Raintree Hotel Off Matale Road, Dambulla 2.9 mi from Sri Lanka city center from…" at bounding box center [359, 420] width 409 height 144
copy h3 "Raintree"
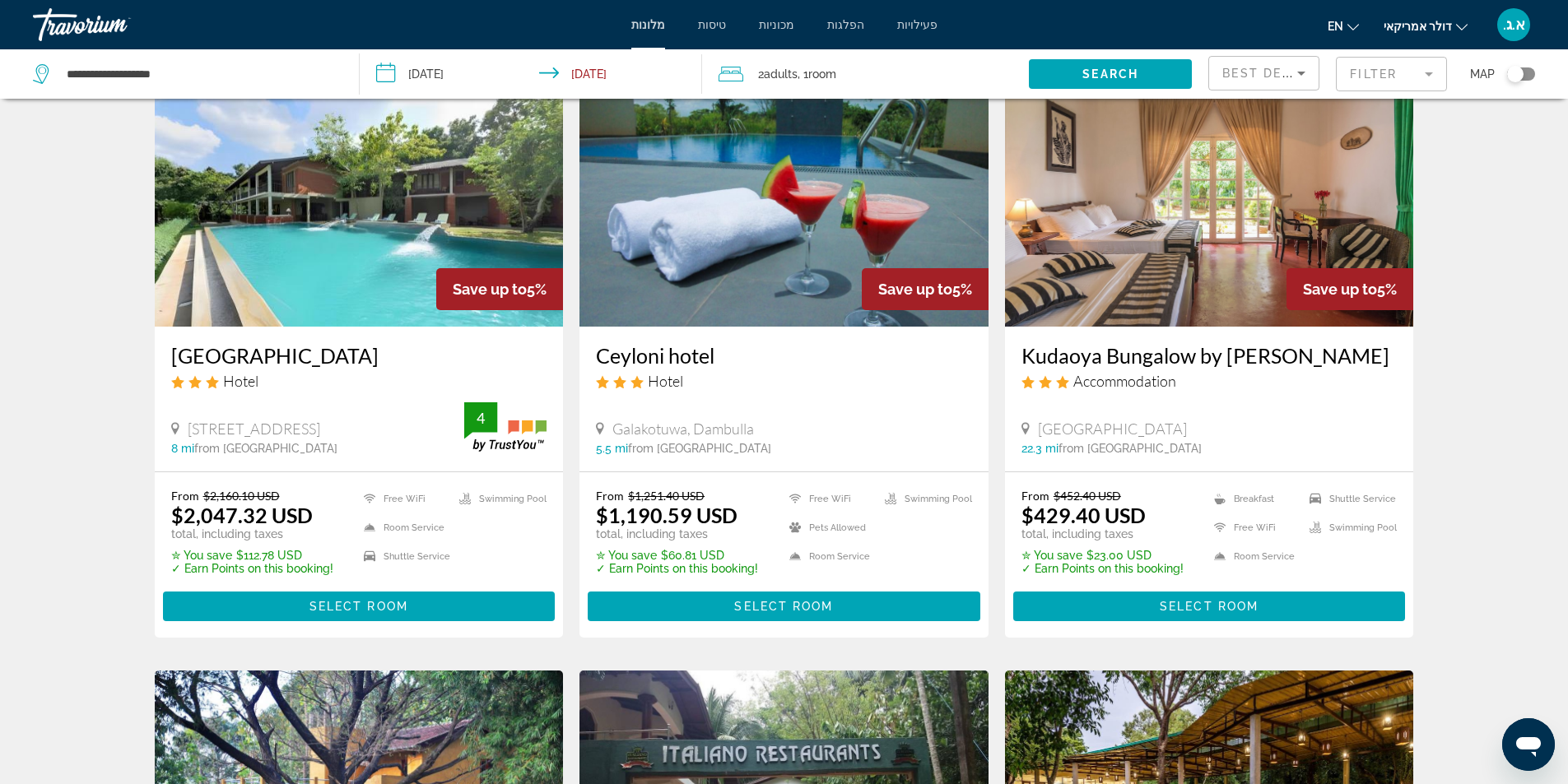
scroll to position [1069, 0]
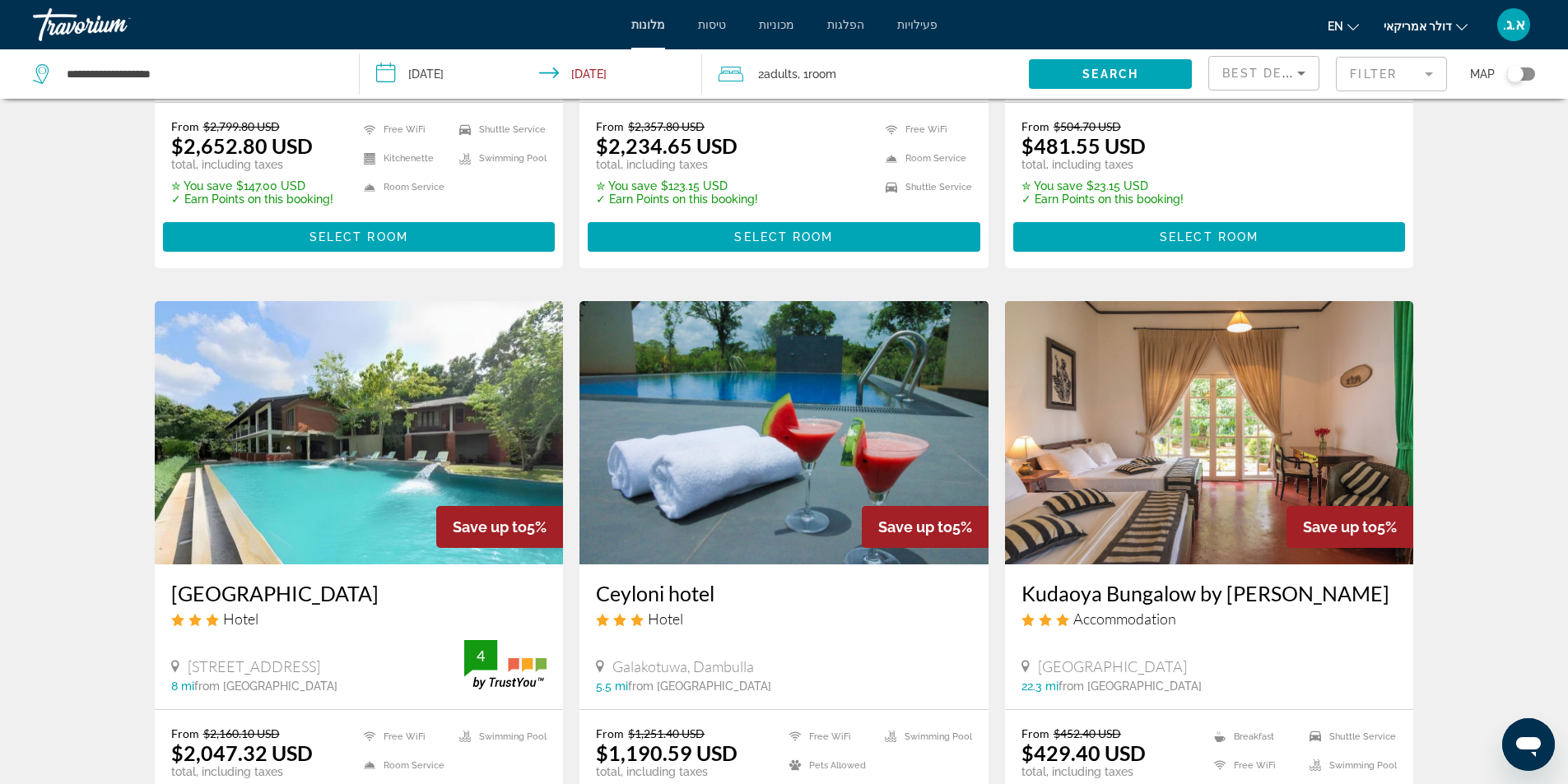
click at [124, 480] on div "Hotel Search Results - 108 places to spend your time Save up to 5% Camellia Res…" at bounding box center [784, 296] width 1325 height 2502
drag, startPoint x: 585, startPoint y: 596, endPoint x: 707, endPoint y: 594, distance: 122.0
click at [707, 594] on div "Ceyloni hotel Hotel Galakotuwa, Dambulla 5.5 mi from Sri Lanka city center from…" at bounding box center [784, 636] width 409 height 144
drag, startPoint x: 695, startPoint y: 596, endPoint x: 0, endPoint y: 609, distance: 695.1
click at [0, 609] on div "Hotel Search Results - 108 places to spend your time Save up to 5% Camellia Res…" at bounding box center [784, 296] width 1568 height 2502
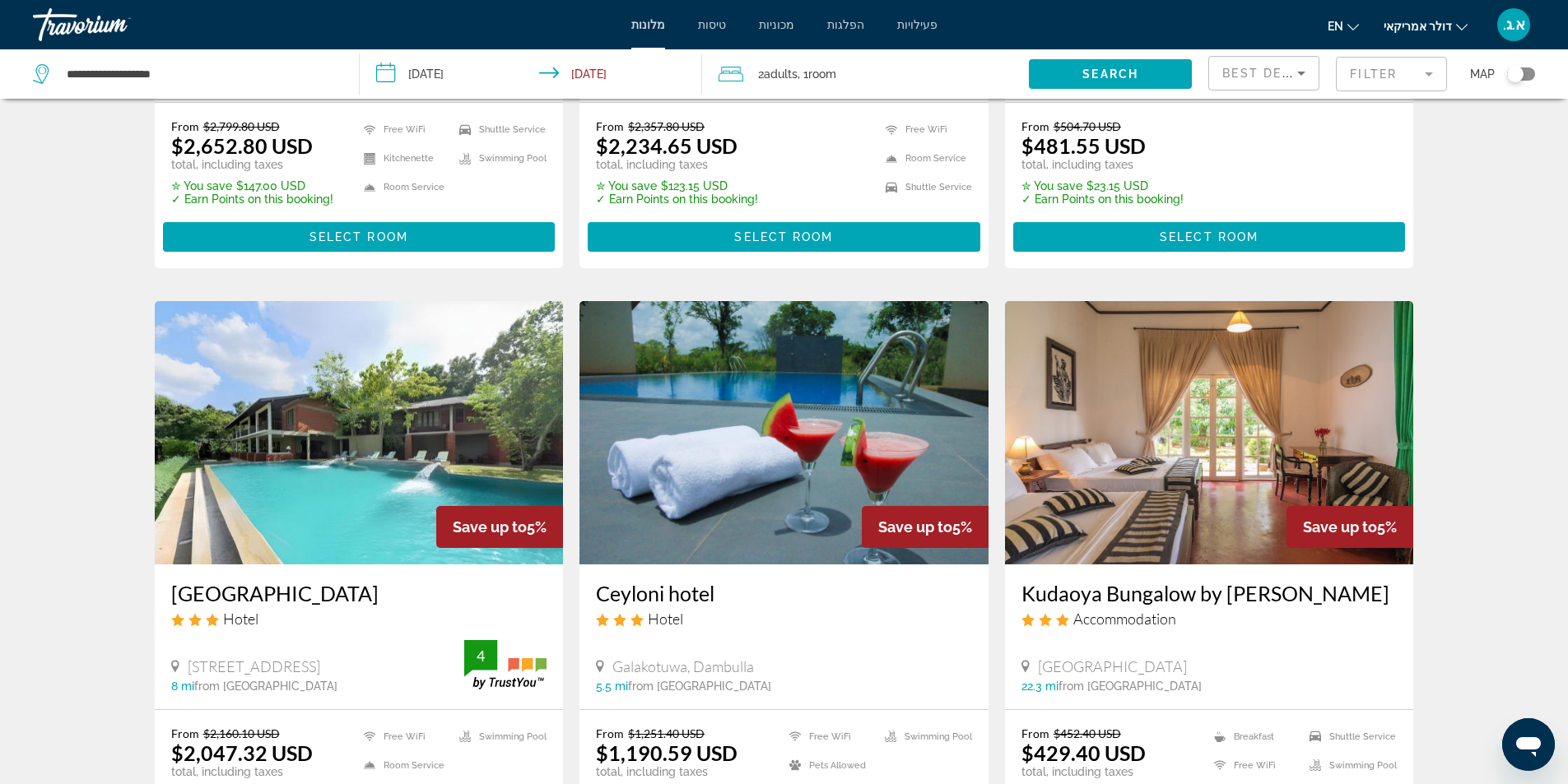
drag, startPoint x: 589, startPoint y: 596, endPoint x: 745, endPoint y: 596, distance: 156.0
click at [745, 596] on div "Ceyloni hotel Hotel Galakotuwa, Dambulla 5.5 mi from Sri Lanka city center from…" at bounding box center [784, 636] width 409 height 144
copy h3 "Ceyloni hotel"
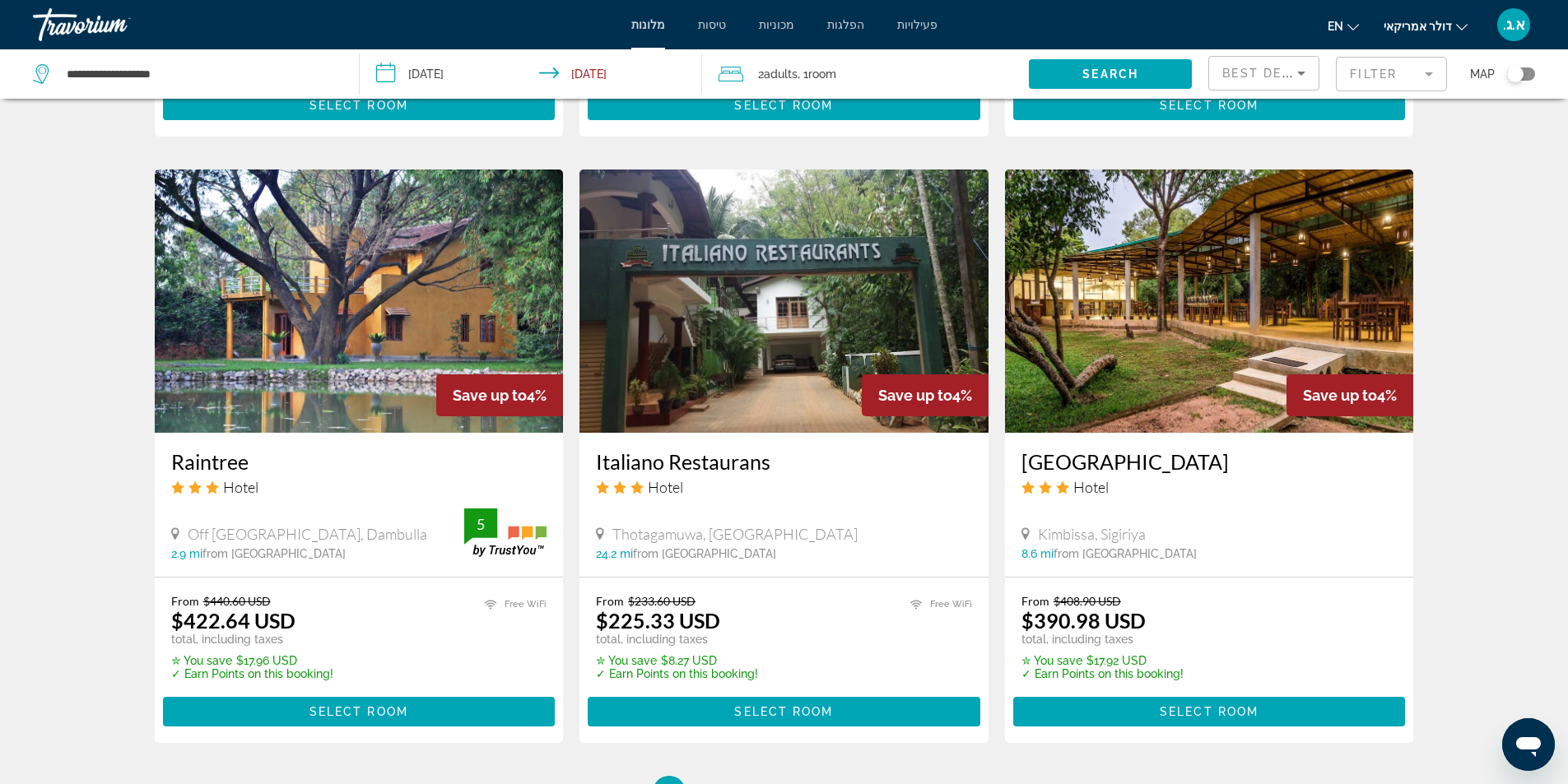
scroll to position [2066, 0]
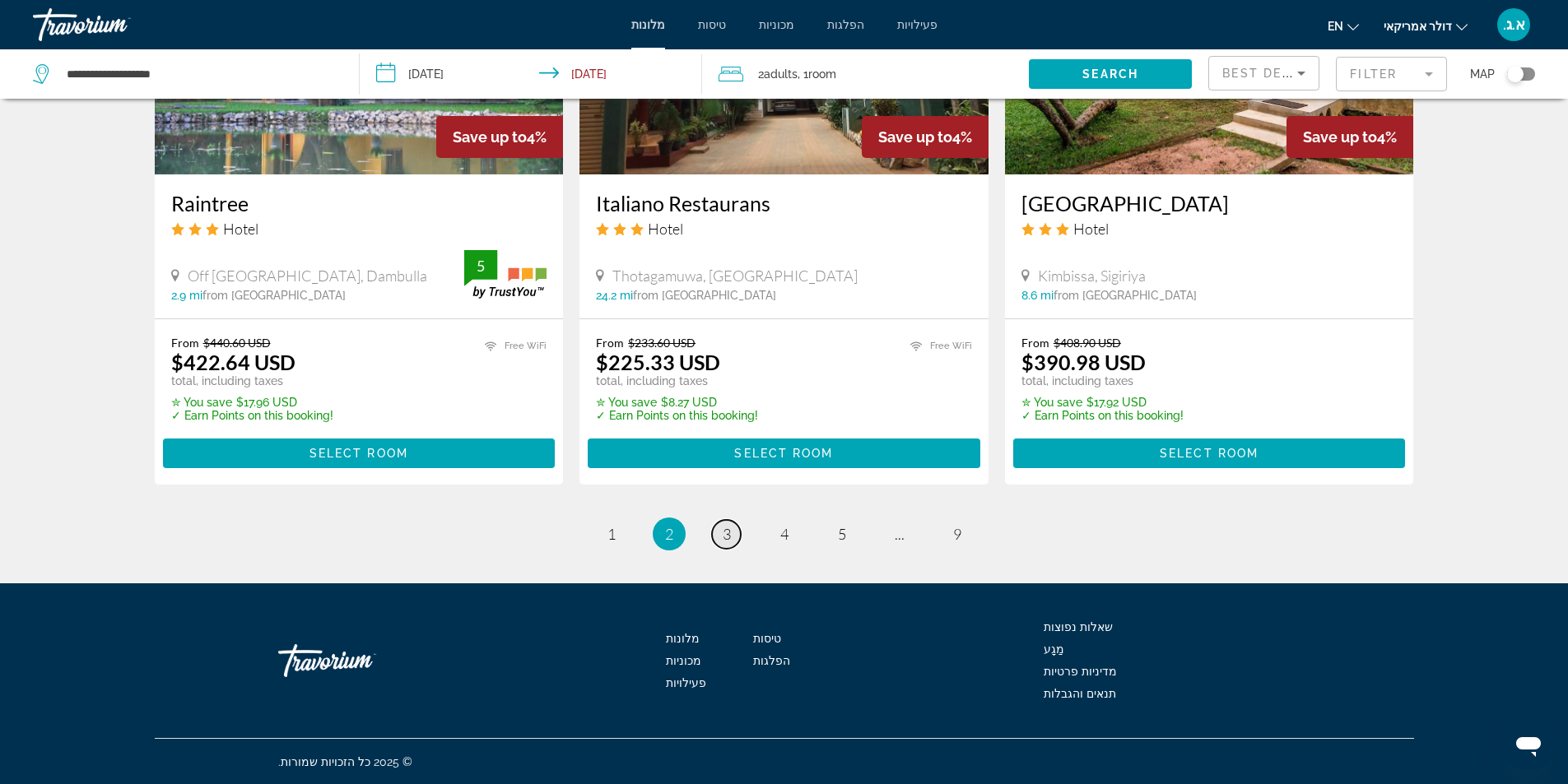
click at [727, 540] on span "3" at bounding box center [726, 534] width 8 height 18
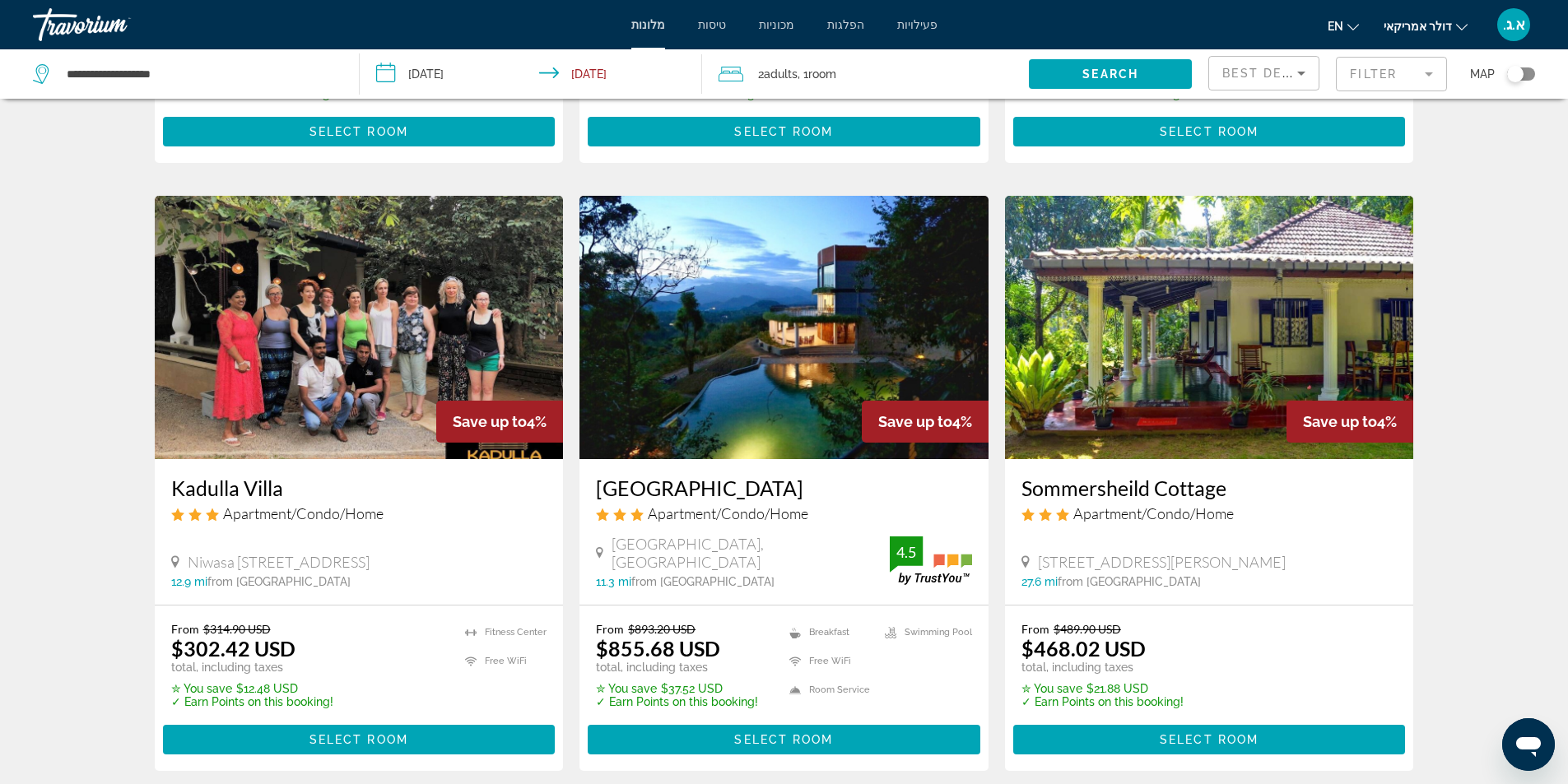
scroll to position [576, 0]
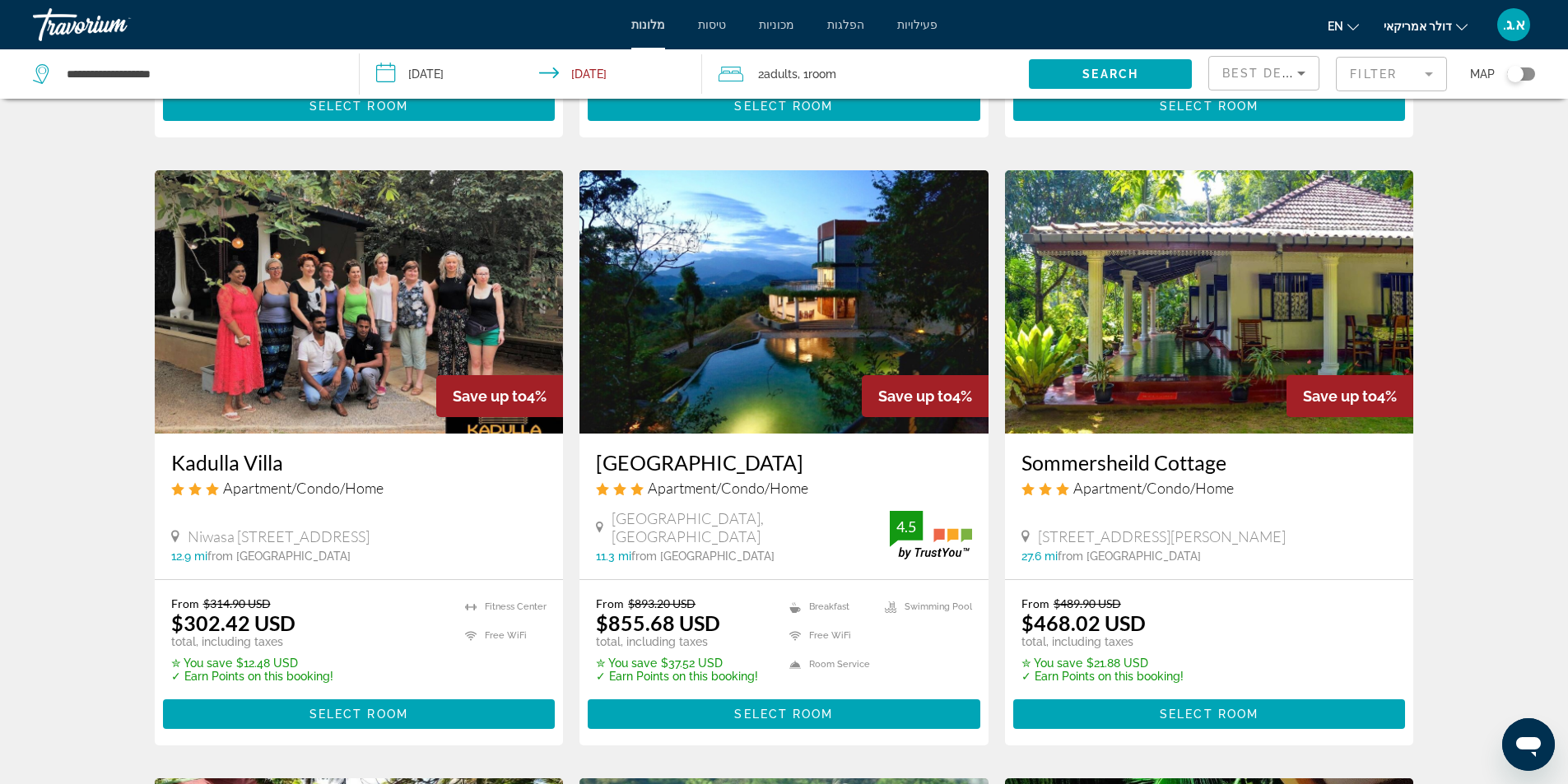
drag, startPoint x: 583, startPoint y: 467, endPoint x: 806, endPoint y: 468, distance: 223.0
click at [806, 468] on div "Arangala Forest Lodge Apartment/Condo/Home Arangala Forest Lodge, Sigiriya 11.3…" at bounding box center [784, 506] width 409 height 146
copy h3 "Arangala Forest Lodge"
click at [88, 436] on div "Hotel Search Results - 108 places to spend your time Save up to 4% Pawansa Home…" at bounding box center [784, 765] width 1568 height 2451
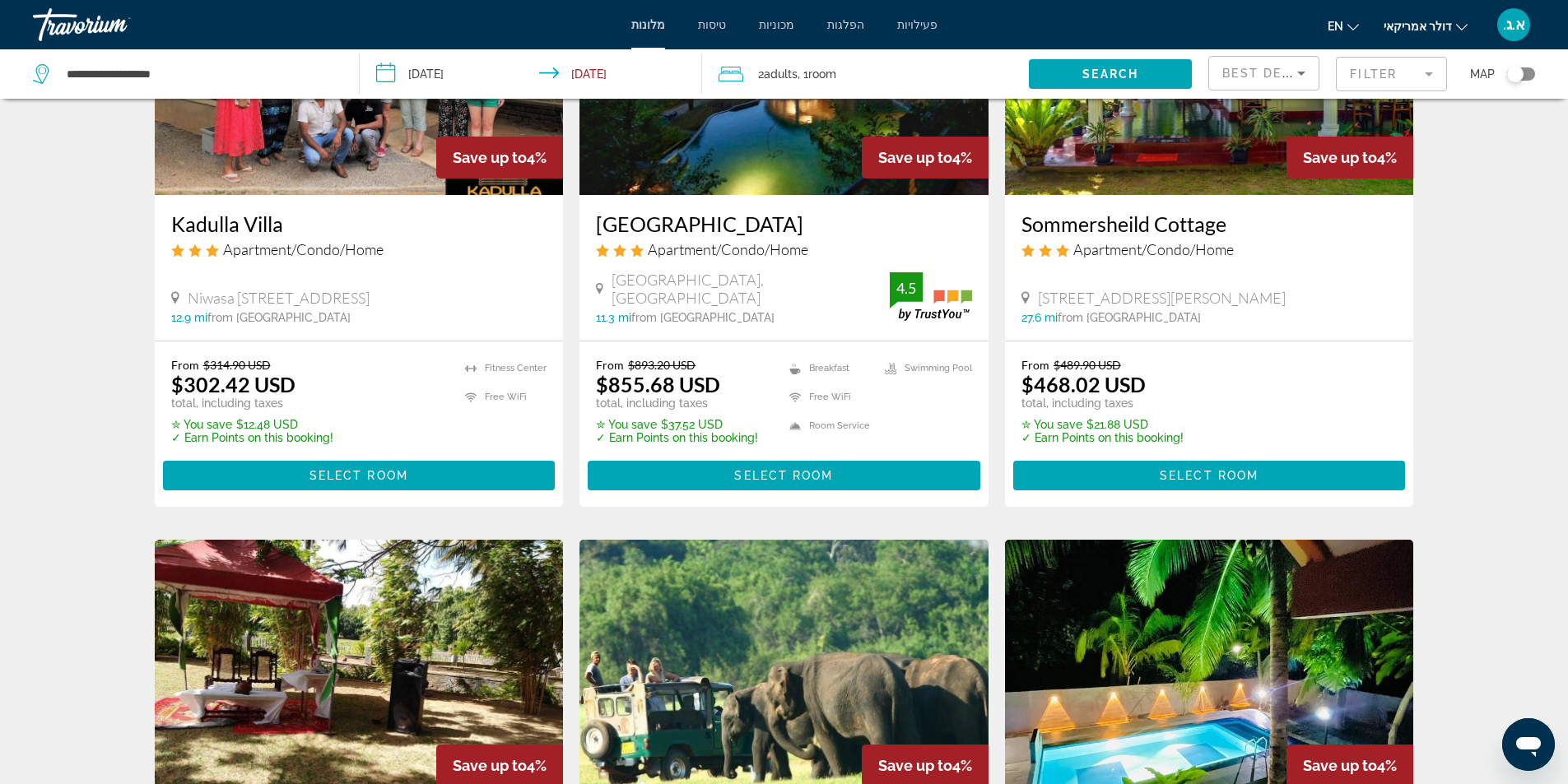
scroll to position [658, 0]
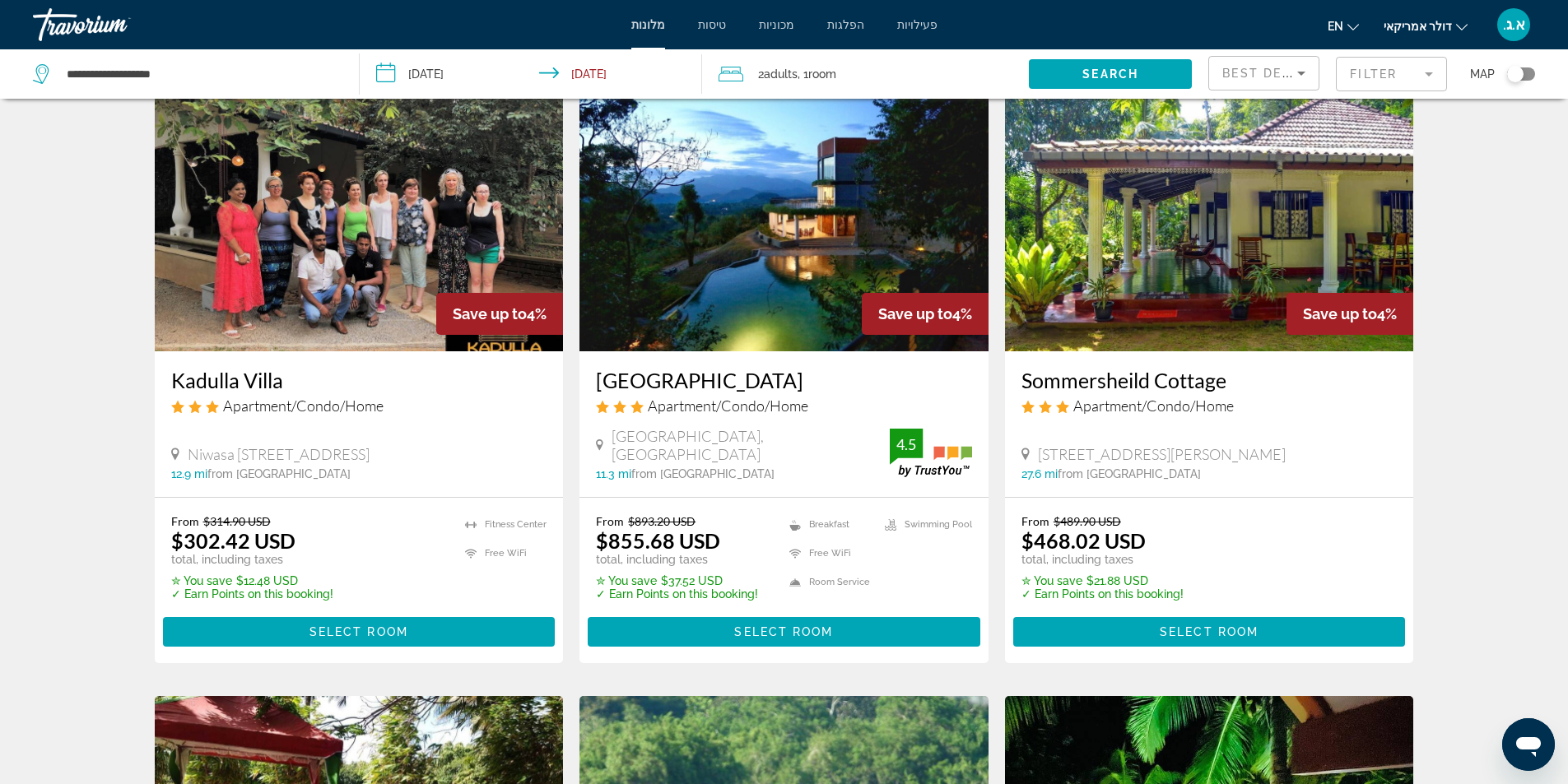
click at [722, 267] on img "תוכן עיקרי" at bounding box center [784, 219] width 409 height 263
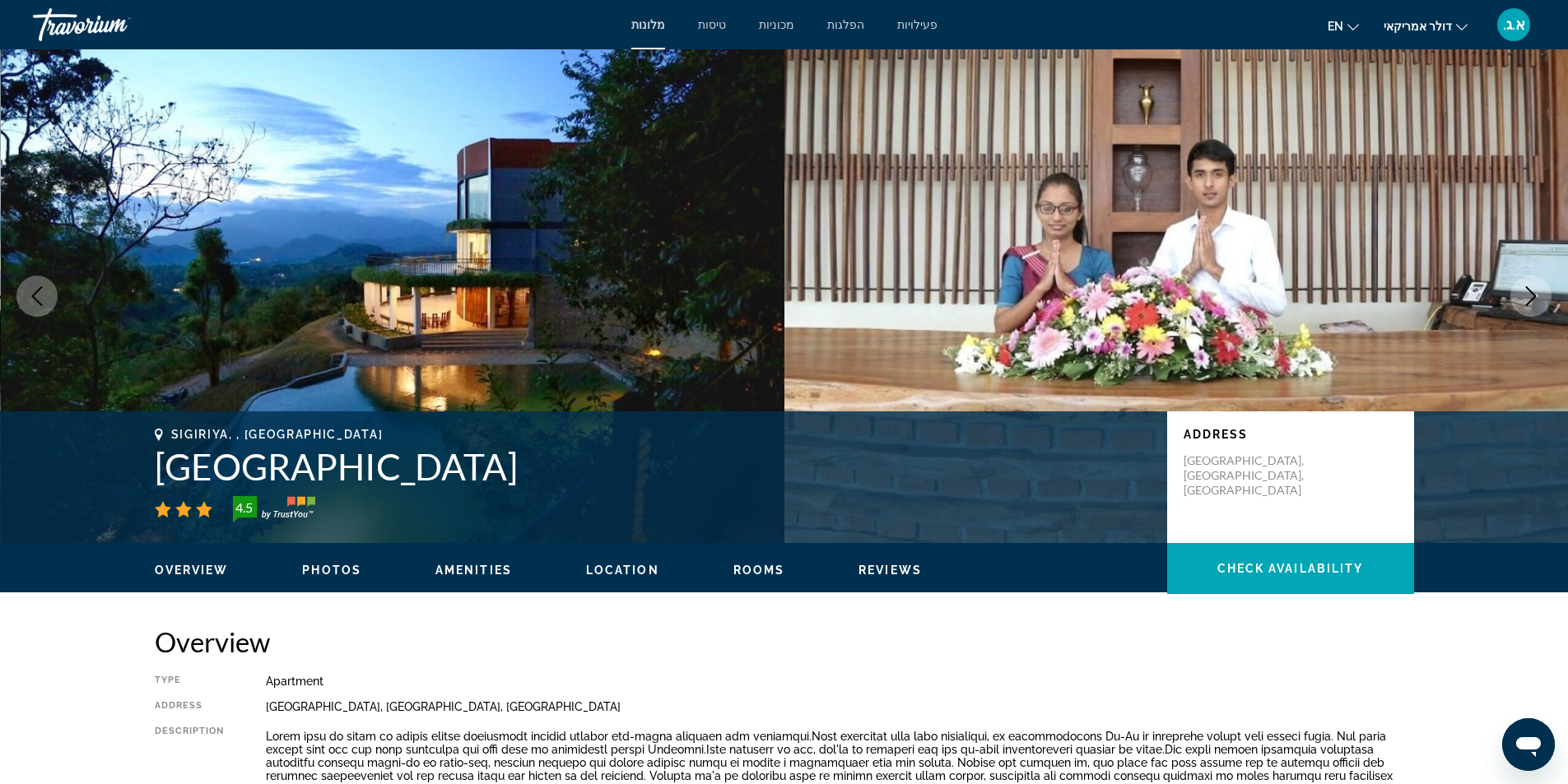
click at [1533, 296] on icon "Next image" at bounding box center [1531, 296] width 19 height 19
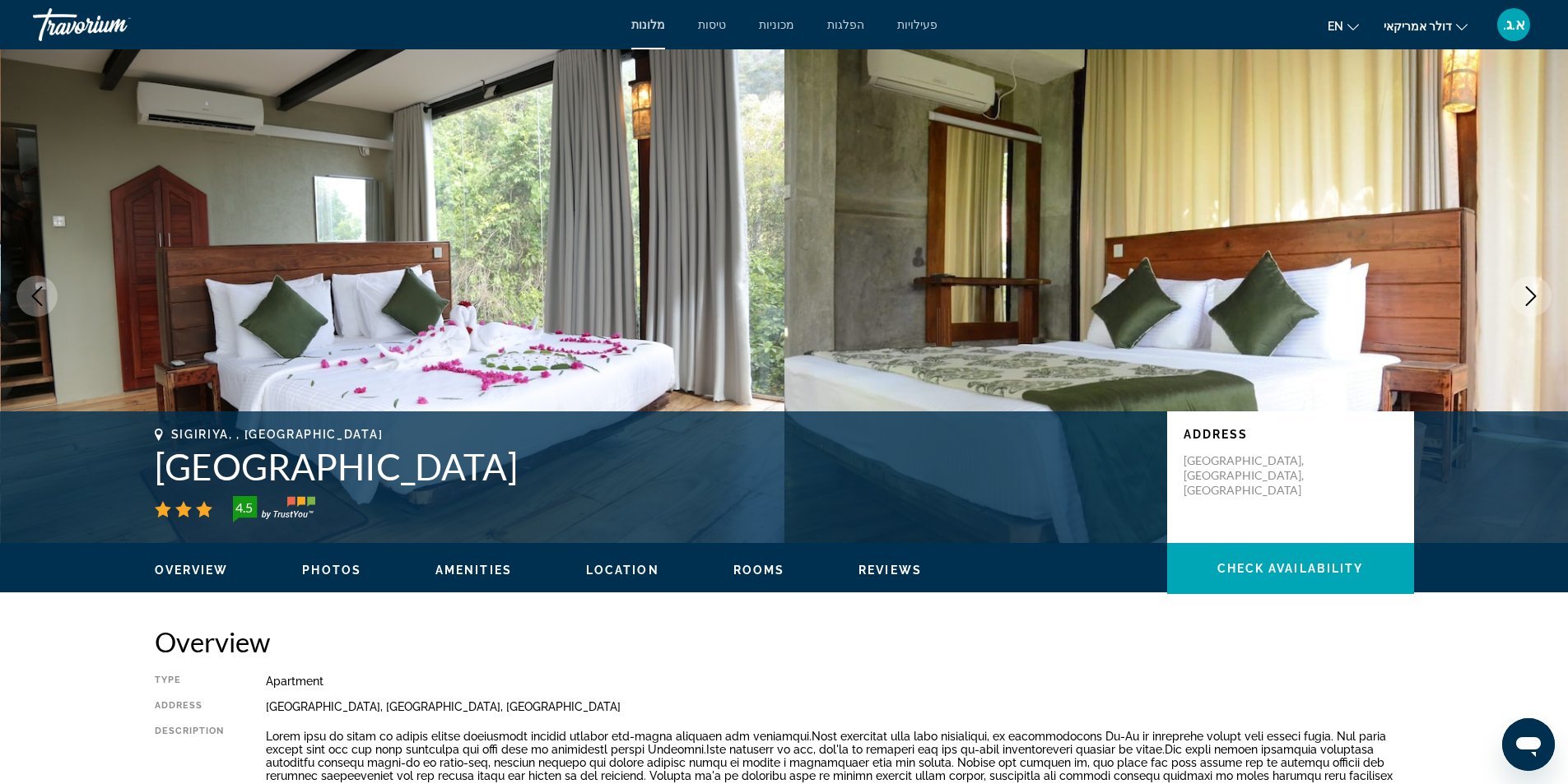
click at [1533, 297] on icon "Next image" at bounding box center [1531, 296] width 19 height 19
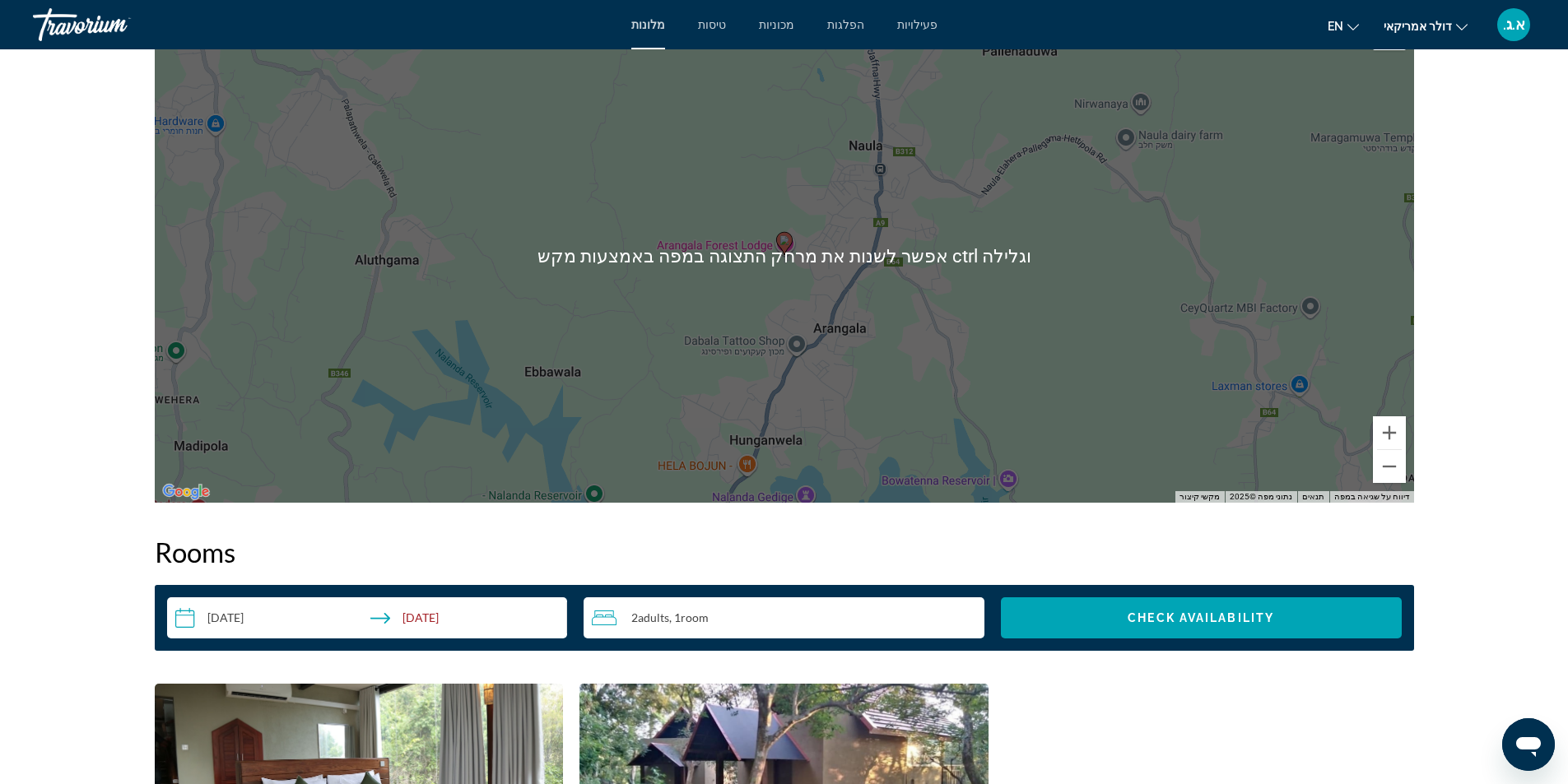
scroll to position [2221, 0]
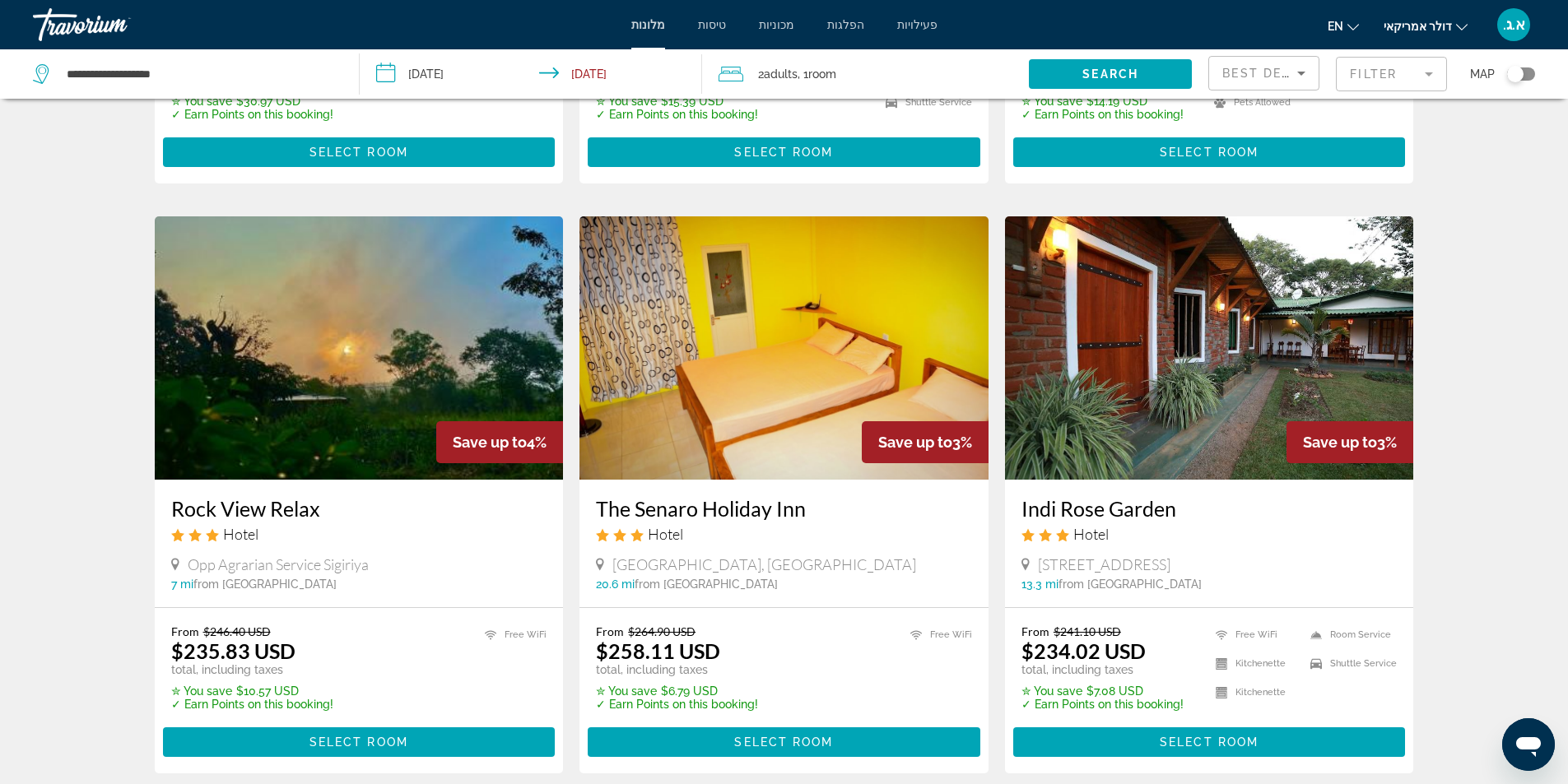
scroll to position [2016, 0]
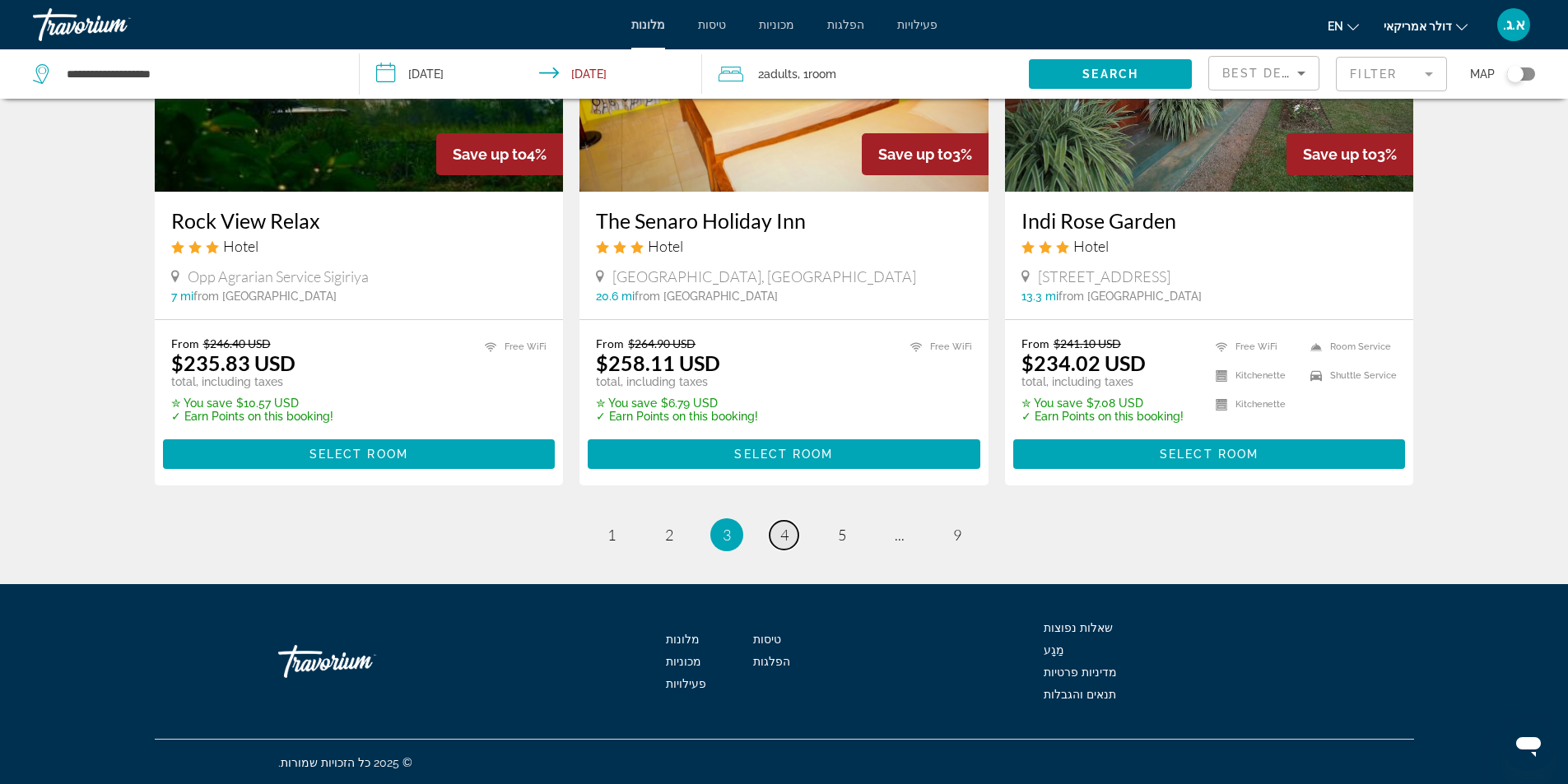
click at [785, 537] on span "4" at bounding box center [784, 534] width 8 height 18
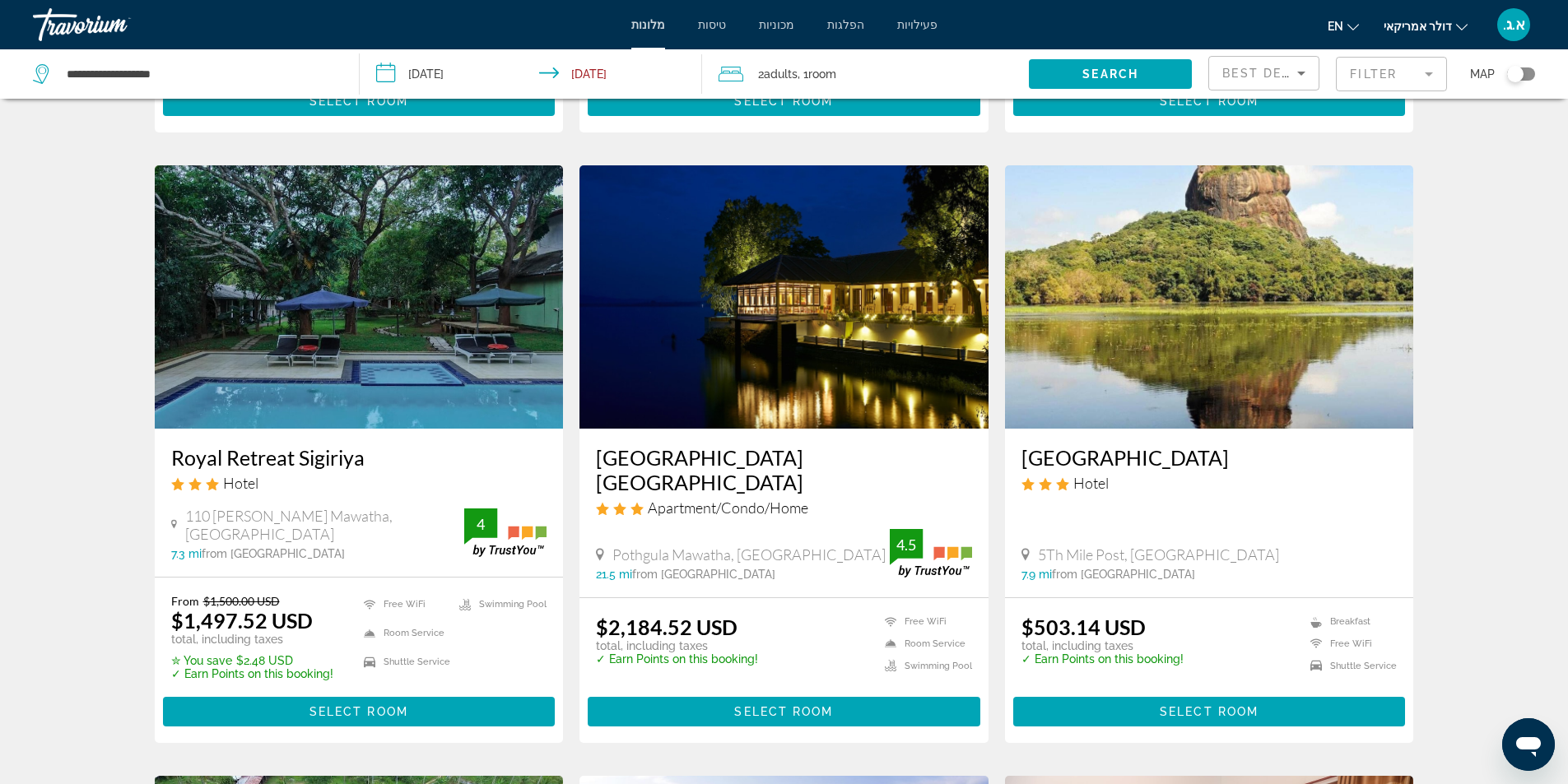
scroll to position [494, 0]
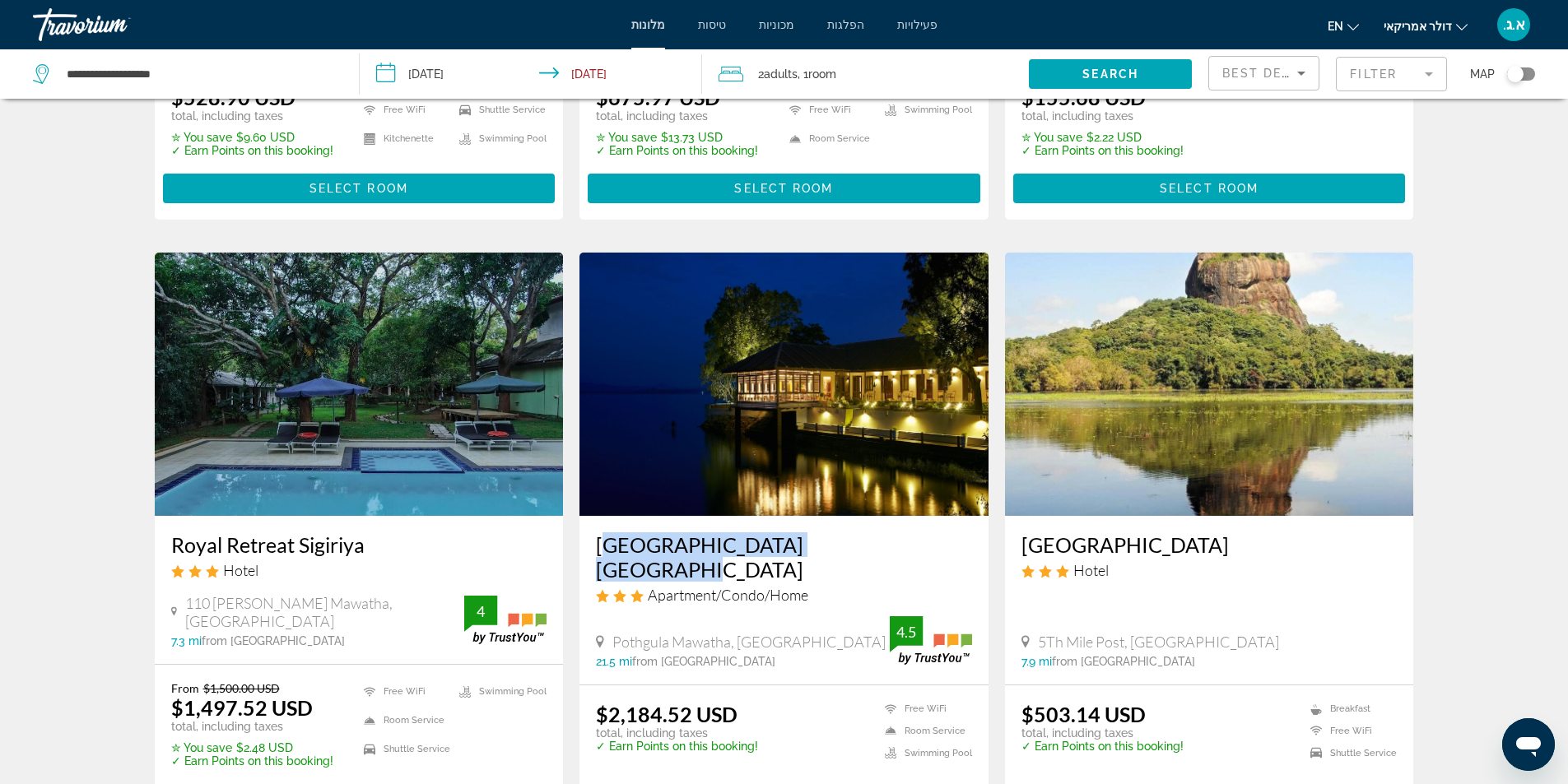
drag, startPoint x: 590, startPoint y: 543, endPoint x: 921, endPoint y: 542, distance: 331.0
click at [921, 542] on div "EKHO Lake House Polonnaruwa Apartment/Condo/Home Pothgula Mawatha, Polonnaruwa …" at bounding box center [784, 600] width 409 height 169
copy h3 "EKHO Lake House Polonnaruwa"
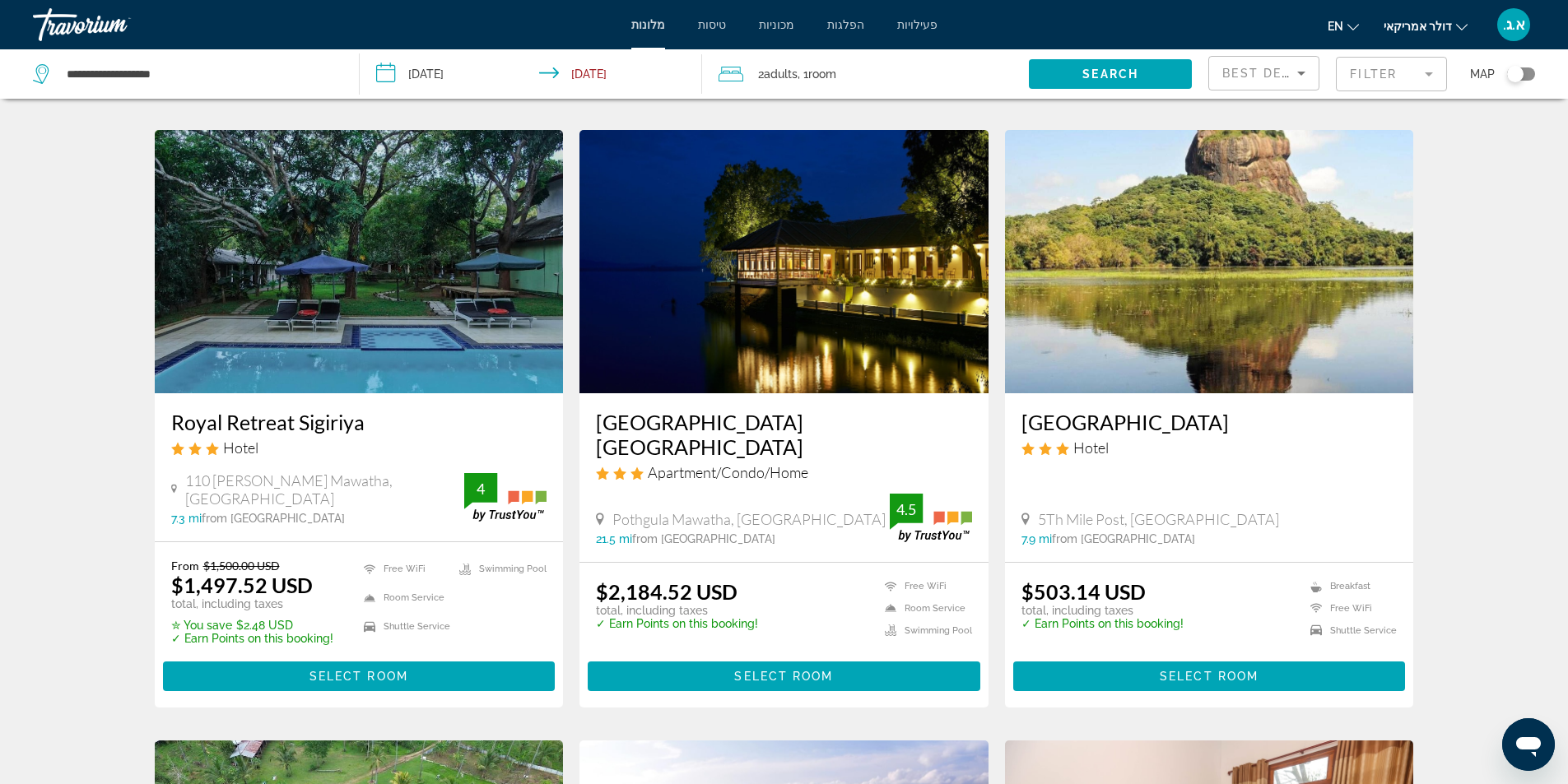
scroll to position [576, 0]
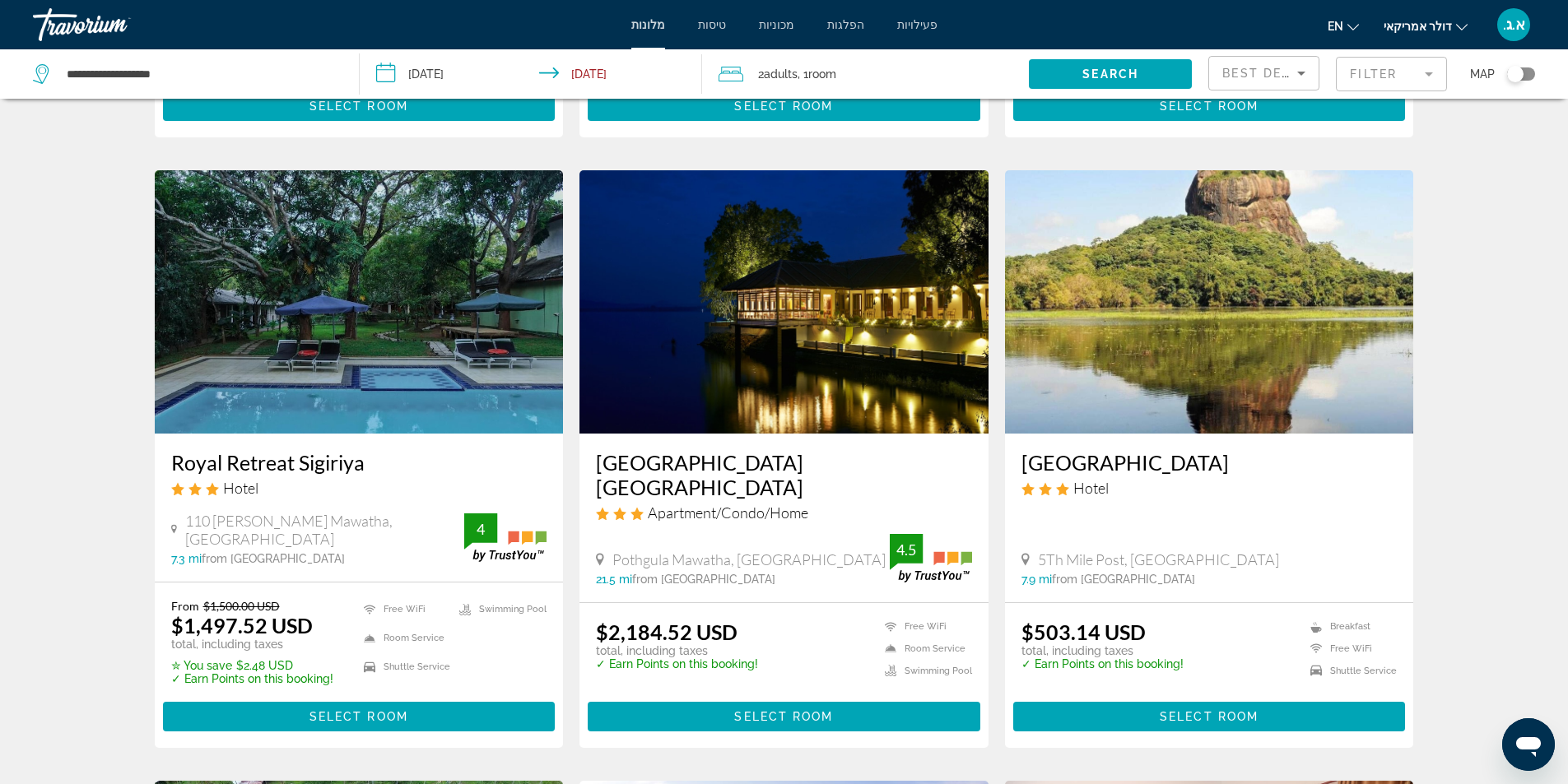
drag, startPoint x: 1014, startPoint y: 467, endPoint x: 1257, endPoint y: 463, distance: 243.0
click at [1257, 463] on div "Sunshine Resort and Spa Hotel 5Th Mile Post, Sigiriya 7.9 mi from Sri Lanka cit…" at bounding box center [1209, 518] width 409 height 169
copy h3 "Sunshine Resort and Spa"
click at [57, 497] on div "Hotel Search Results - 108 places to spend your time Save up to 2% Supreme Damb…" at bounding box center [784, 766] width 1568 height 2455
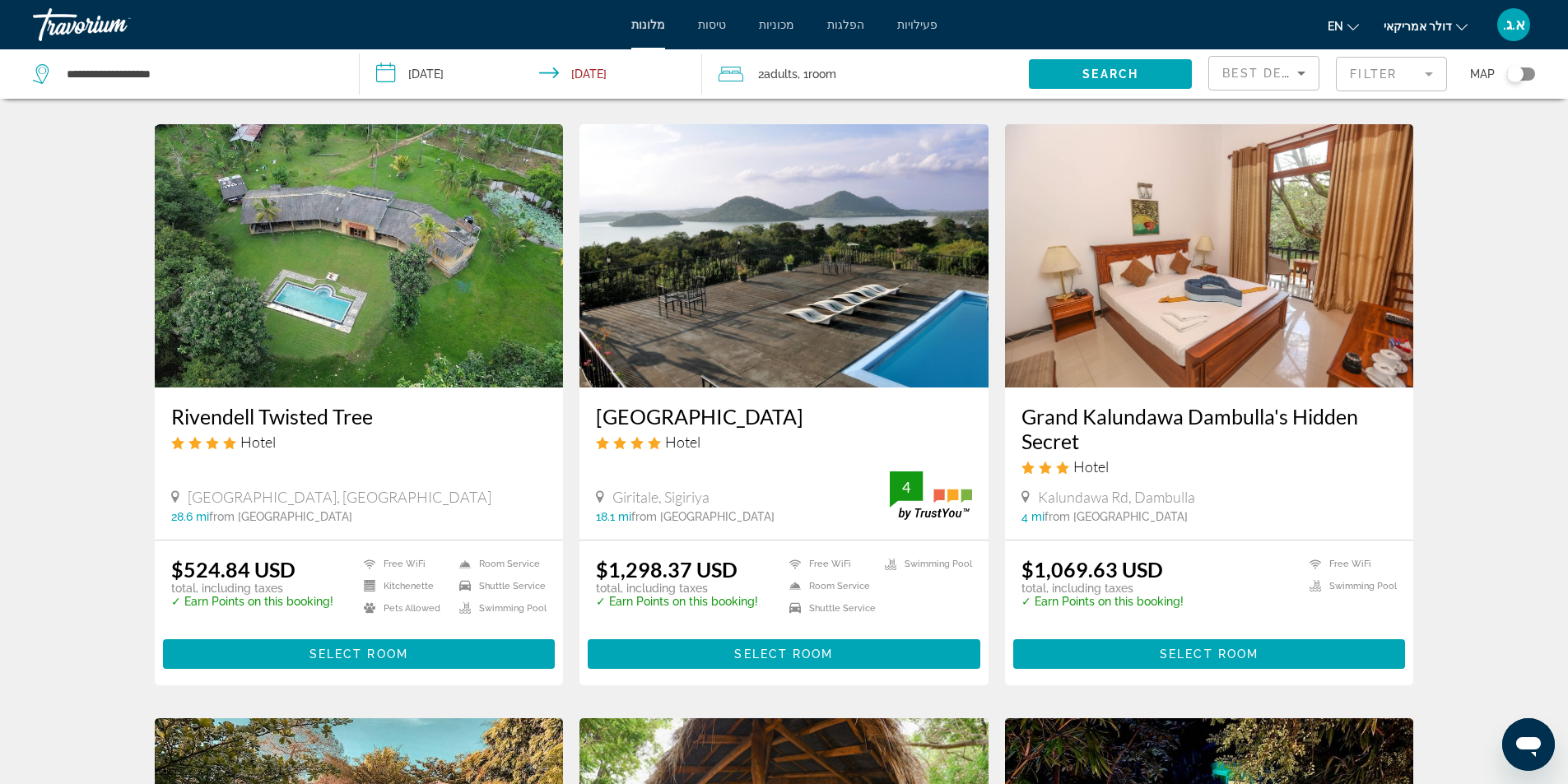
scroll to position [1234, 0]
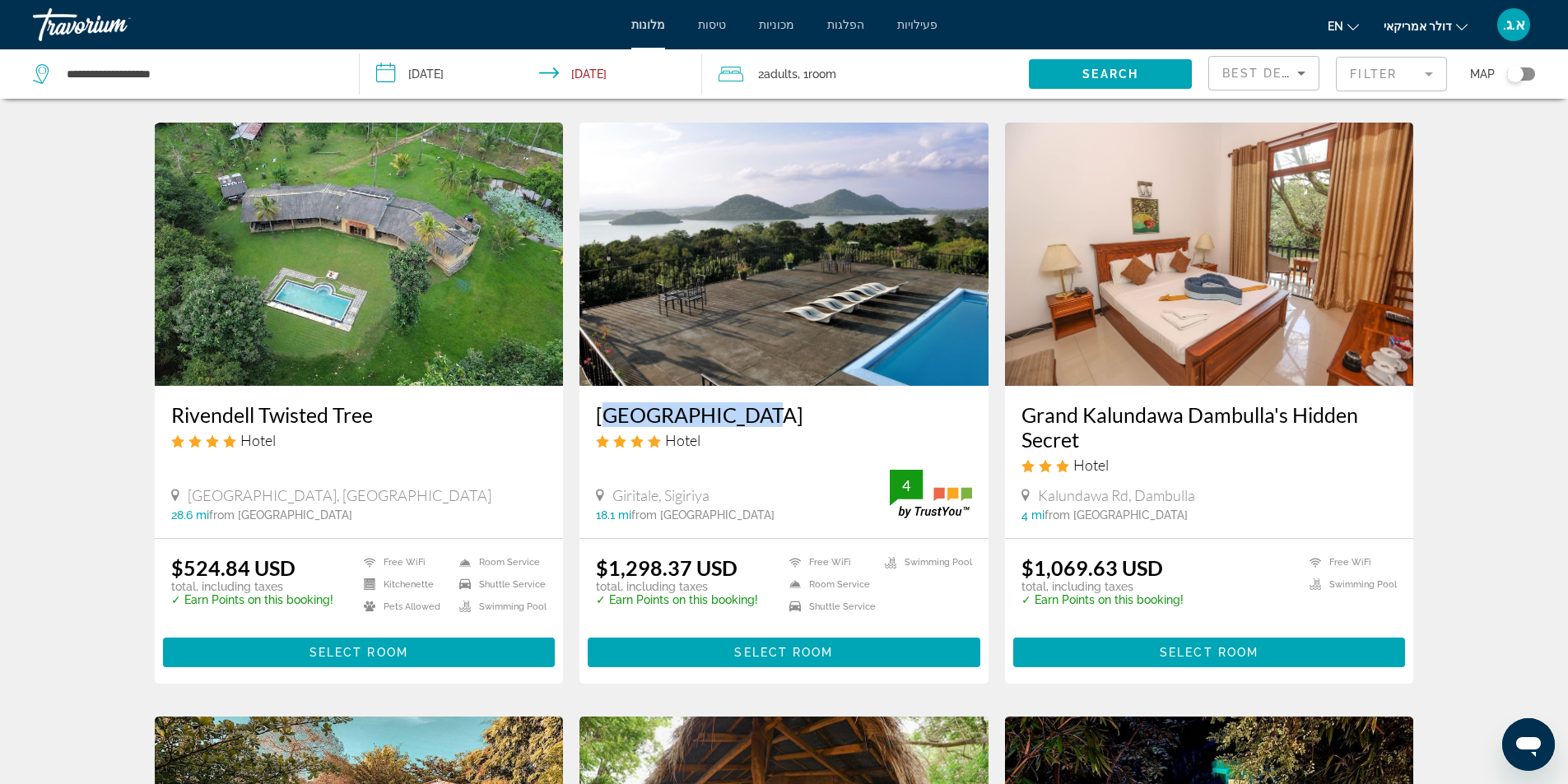
drag, startPoint x: 595, startPoint y: 414, endPoint x: 746, endPoint y: 415, distance: 151.0
click at [746, 415] on div "Giritale Hotel Hotel Giritale, Sigiriya 18.1 mi from Sri Lanka city center from…" at bounding box center [784, 462] width 409 height 152
copy h3 "Giritale Hotel"
click at [73, 475] on div "Hotel Search Results - 108 places to spend your time Save up to 2% Supreme Damb…" at bounding box center [784, 109] width 1568 height 2455
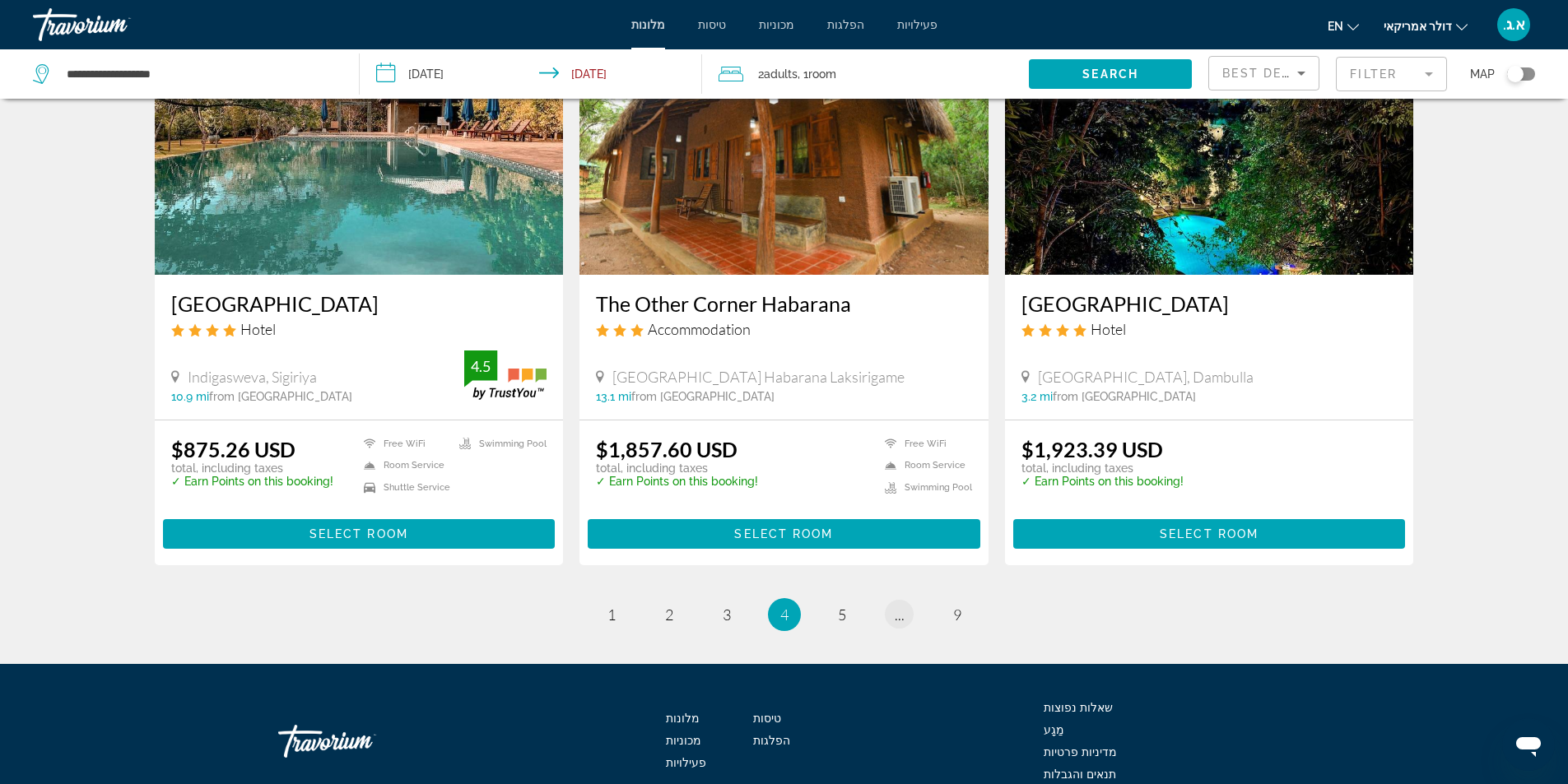
scroll to position [2016, 0]
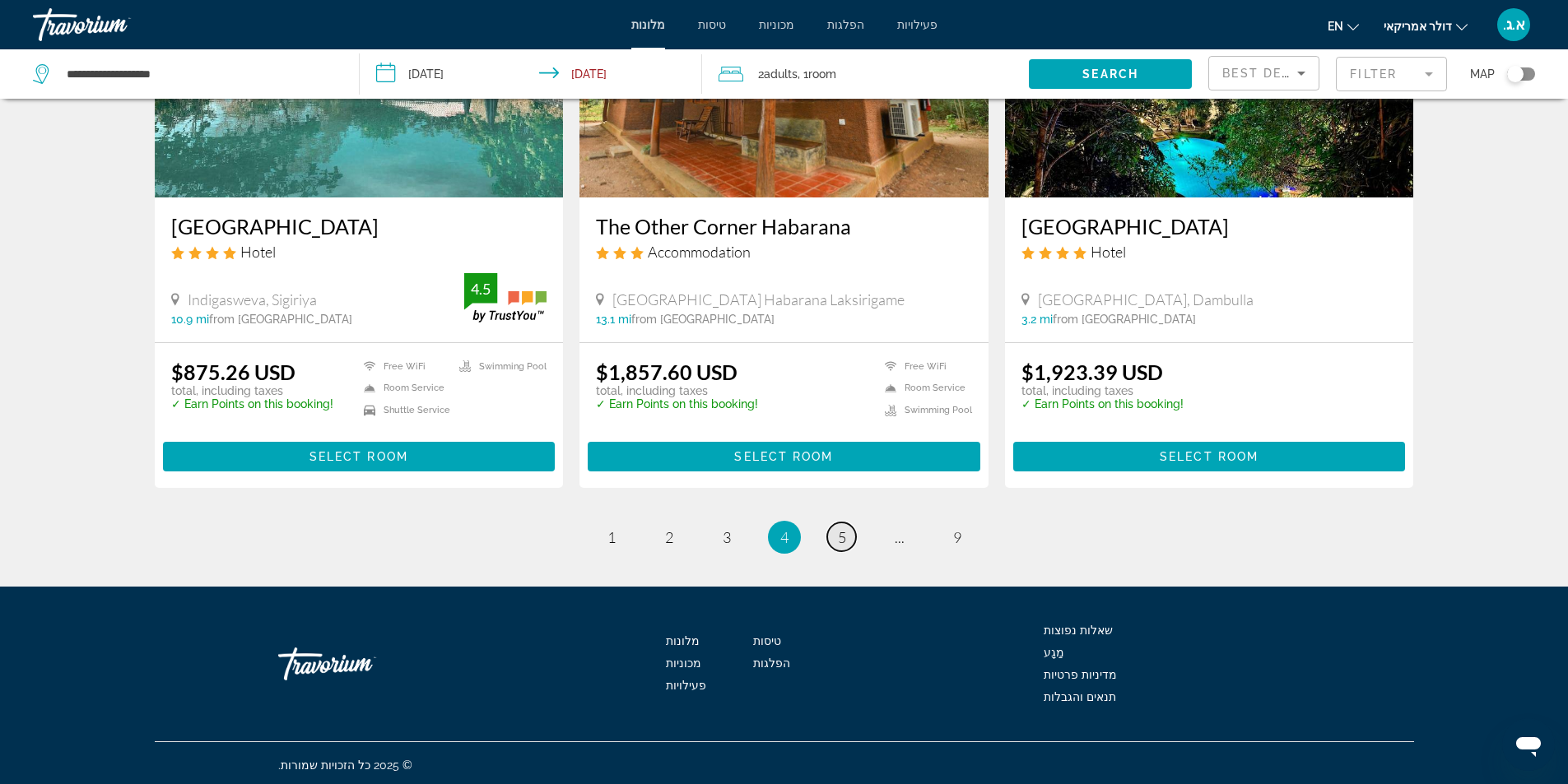
click at [846, 539] on span "5" at bounding box center [841, 537] width 8 height 18
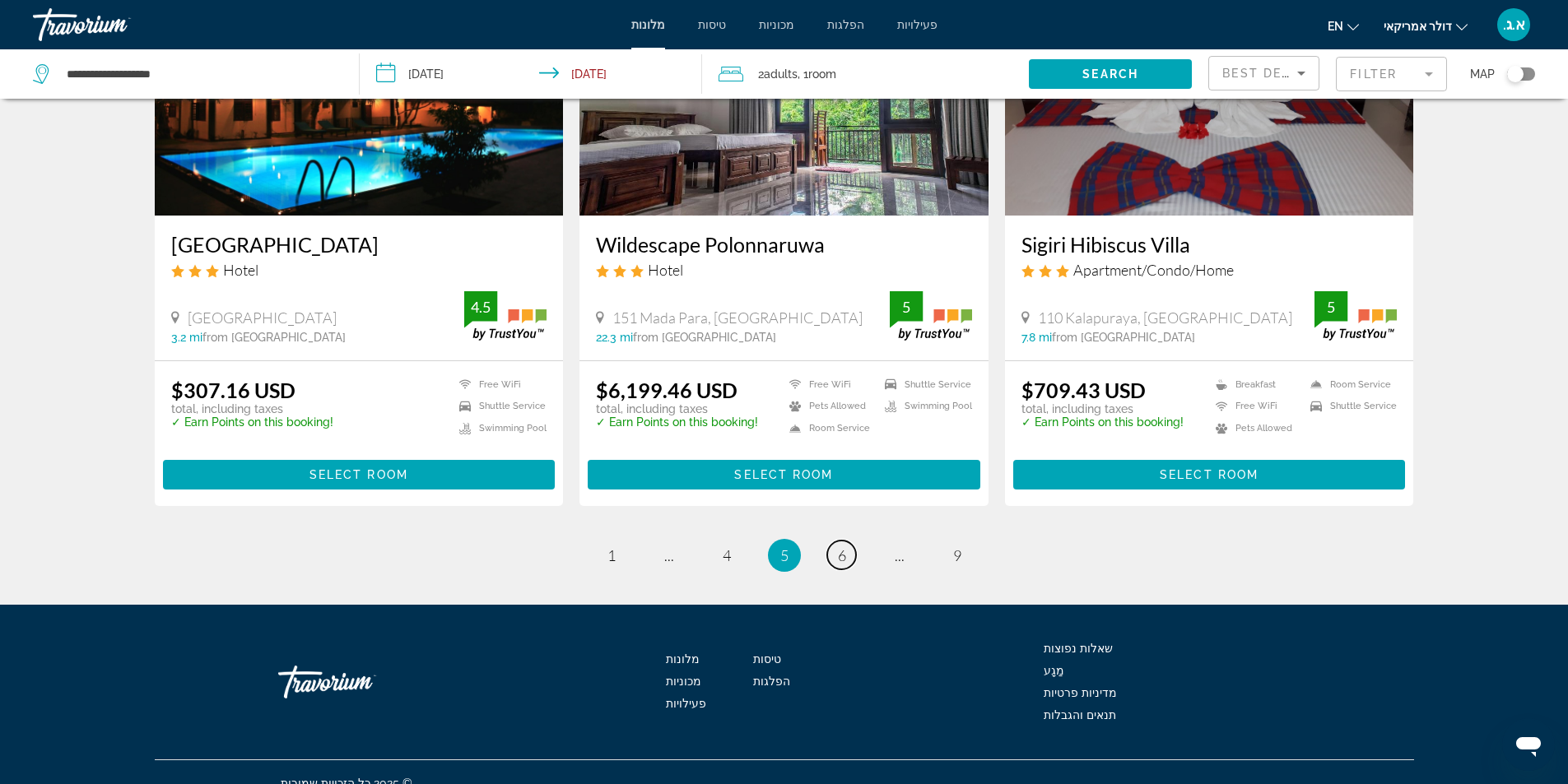
scroll to position [1987, 0]
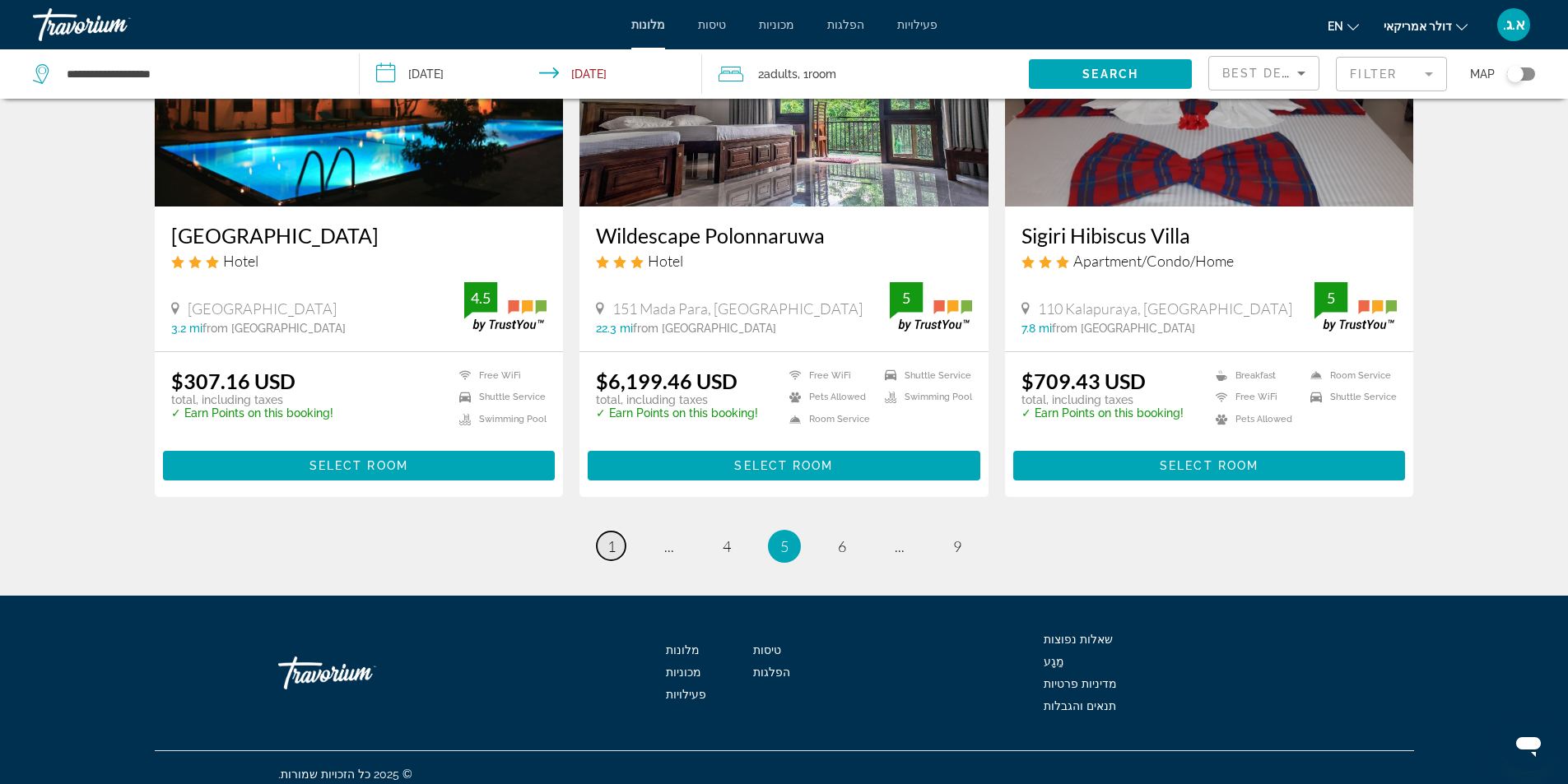
click at [612, 537] on span "1" at bounding box center [611, 546] width 8 height 18
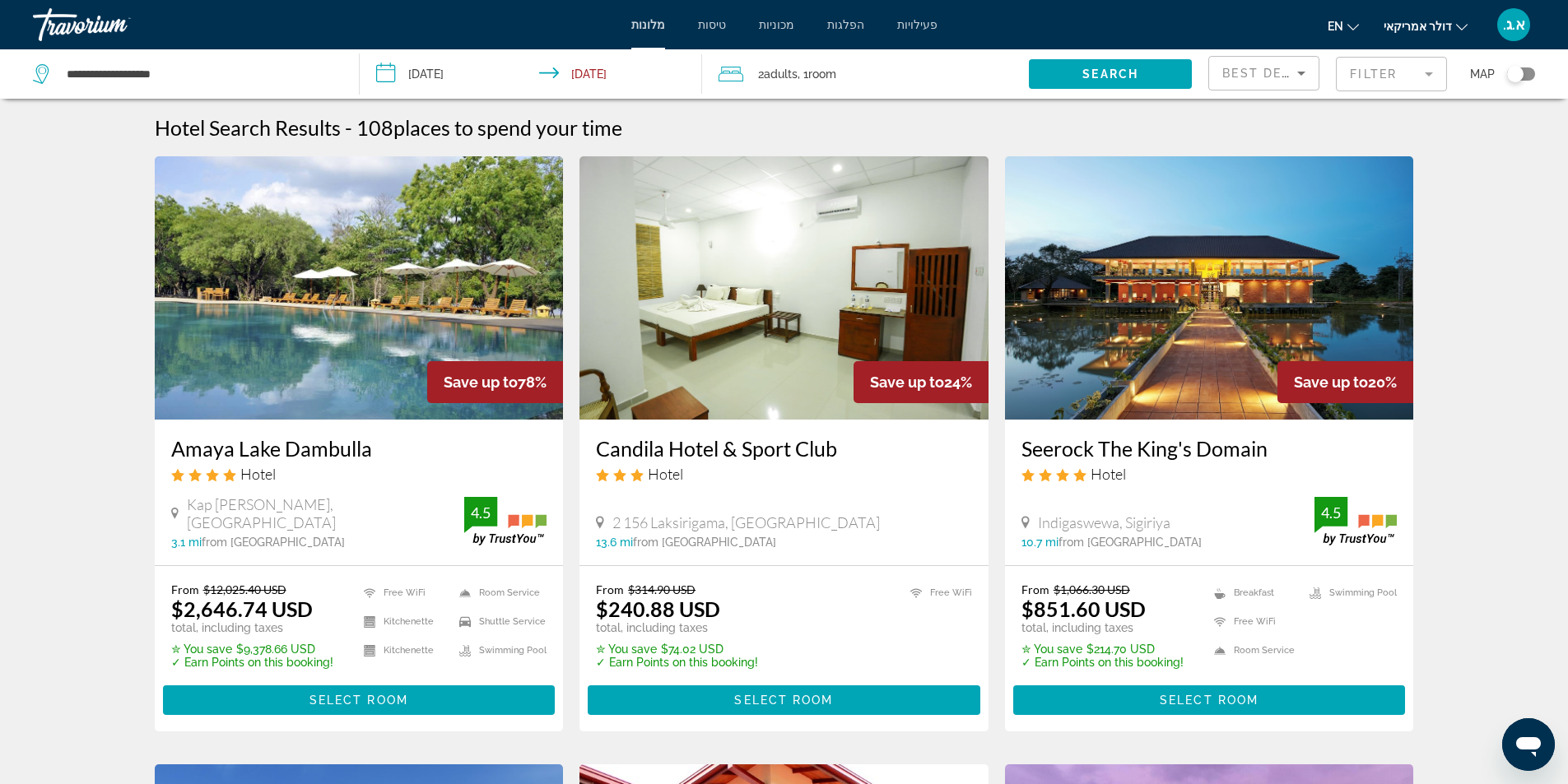
drag, startPoint x: 1009, startPoint y: 454, endPoint x: 1280, endPoint y: 442, distance: 271.3
click at [1280, 442] on div "Seerock The King's Domain Hotel Indigaswewa, Sigiriya 10.7 mi from Sri Lanka ci…" at bounding box center [1209, 492] width 409 height 146
copy h3 "Seerock The King's Domain"
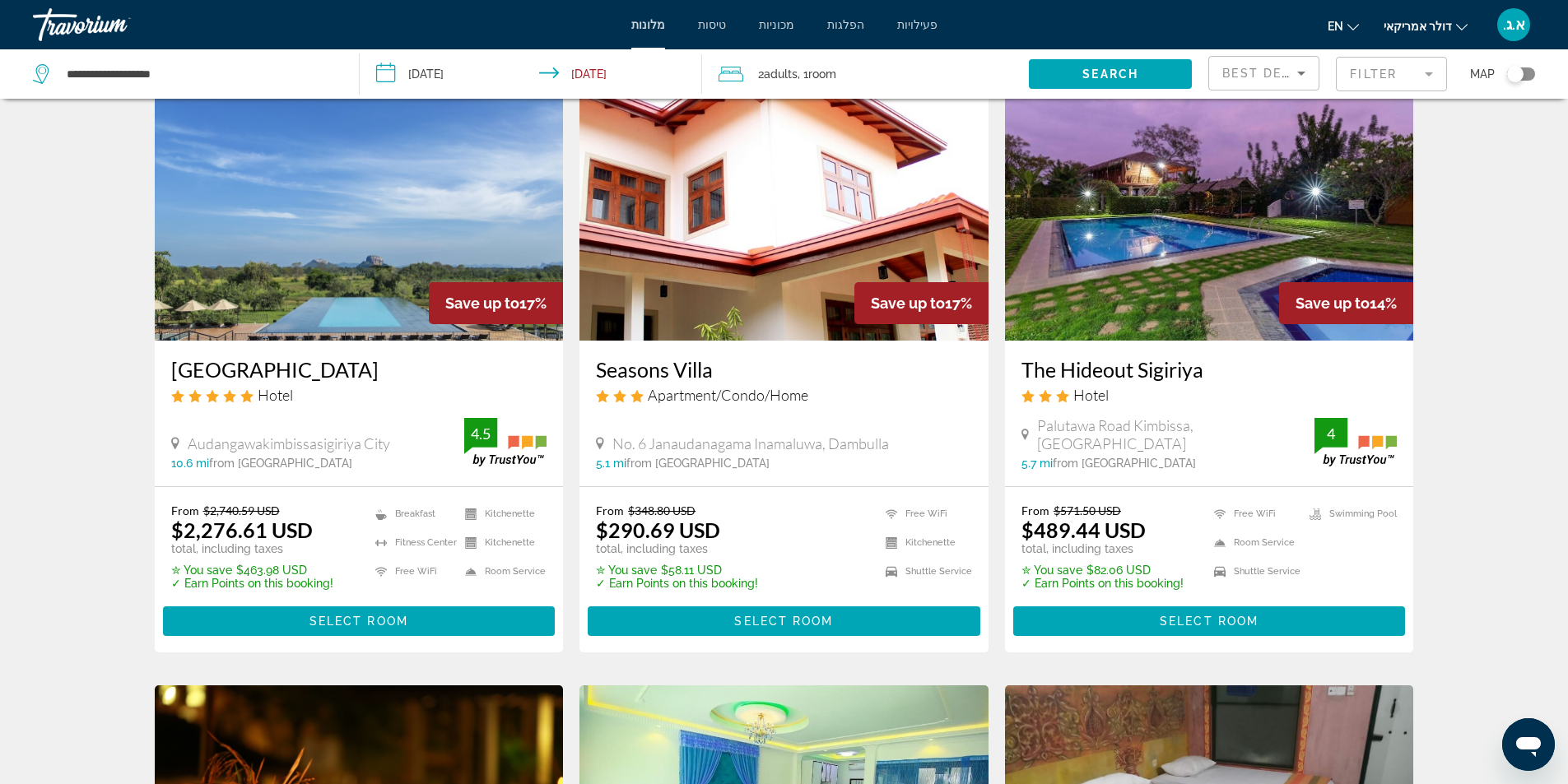
scroll to position [658, 0]
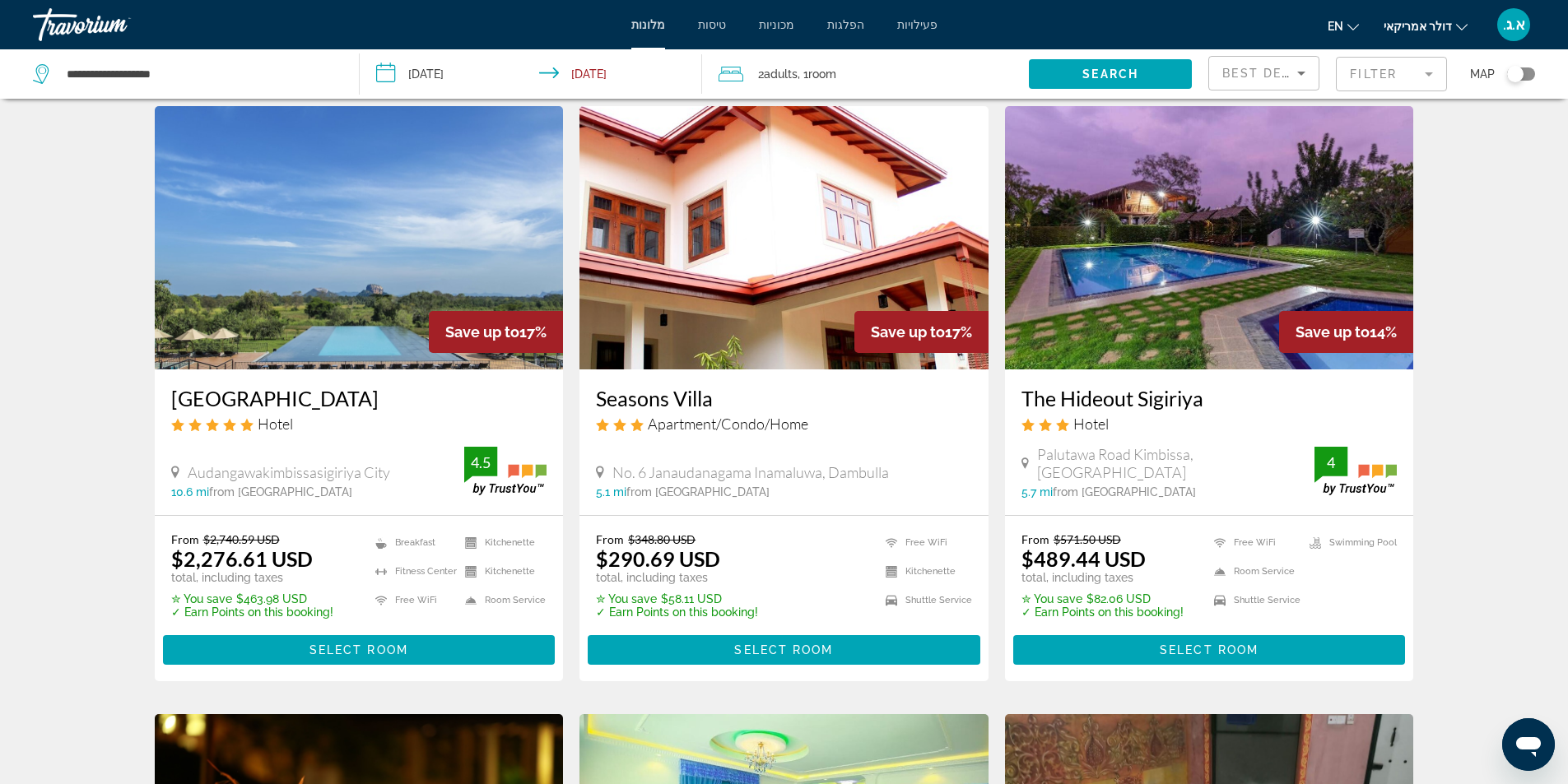
drag, startPoint x: 158, startPoint y: 395, endPoint x: 386, endPoint y: 396, distance: 228.0
click at [386, 396] on div "Aliya Resort And Spa Hotel Audangawakimbissasigiriya City 10.6 mi from Sri Lank…" at bounding box center [359, 442] width 409 height 146
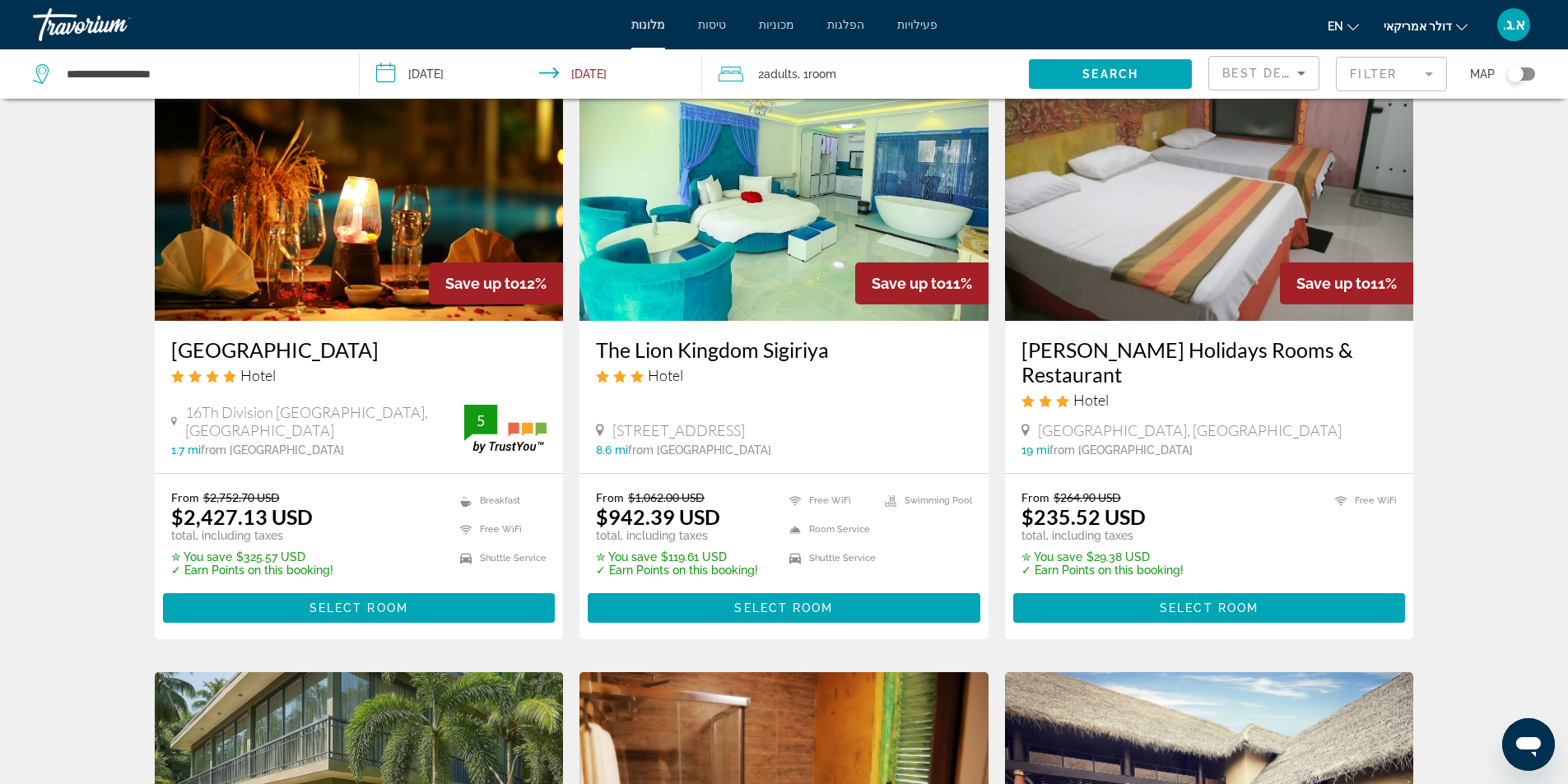
scroll to position [1316, 0]
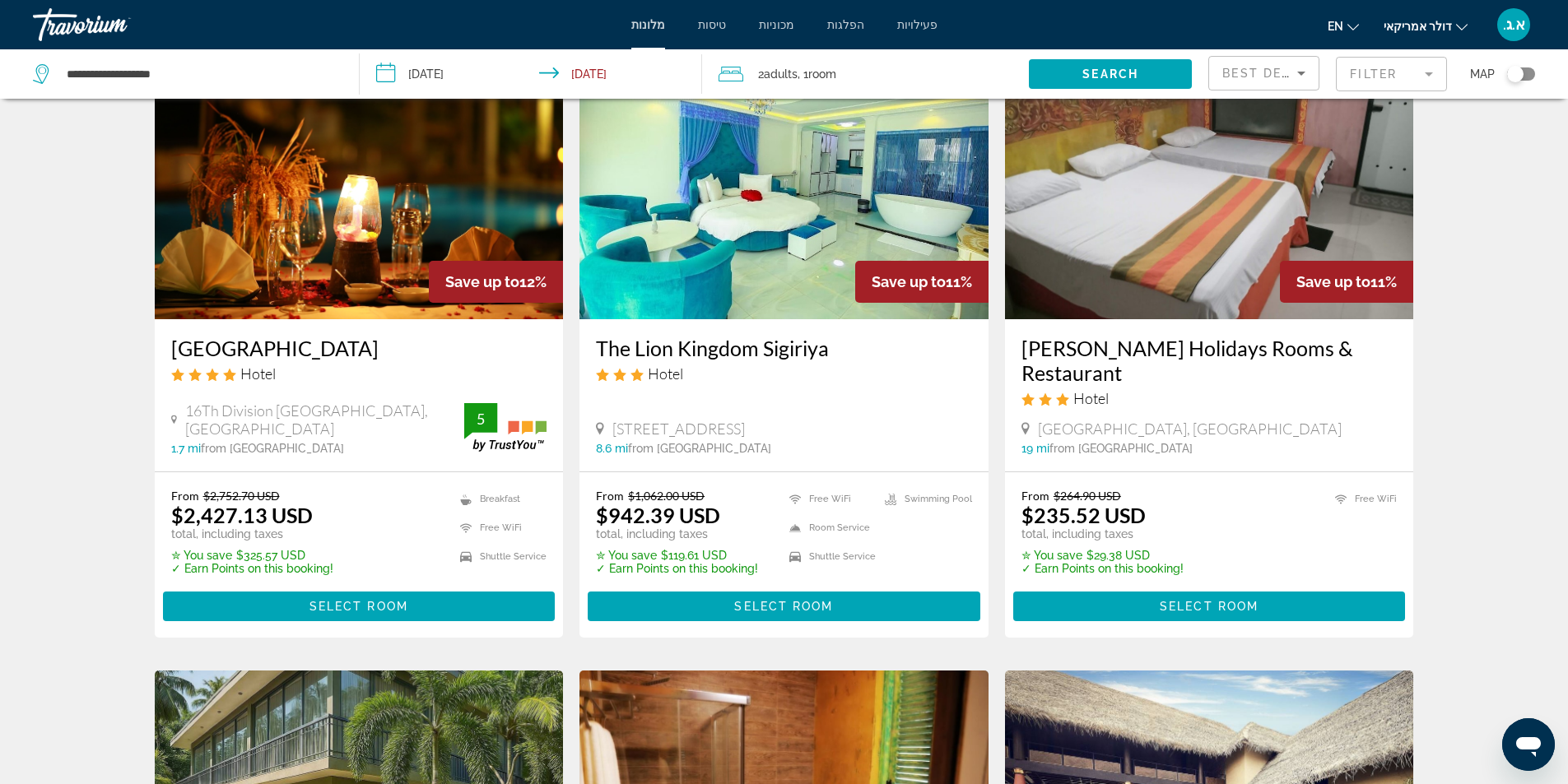
drag, startPoint x: 174, startPoint y: 344, endPoint x: 521, endPoint y: 342, distance: 347.0
click at [521, 342] on div "Lake Lodge Boutique Hotel Kandalama Hotel 16Th Division Wewa Road Kandalama, Da…" at bounding box center [359, 396] width 409 height 152
click at [122, 455] on div "Hotel Search Results - 108 places to spend your time Save up to 78% Amaya Lake …" at bounding box center [784, 54] width 1325 height 2510
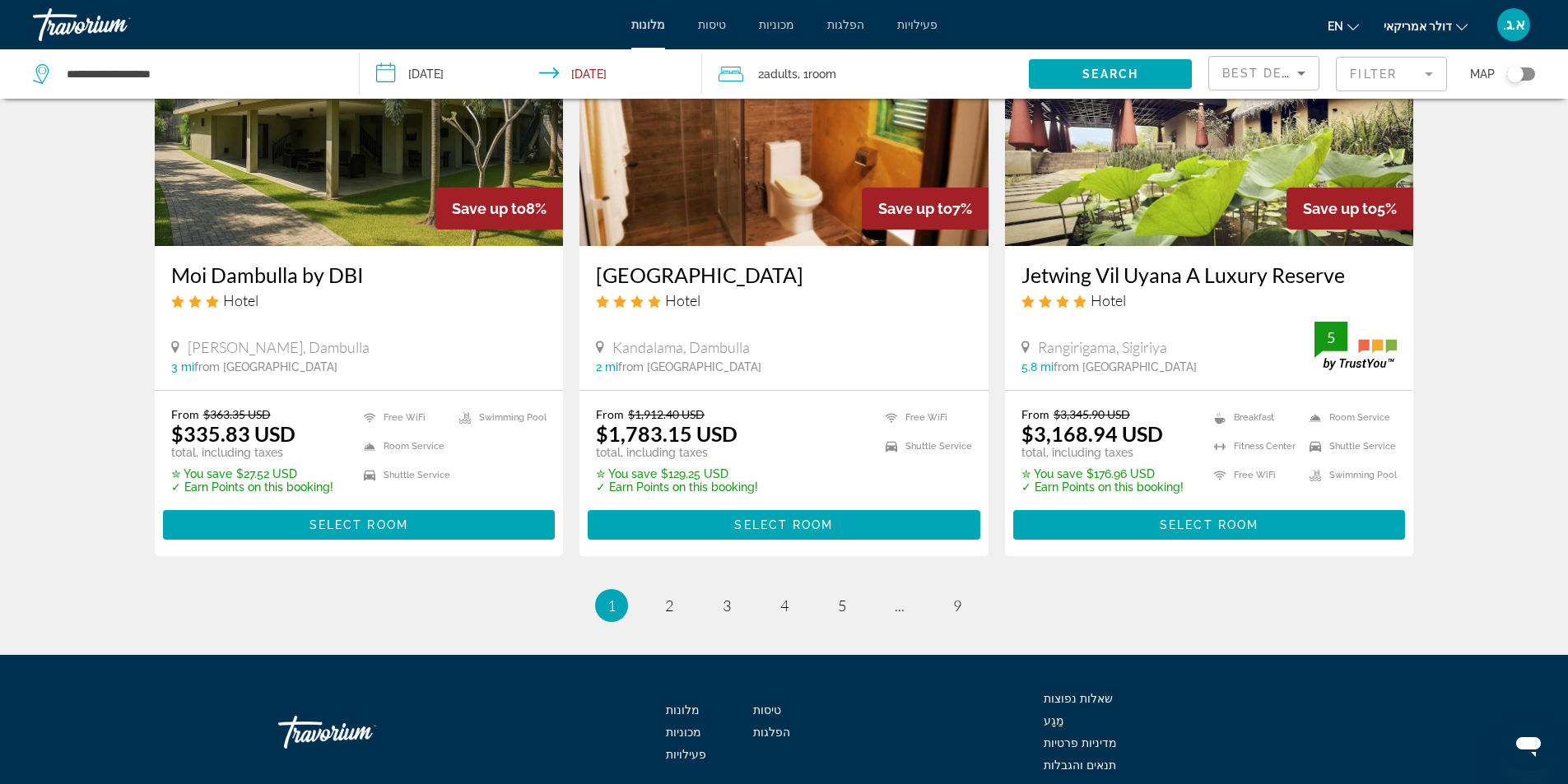
scroll to position [1902, 0]
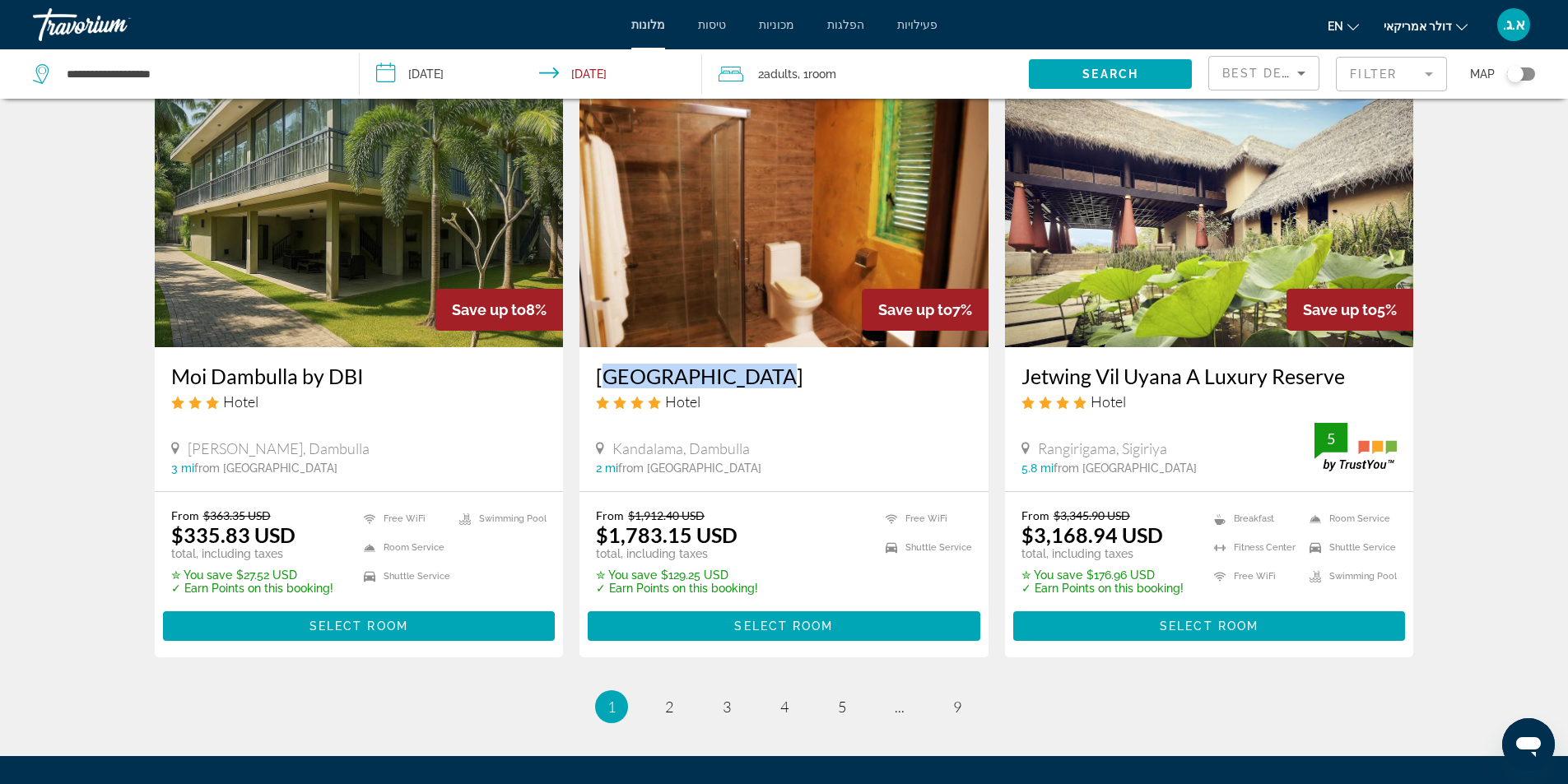
drag, startPoint x: 583, startPoint y: 367, endPoint x: 776, endPoint y: 365, distance: 193.0
click at [776, 365] on div "Aswadduma Hotel Hotel Kandalama, Dambulla 2 mi from Sri Lanka city center from …" at bounding box center [784, 419] width 409 height 144
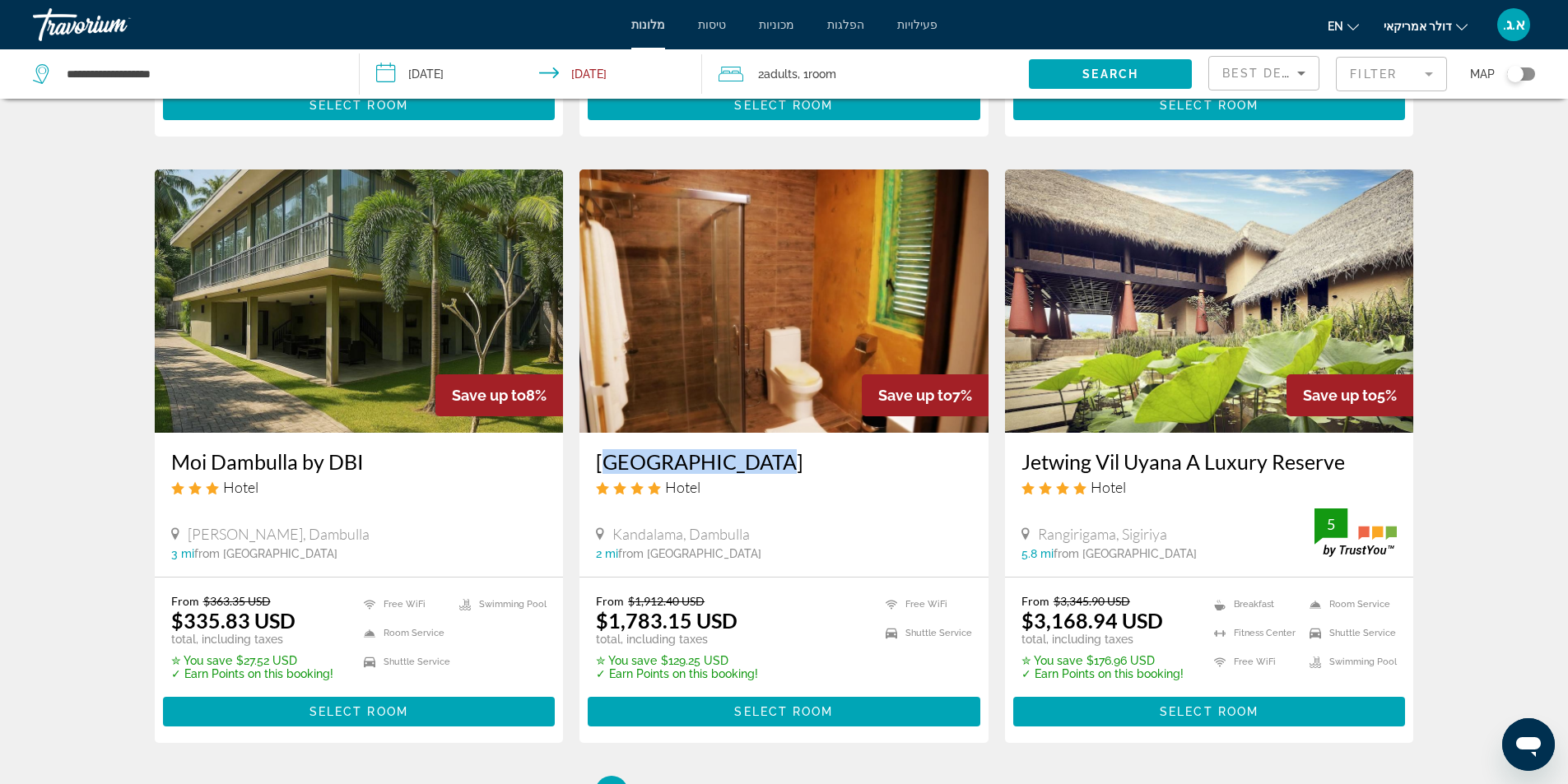
scroll to position [1738, 0]
